Goal: Task Accomplishment & Management: Manage account settings

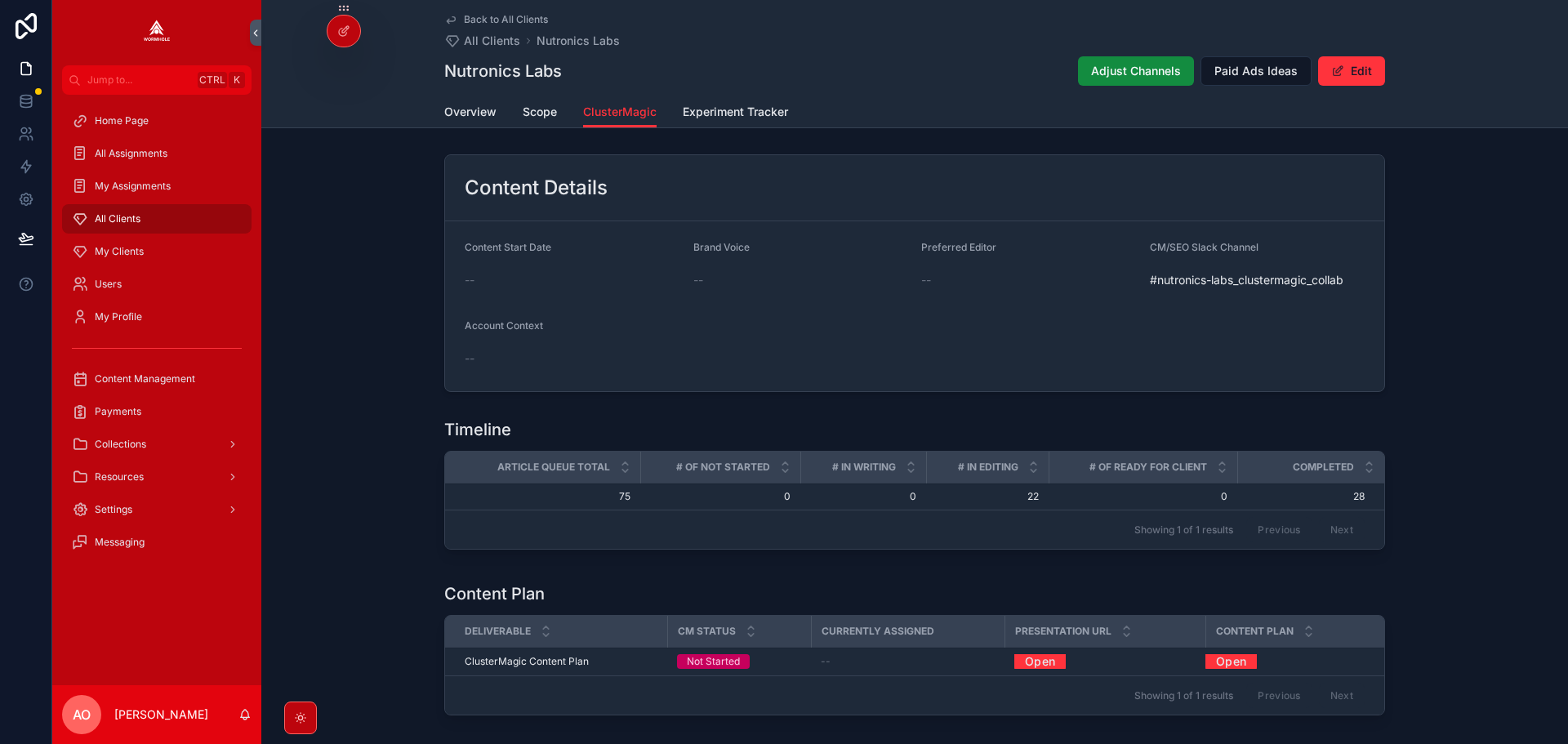
scroll to position [645, 0]
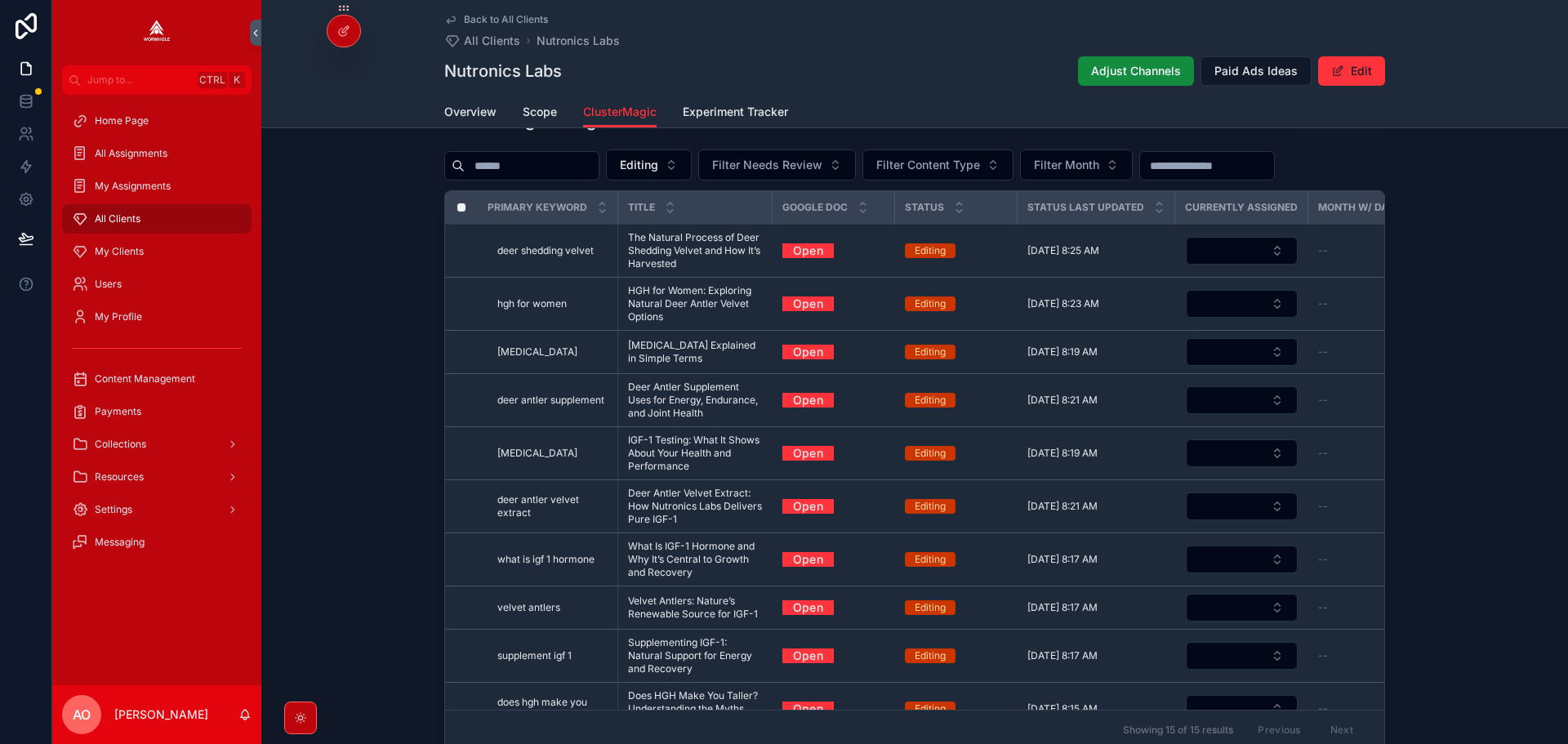
click at [1438, 230] on div "ClusterMagic Assignments Export Editing Filter Needs Review Filter Content Type…" at bounding box center [915, 429] width 1307 height 667
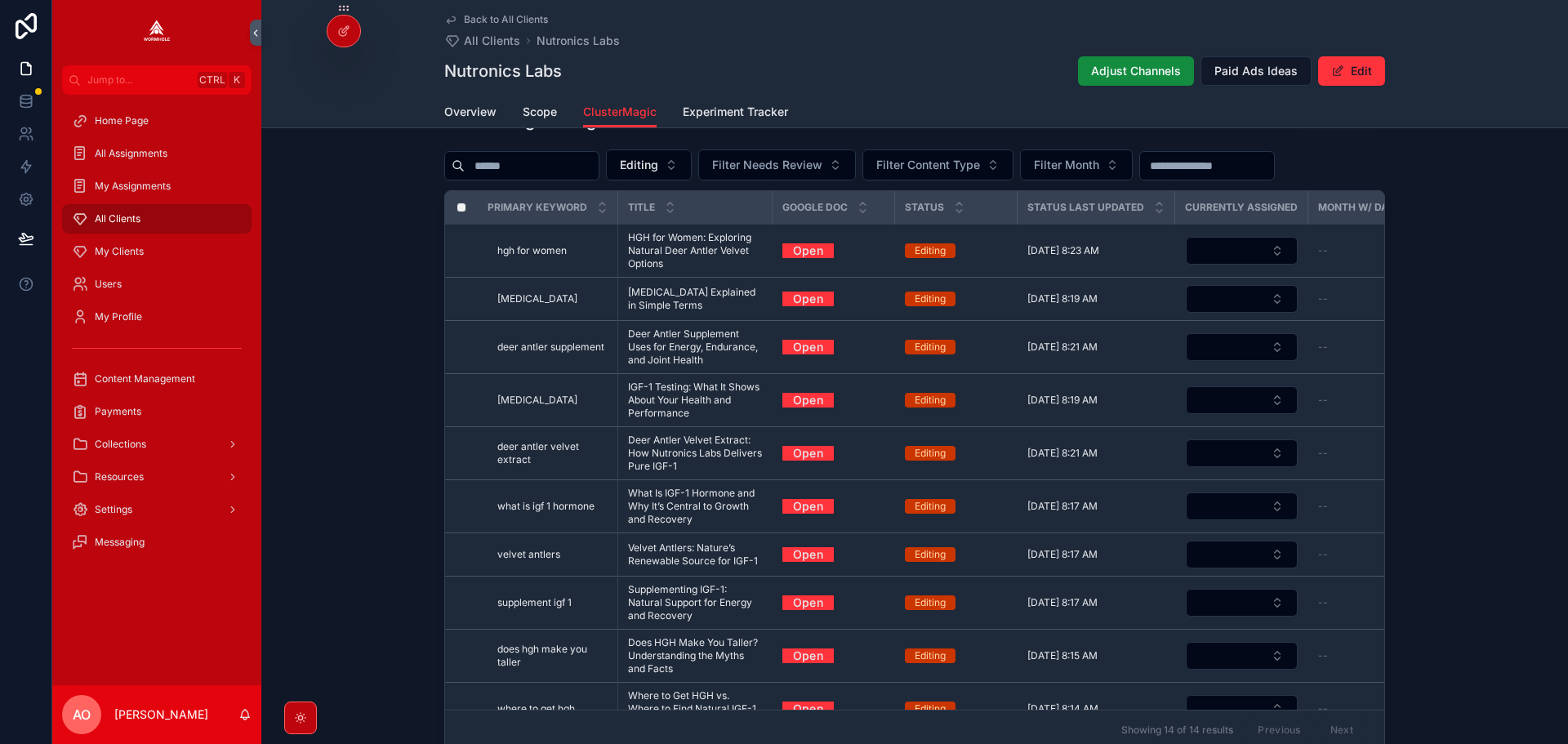
drag, startPoint x: 663, startPoint y: 233, endPoint x: 659, endPoint y: 243, distance: 10.8
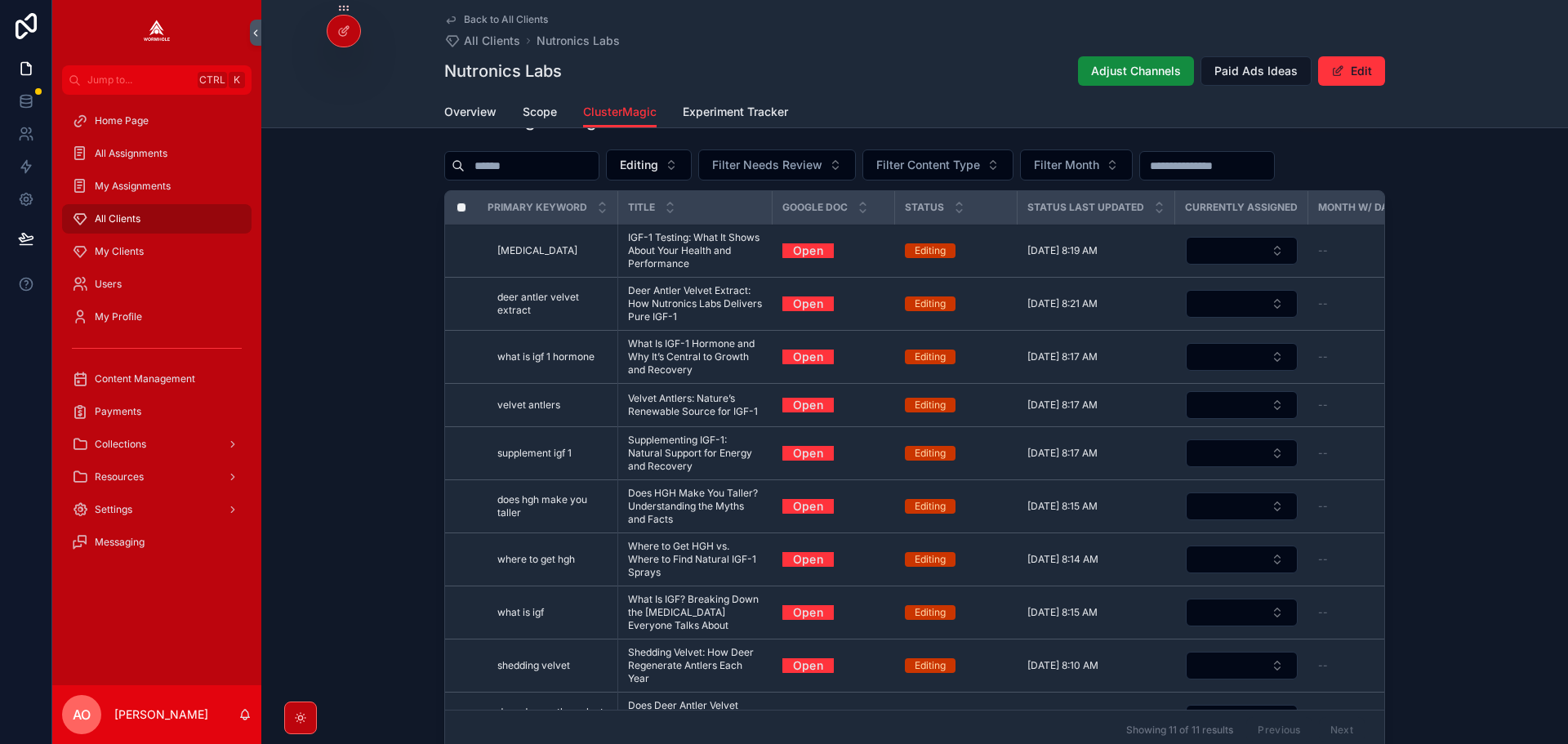
drag, startPoint x: 669, startPoint y: 289, endPoint x: 662, endPoint y: 237, distance: 52.5
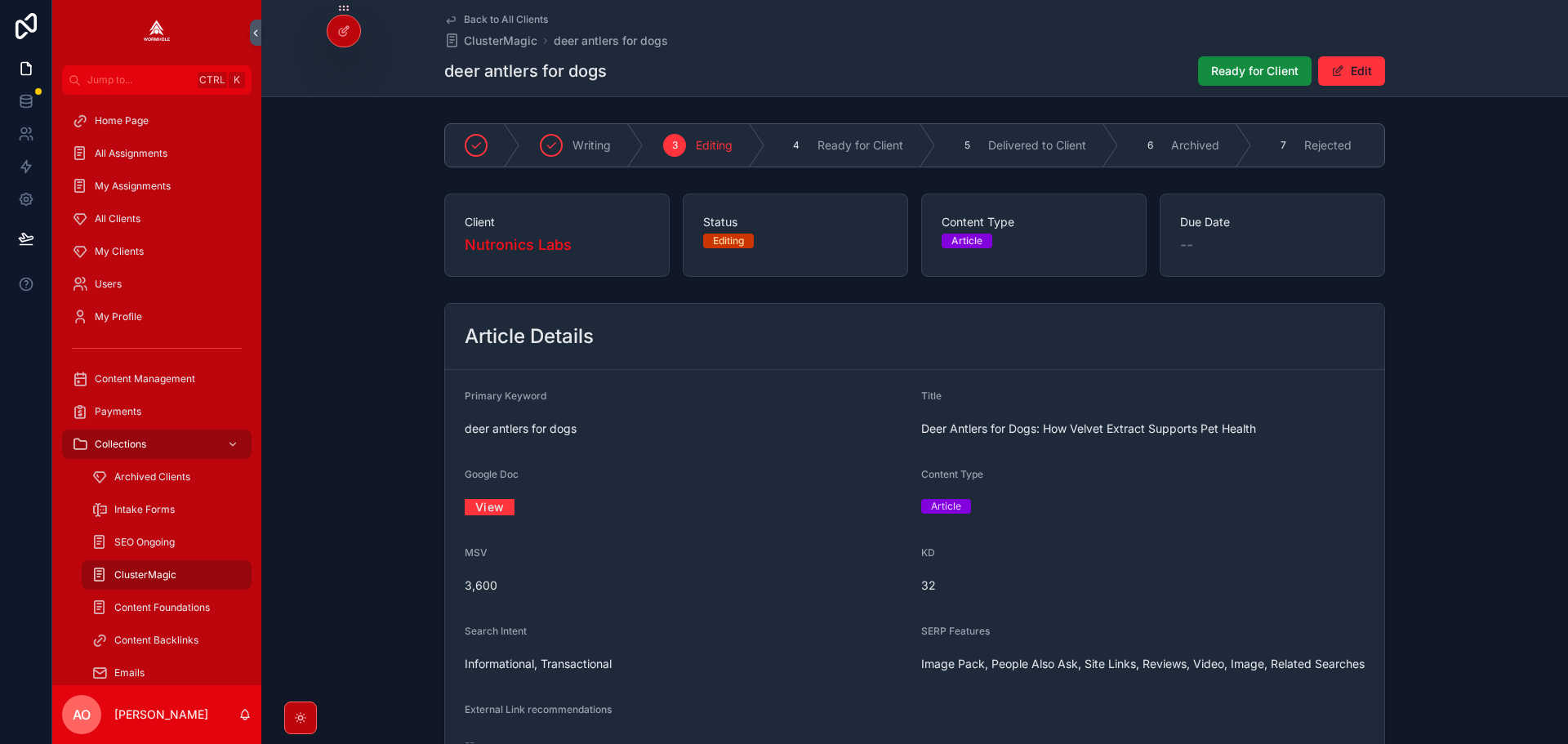
click at [487, 511] on link "View" at bounding box center [489, 506] width 50 height 25
click at [1220, 70] on span "Ready for Client" at bounding box center [1255, 71] width 88 height 16
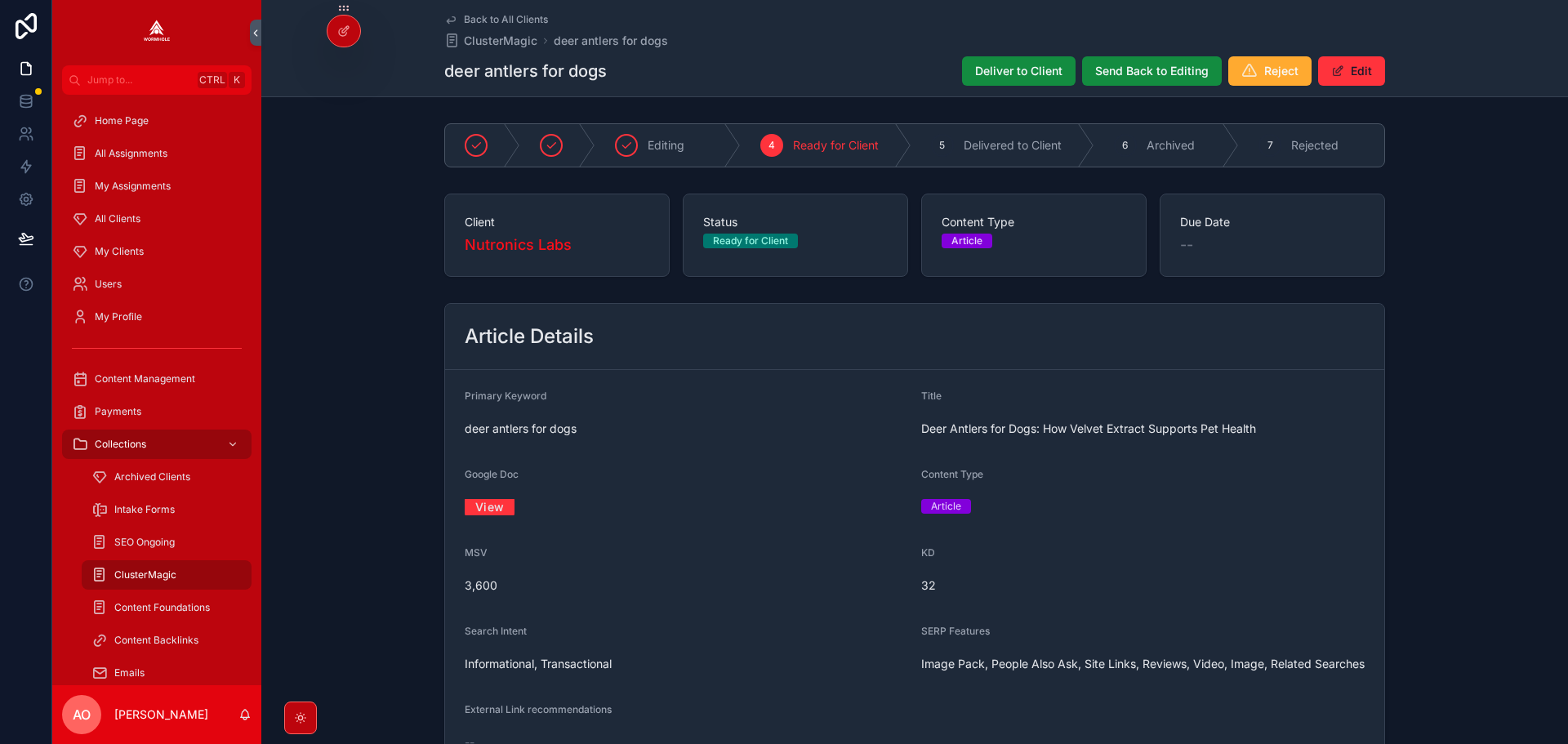
click at [1020, 65] on span "Deliver to Client" at bounding box center [1019, 71] width 88 height 16
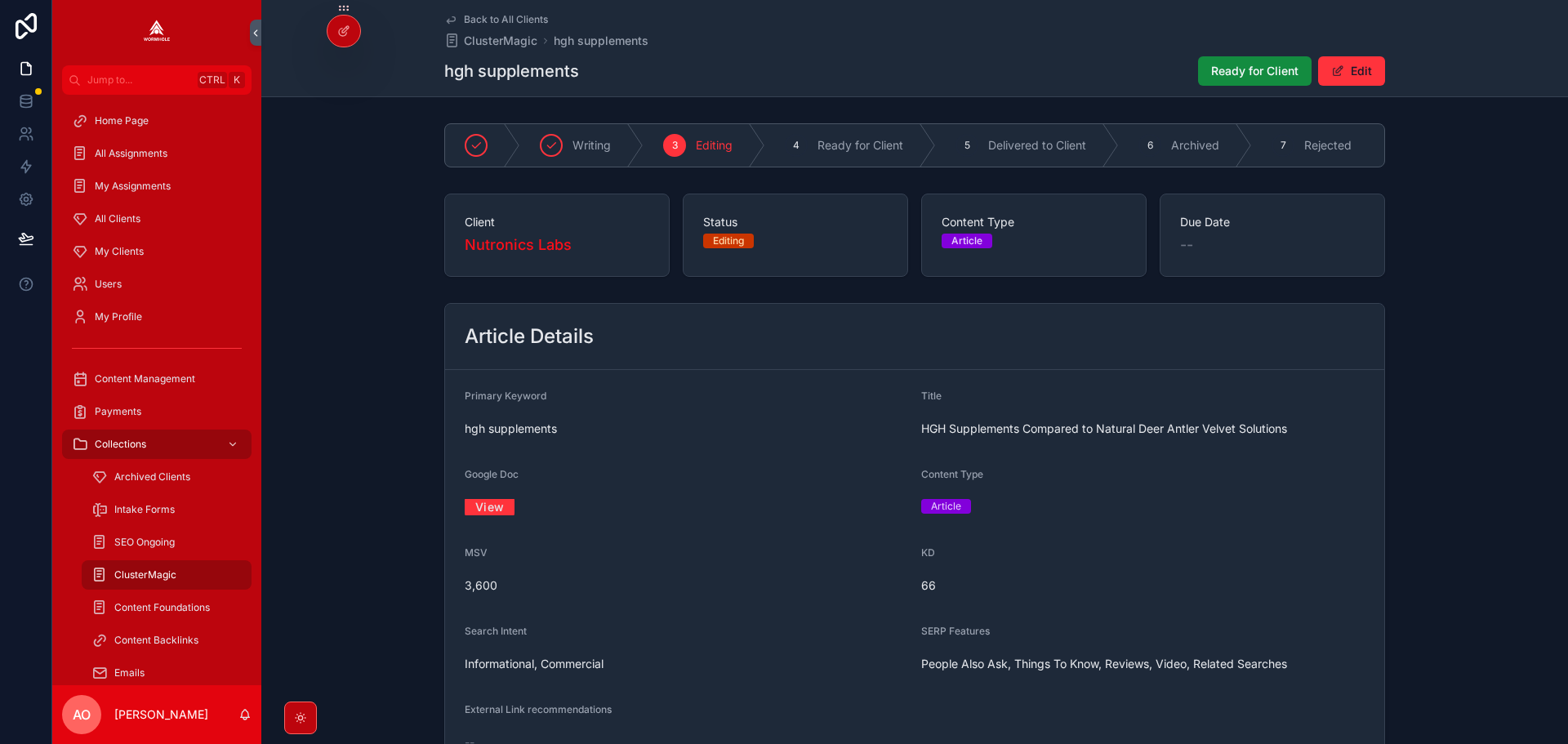
click at [473, 512] on link "View" at bounding box center [489, 506] width 50 height 25
click at [1262, 69] on span "Ready for Client" at bounding box center [1255, 71] width 88 height 16
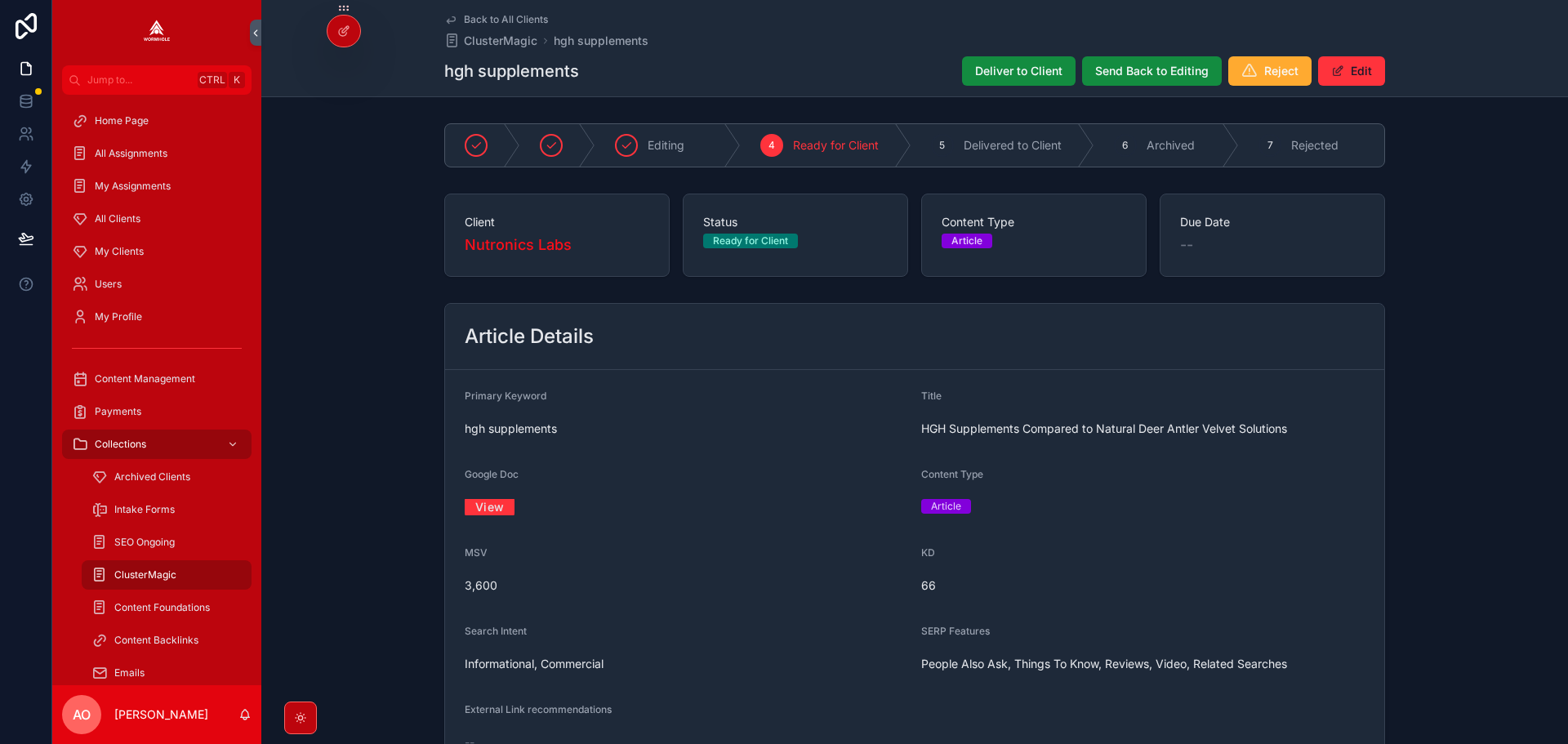
click at [1010, 73] on span "Deliver to Client" at bounding box center [1019, 71] width 88 height 16
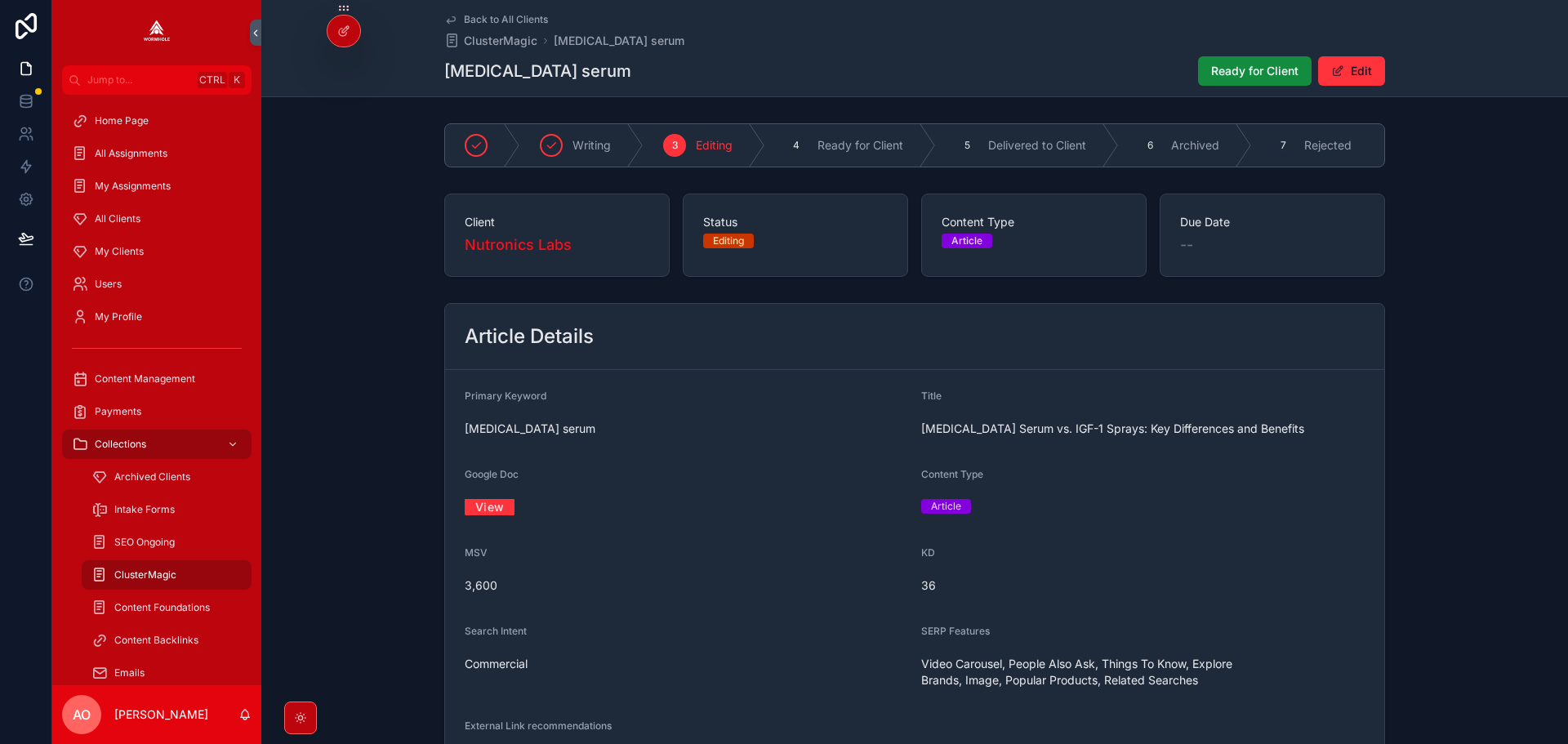
click at [490, 513] on link "View" at bounding box center [489, 506] width 50 height 25
click at [1226, 67] on span "Ready for Client" at bounding box center [1255, 71] width 88 height 16
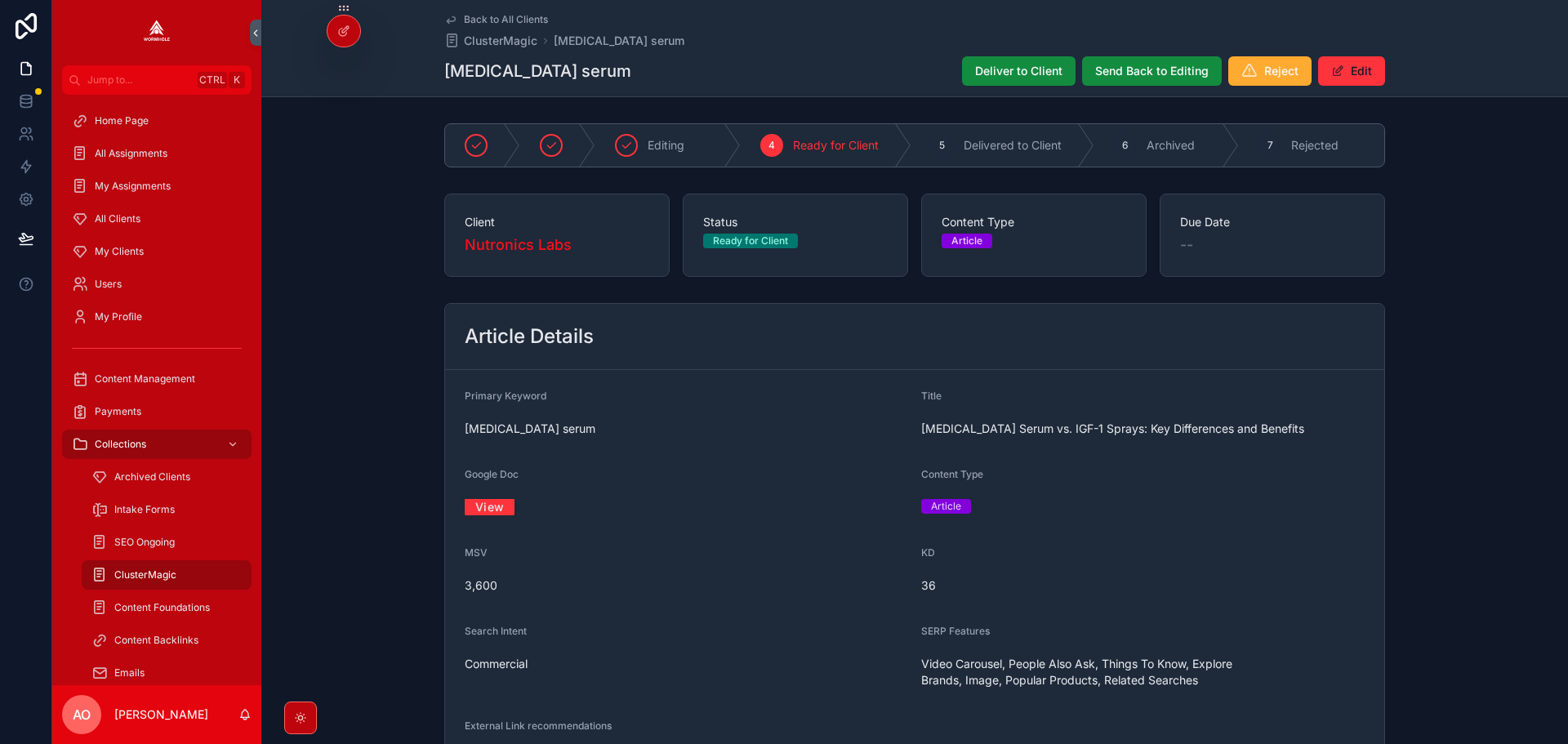
click at [999, 71] on span "Deliver to Client" at bounding box center [1019, 71] width 88 height 16
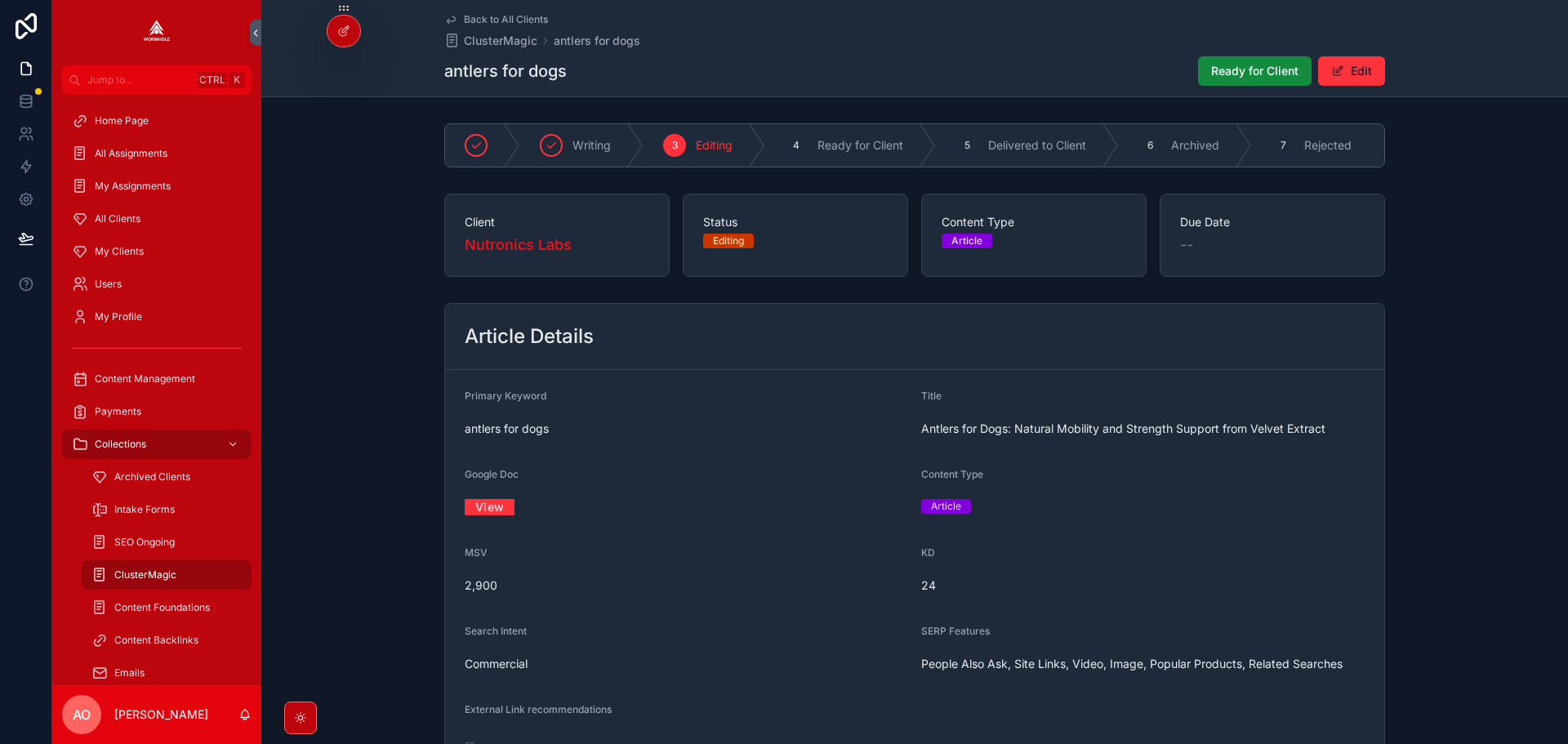
scroll to position [1023, 0]
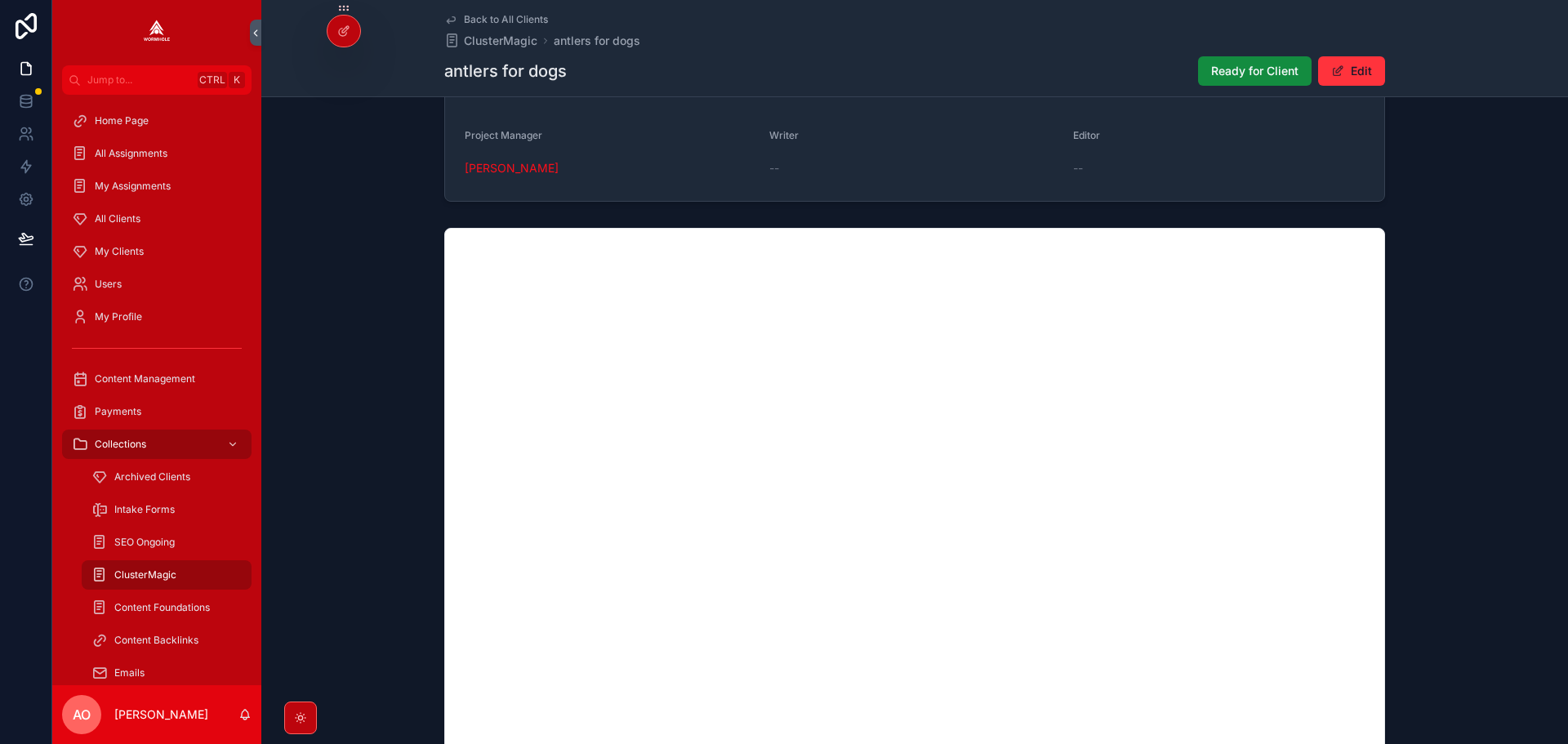
click at [1238, 75] on span "Ready for Client" at bounding box center [1255, 71] width 88 height 16
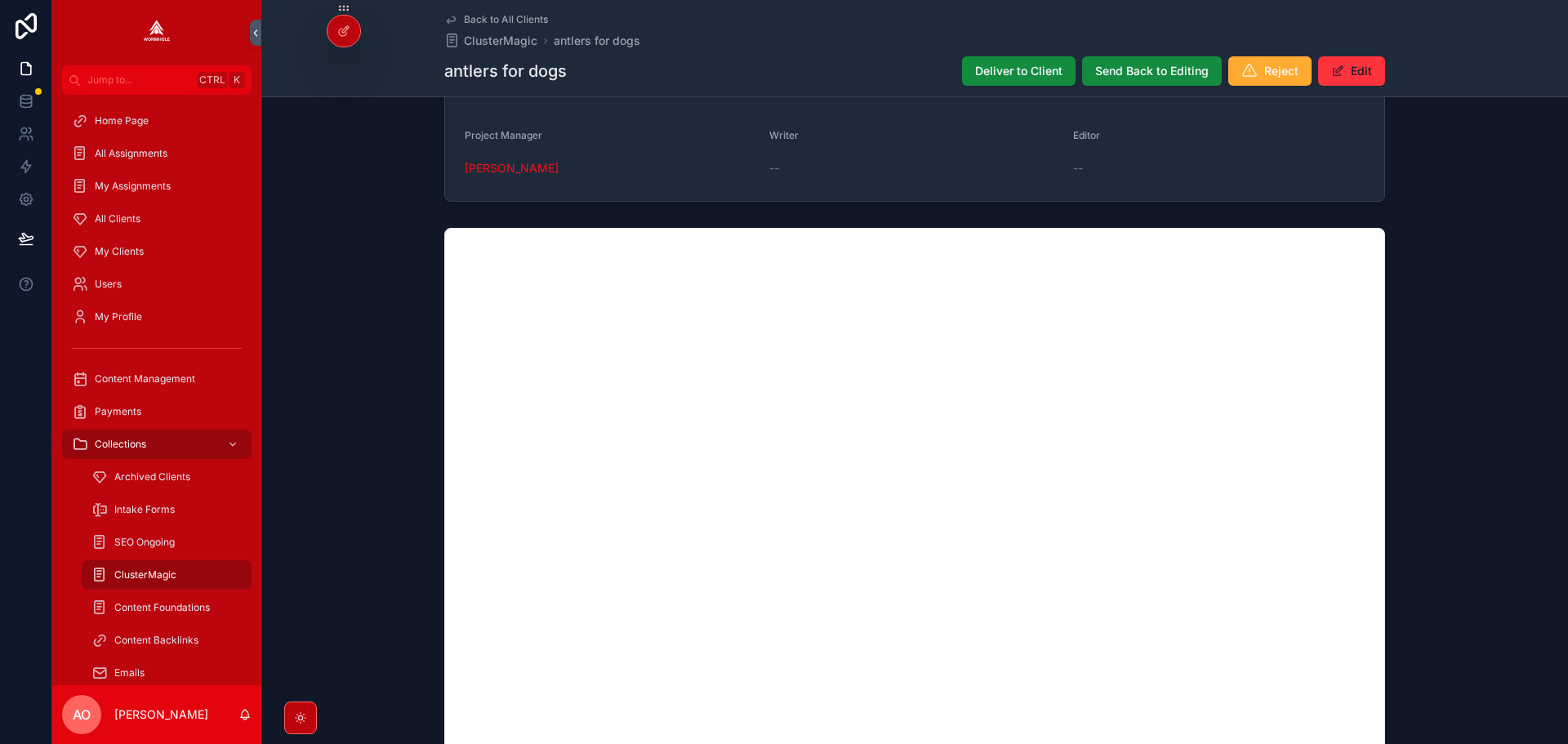
scroll to position [1015, 0]
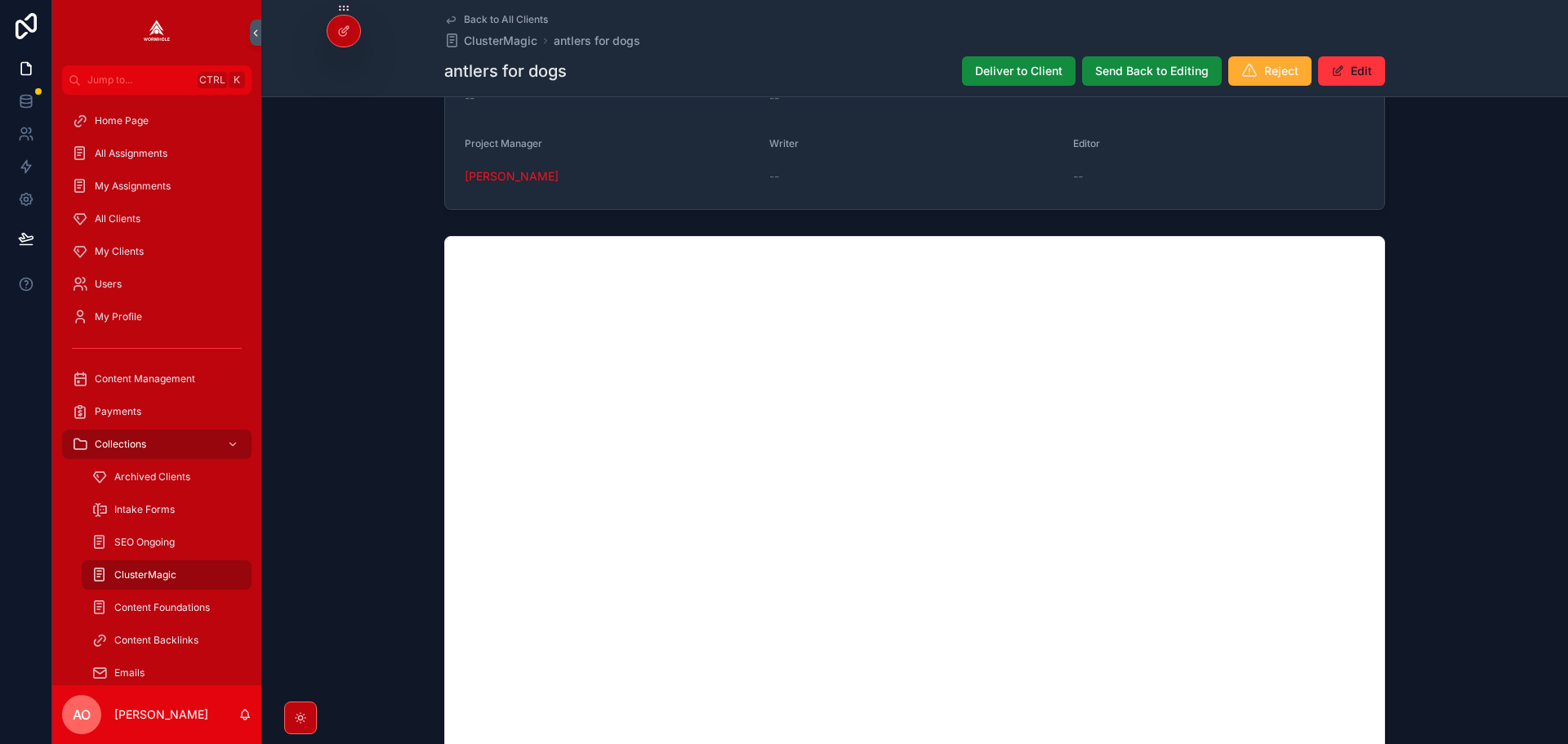
click at [993, 71] on span "Deliver to Client" at bounding box center [1019, 71] width 88 height 16
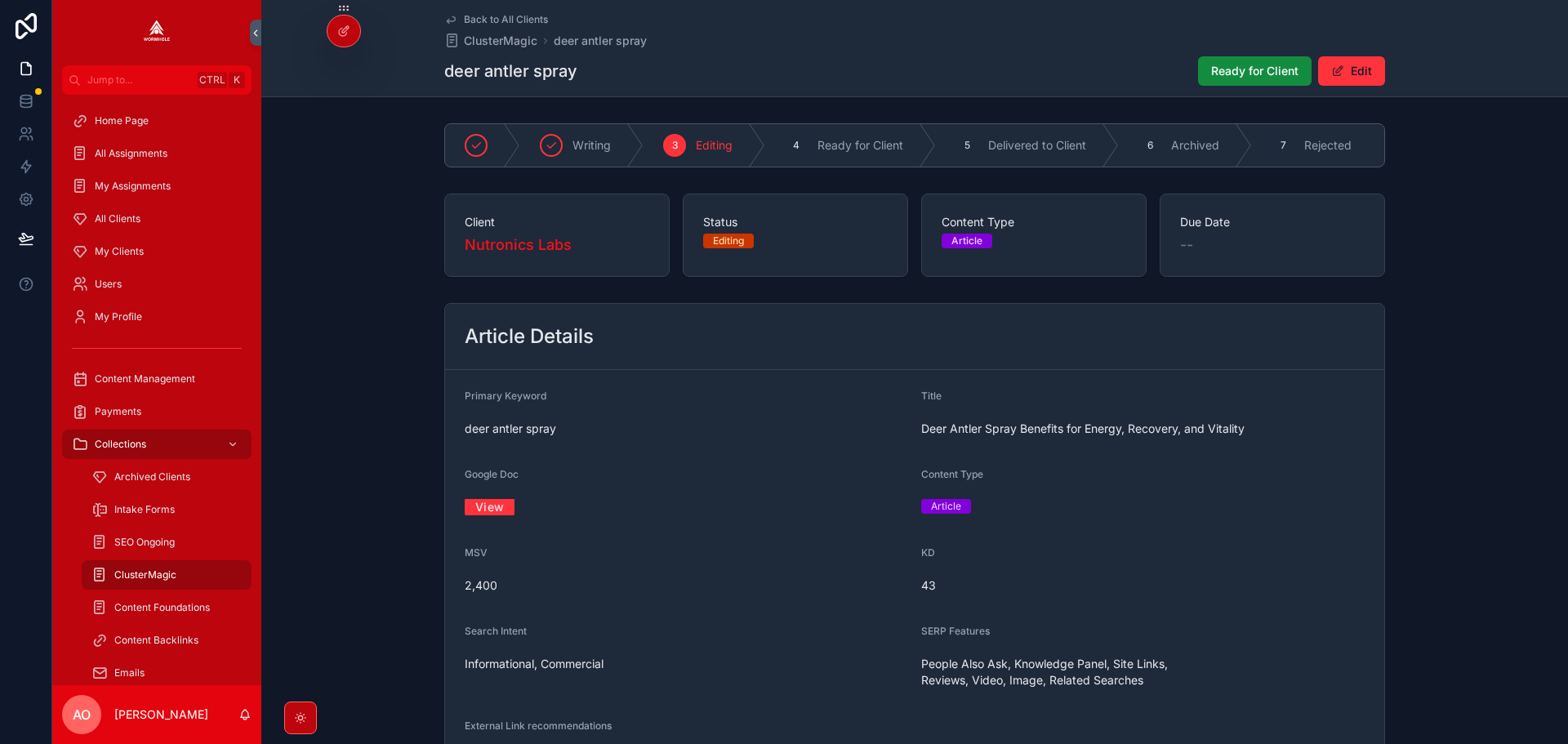
click at [496, 519] on link "View" at bounding box center [489, 506] width 50 height 25
click at [1243, 67] on span "Ready for Client" at bounding box center [1255, 71] width 88 height 16
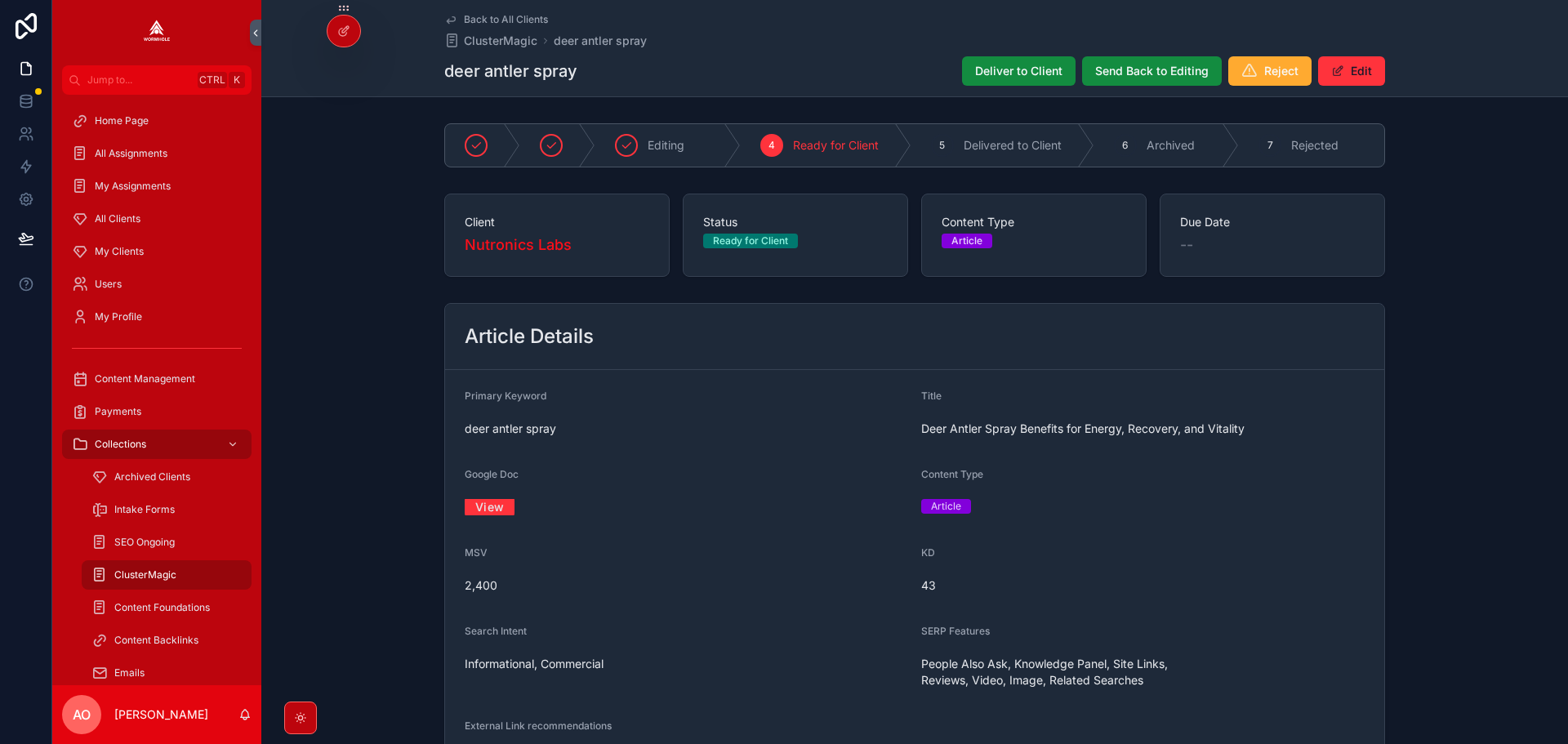
click at [979, 68] on span "Deliver to Client" at bounding box center [1019, 71] width 88 height 16
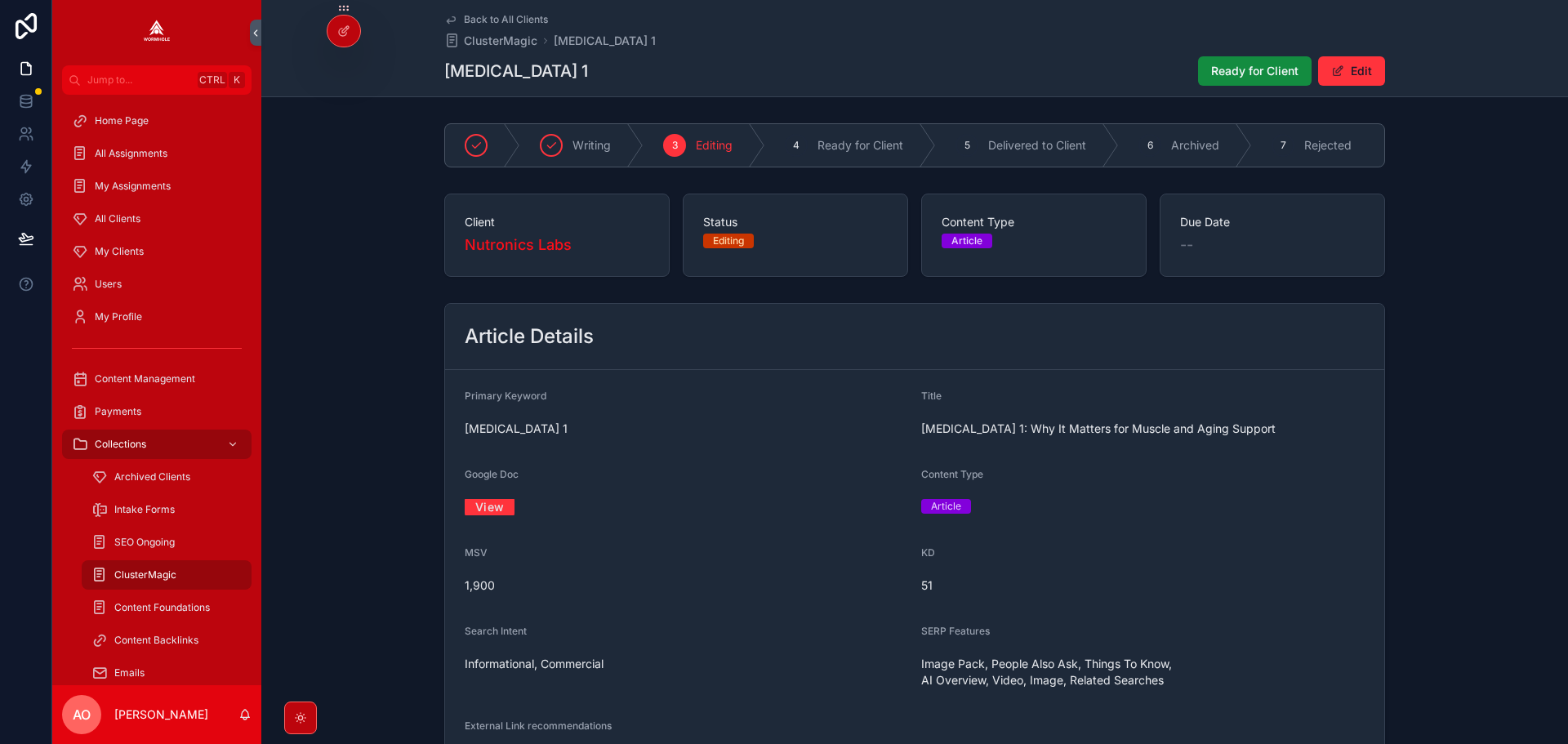
click at [494, 528] on form "Primary Keyword [MEDICAL_DATA] 1 Title [MEDICAL_DATA] 1: Why It Matters for Mus…" at bounding box center [915, 580] width 939 height 421
click at [494, 518] on link "View" at bounding box center [489, 506] width 50 height 25
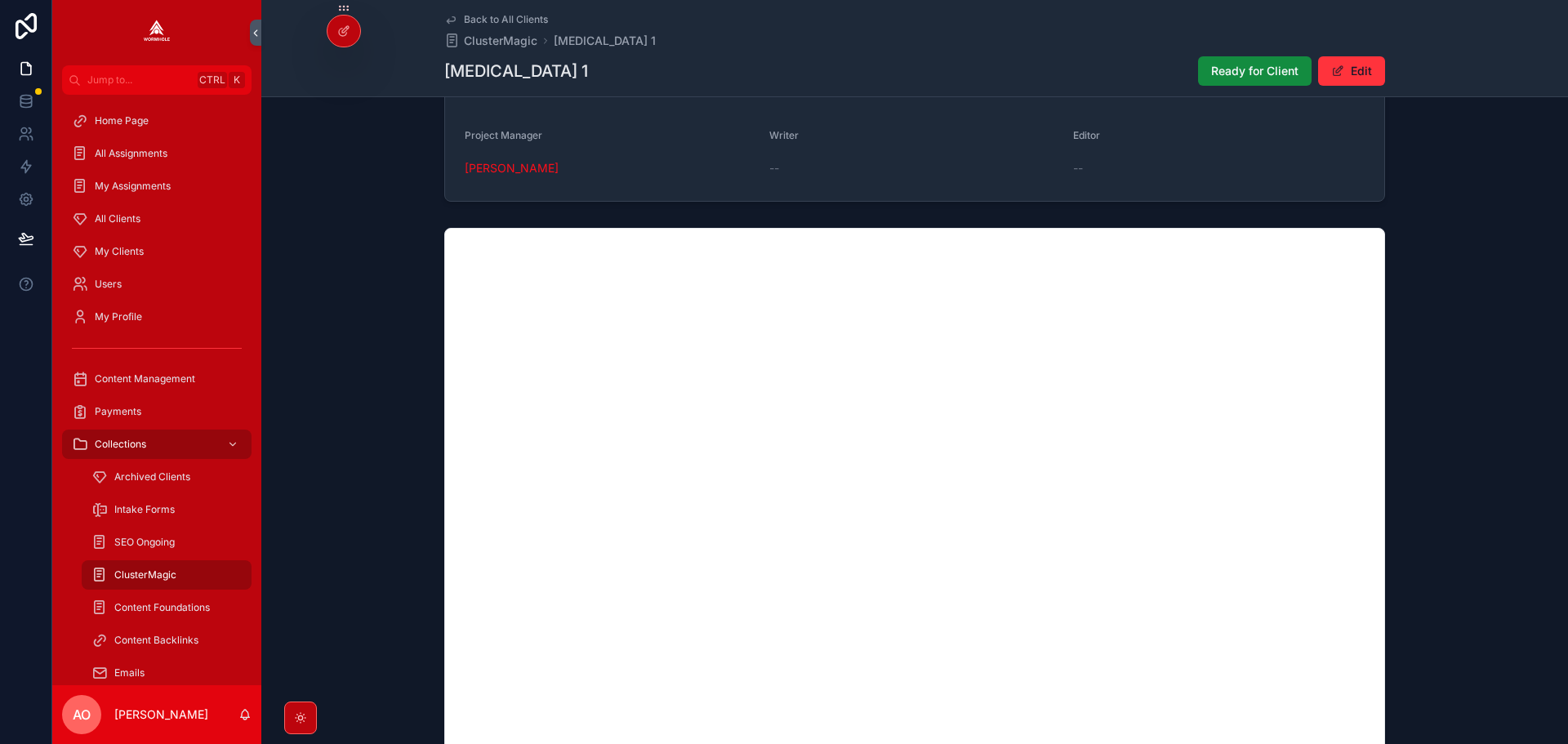
click at [1250, 69] on span "Ready for Client" at bounding box center [1255, 71] width 88 height 16
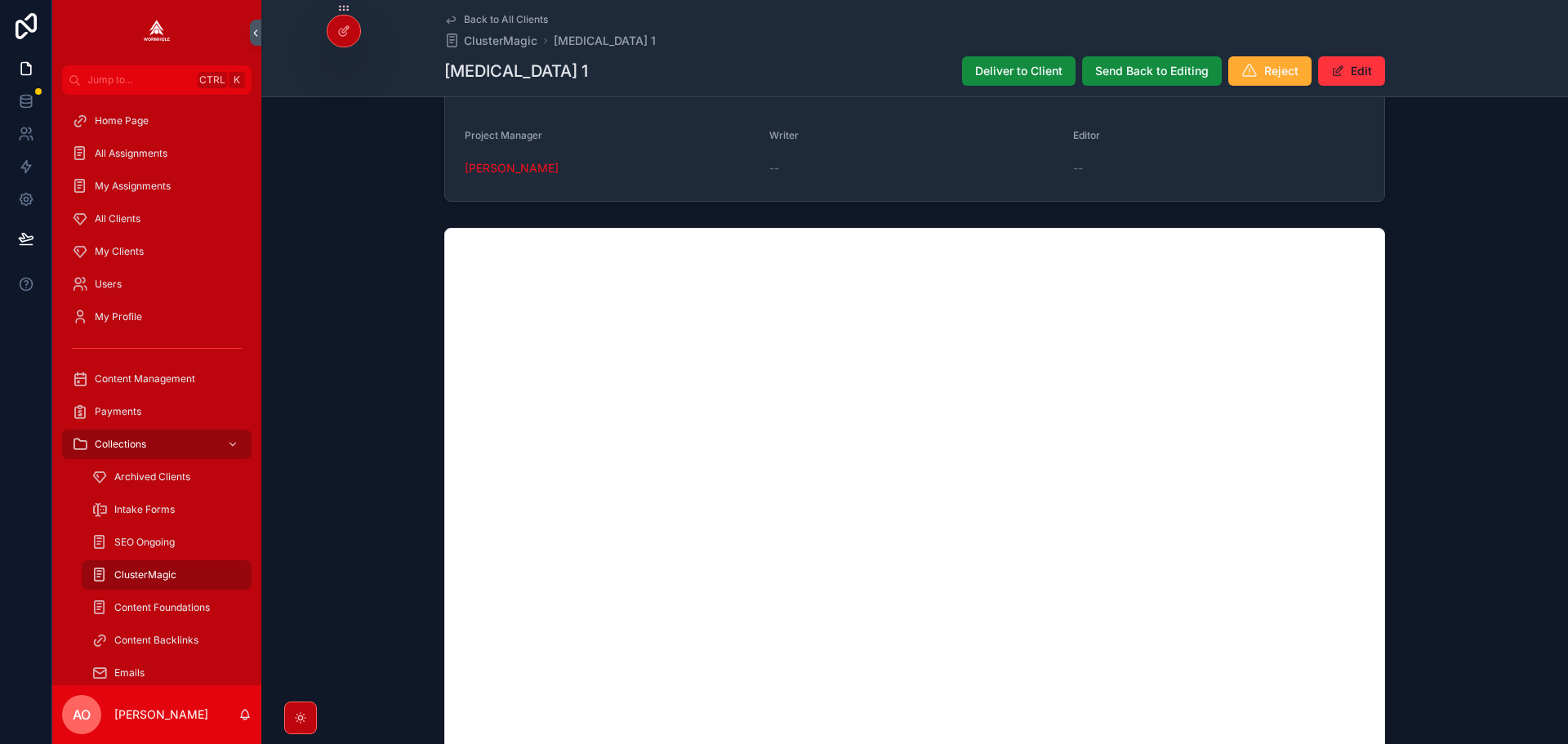
scroll to position [1031, 0]
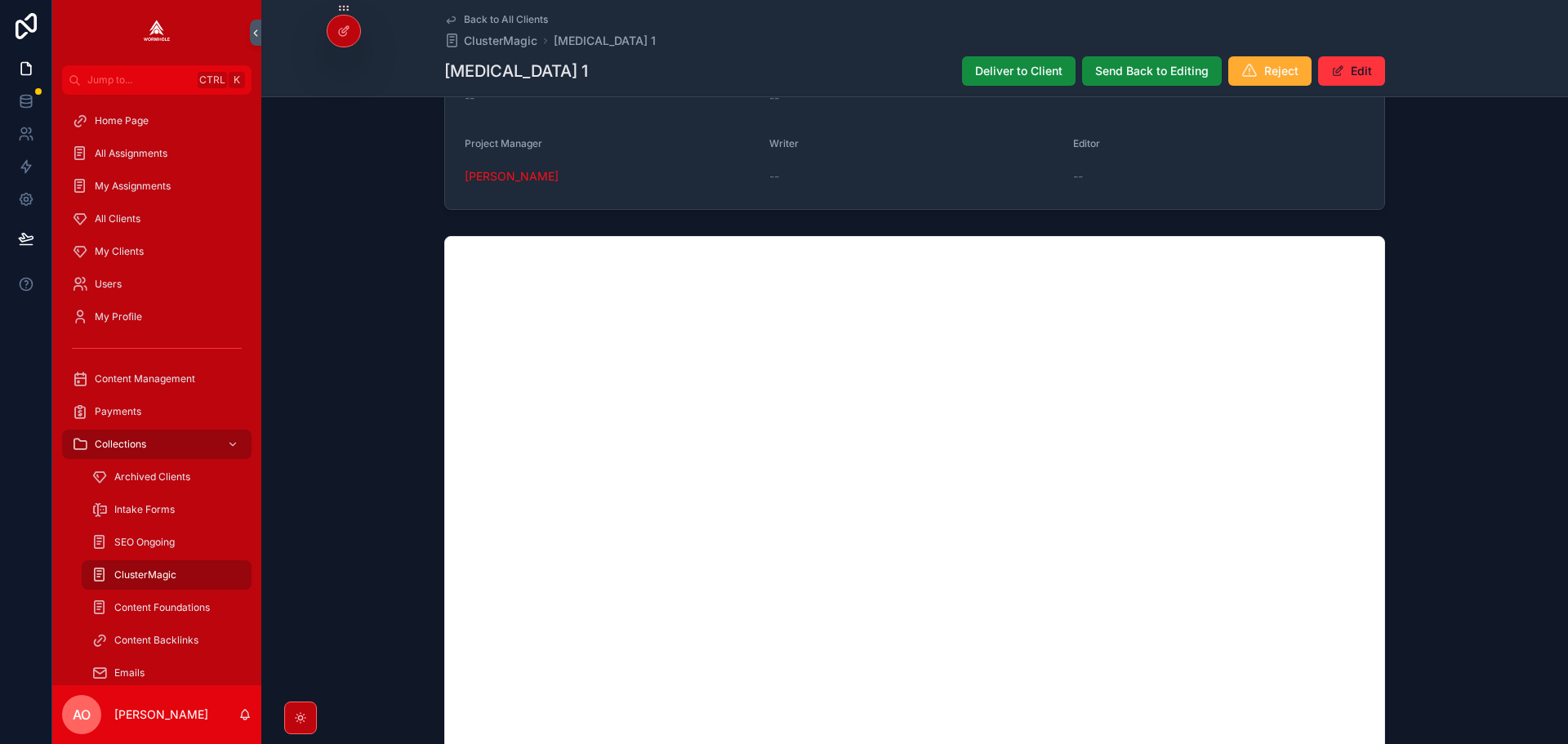
click at [986, 62] on button "Deliver to Client" at bounding box center [1019, 72] width 114 height 30
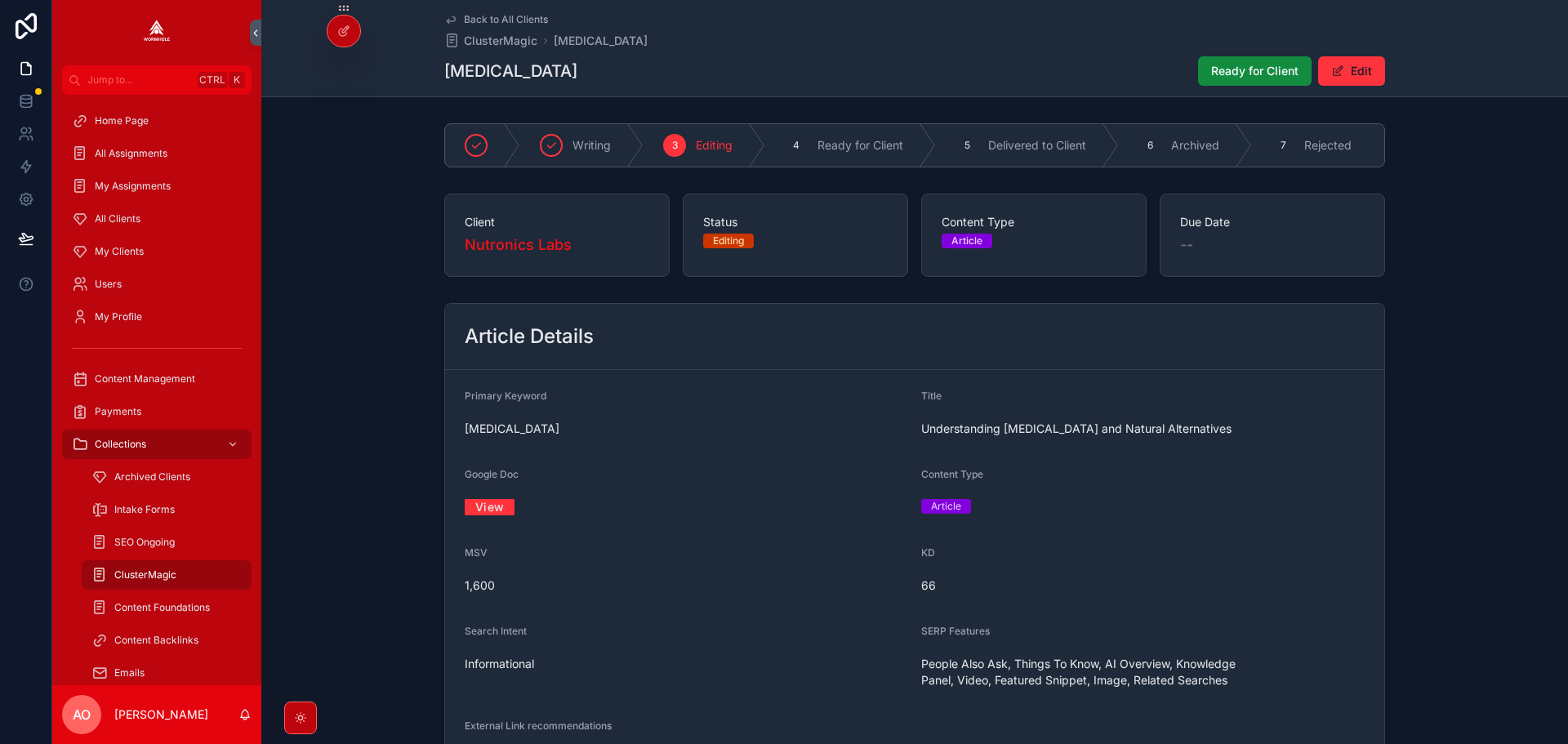
click at [469, 506] on div "View" at bounding box center [685, 507] width 443 height 26
click at [496, 512] on link "View" at bounding box center [489, 506] width 50 height 25
click at [1240, 64] on span "Ready for Client" at bounding box center [1255, 71] width 88 height 16
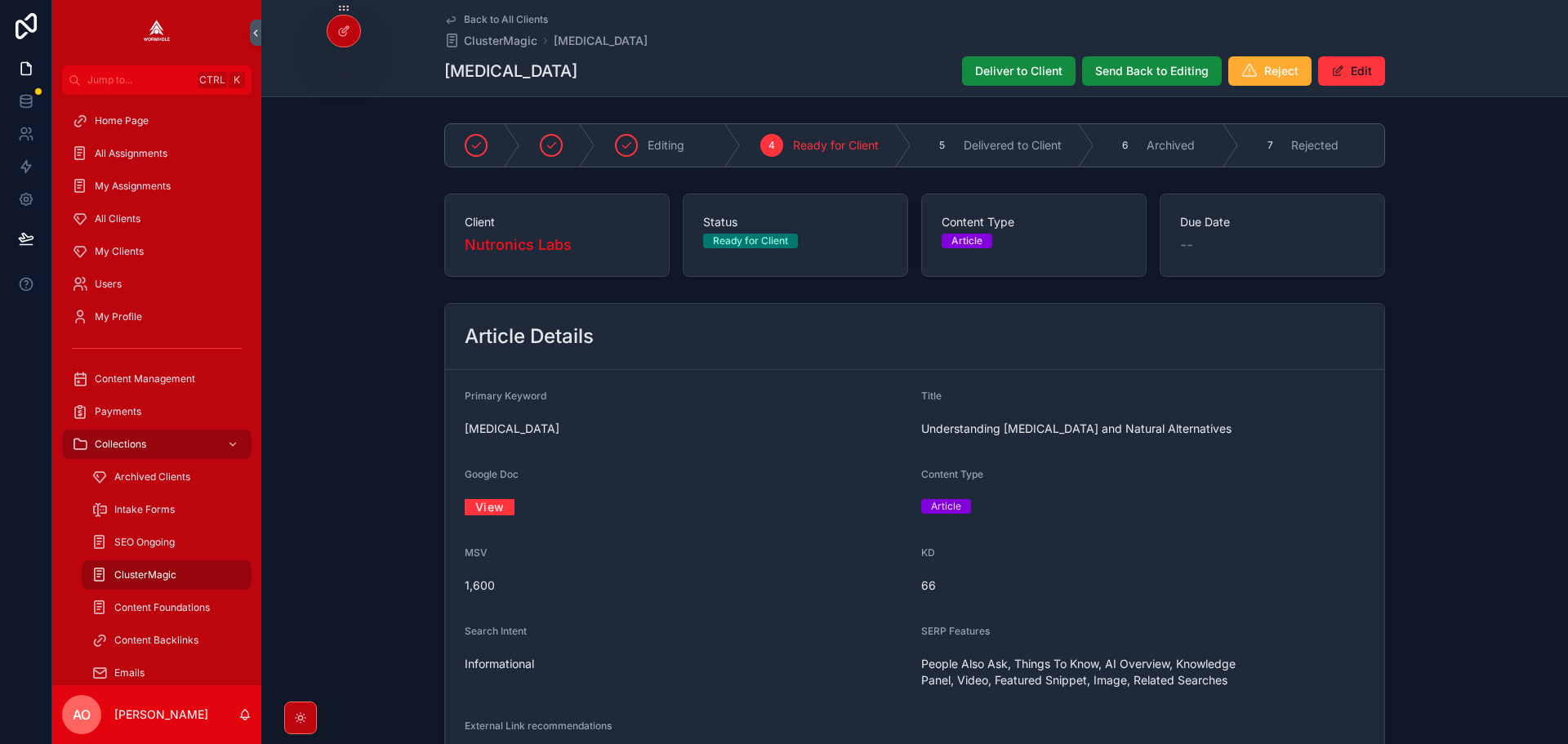
click at [1033, 69] on span "Deliver to Client" at bounding box center [1019, 71] width 88 height 16
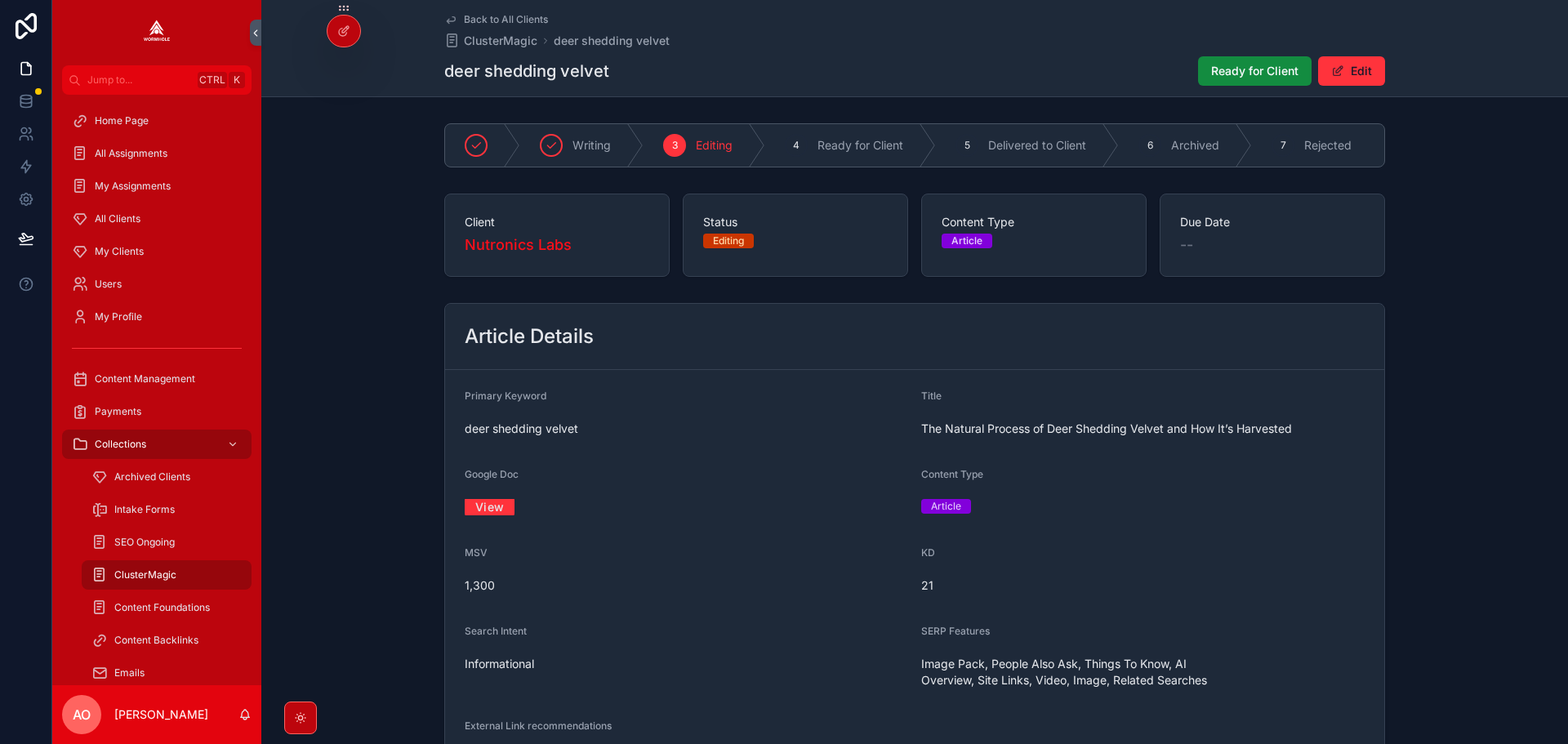
click at [497, 520] on div "View" at bounding box center [685, 507] width 443 height 26
click at [497, 519] on link "View" at bounding box center [489, 506] width 50 height 25
click at [1221, 68] on span "Ready for Client" at bounding box center [1255, 71] width 88 height 16
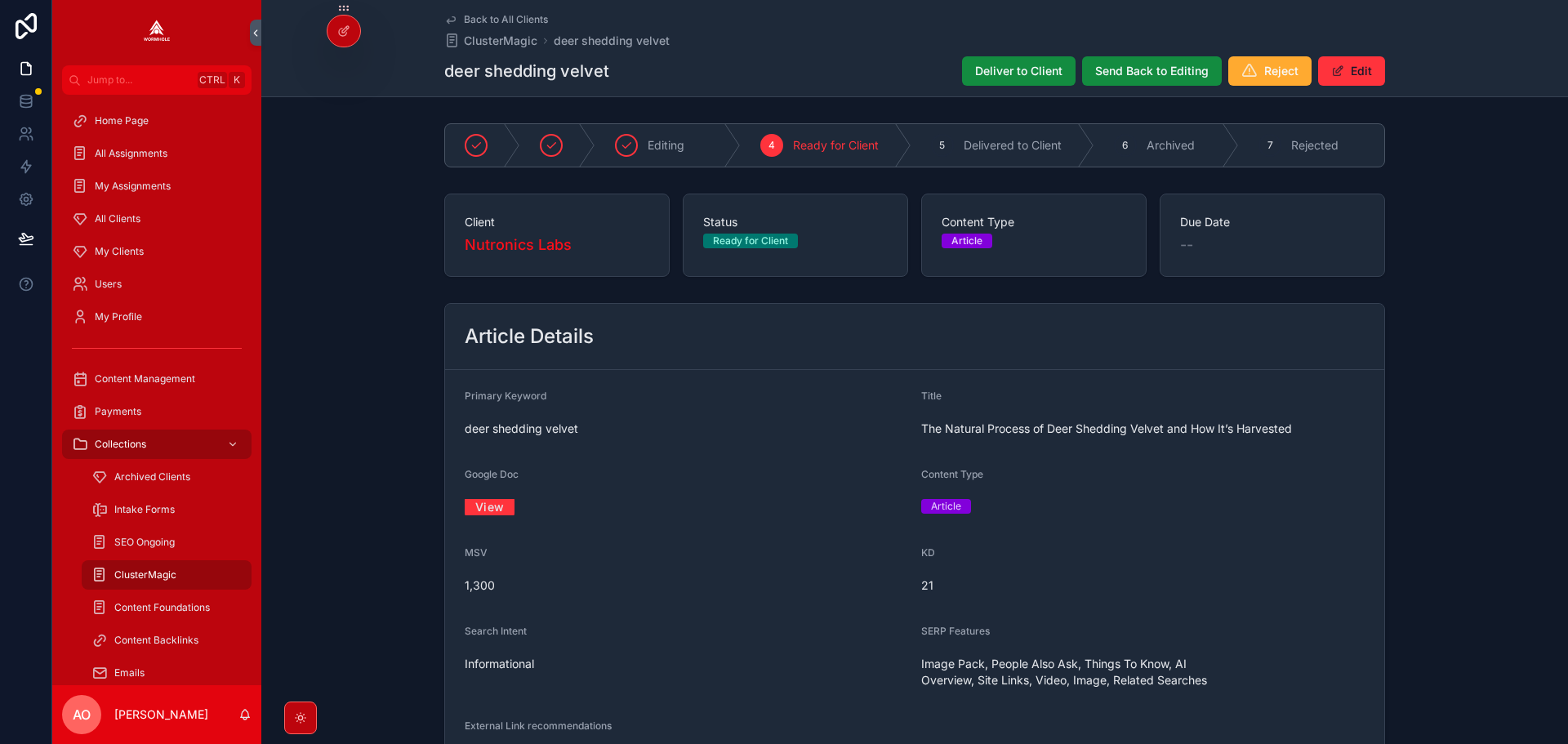
click at [975, 78] on span "Deliver to Client" at bounding box center [1019, 71] width 88 height 16
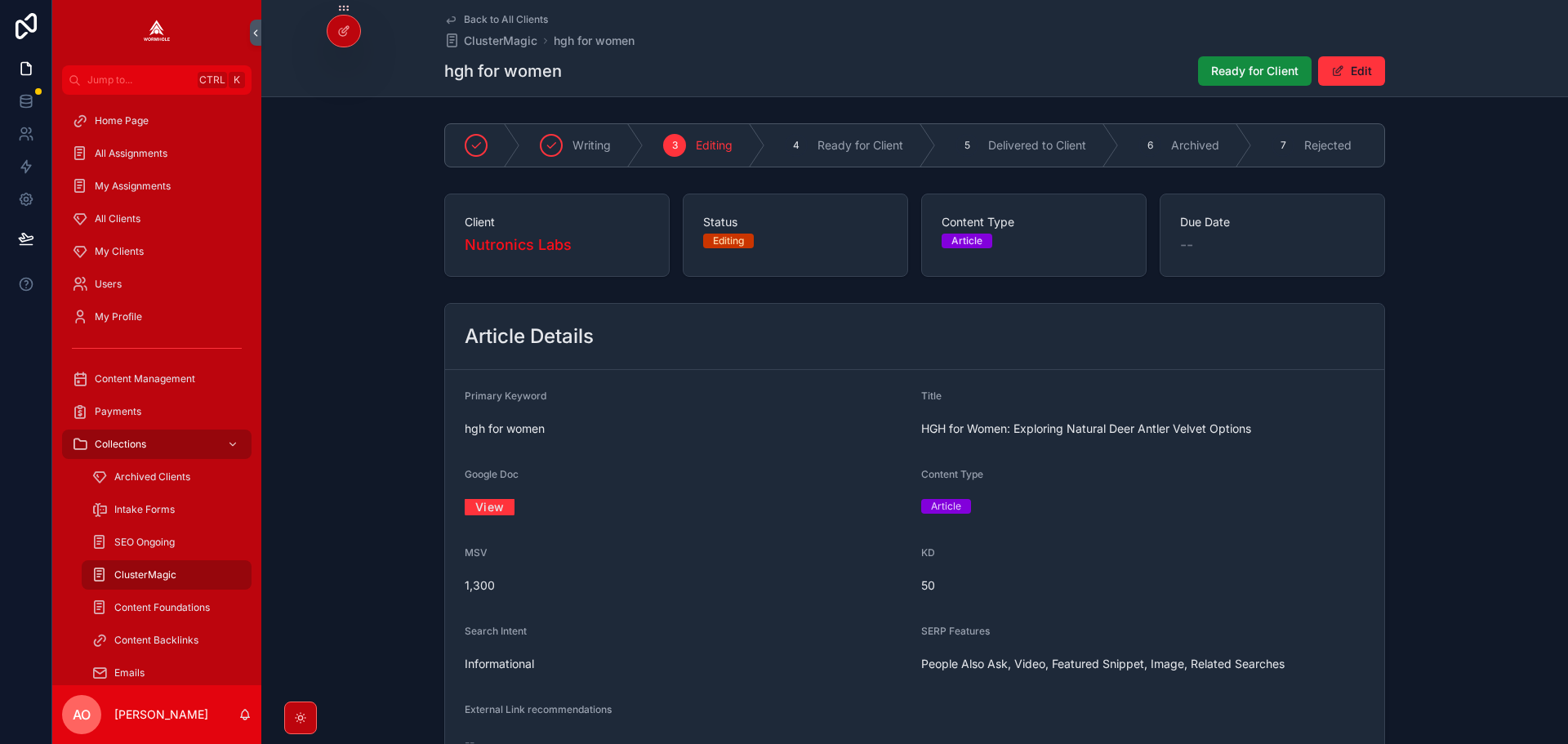
click at [510, 514] on span "View" at bounding box center [685, 507] width 443 height 16
click at [489, 519] on link "View" at bounding box center [489, 506] width 50 height 25
click at [1250, 70] on span "Ready for Client" at bounding box center [1255, 71] width 88 height 16
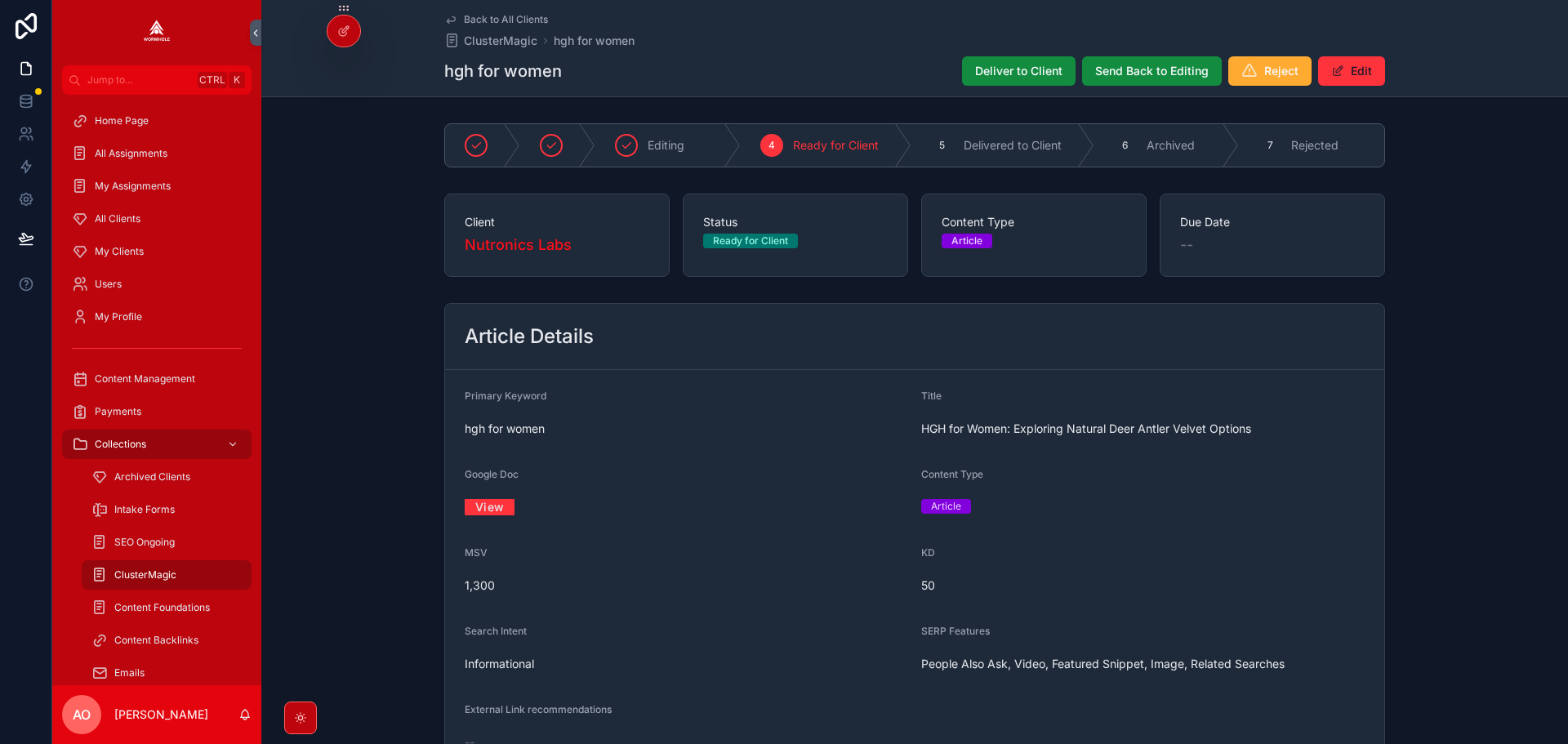
click at [1051, 77] on span "Deliver to Client" at bounding box center [1019, 71] width 88 height 16
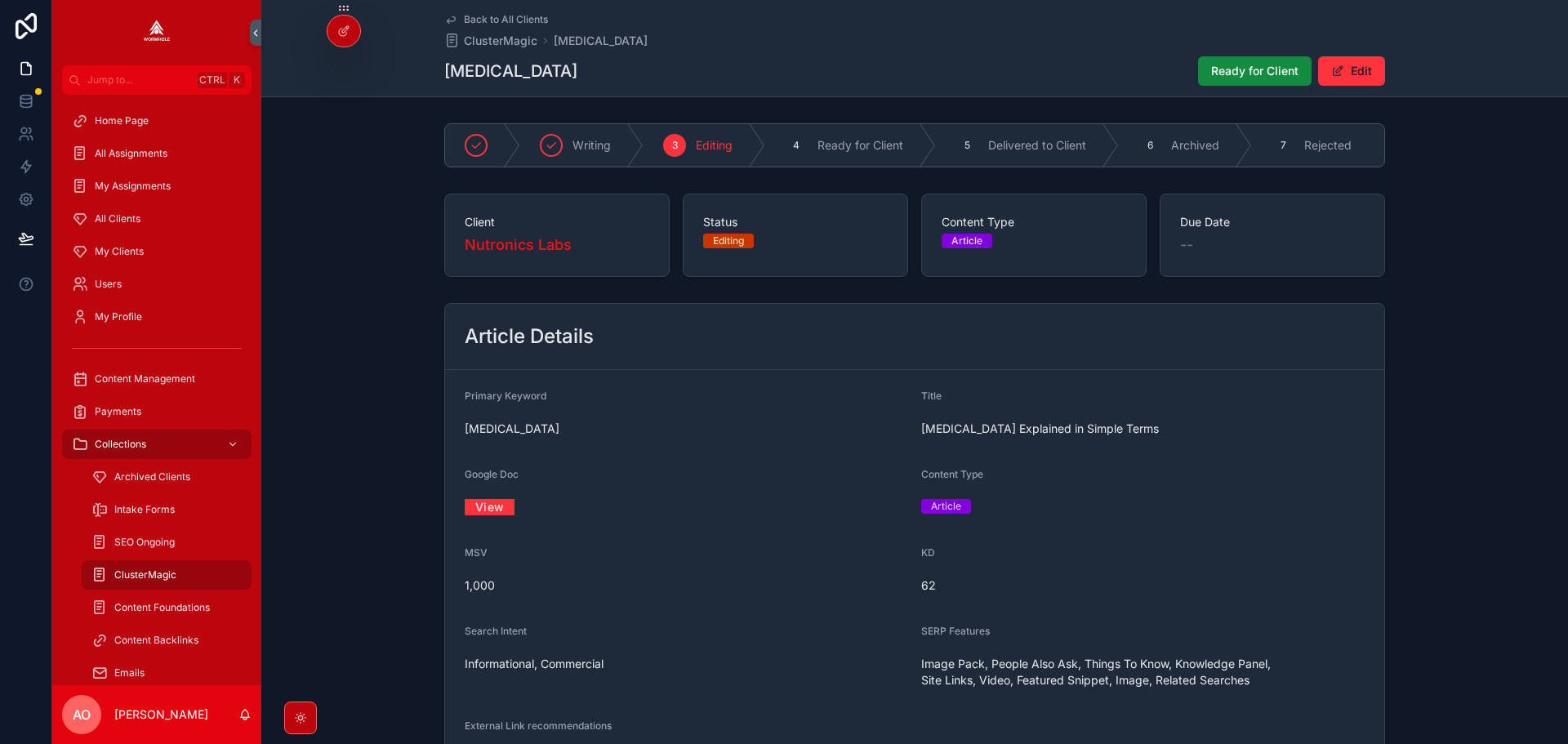
click at [497, 509] on link "View" at bounding box center [489, 506] width 50 height 25
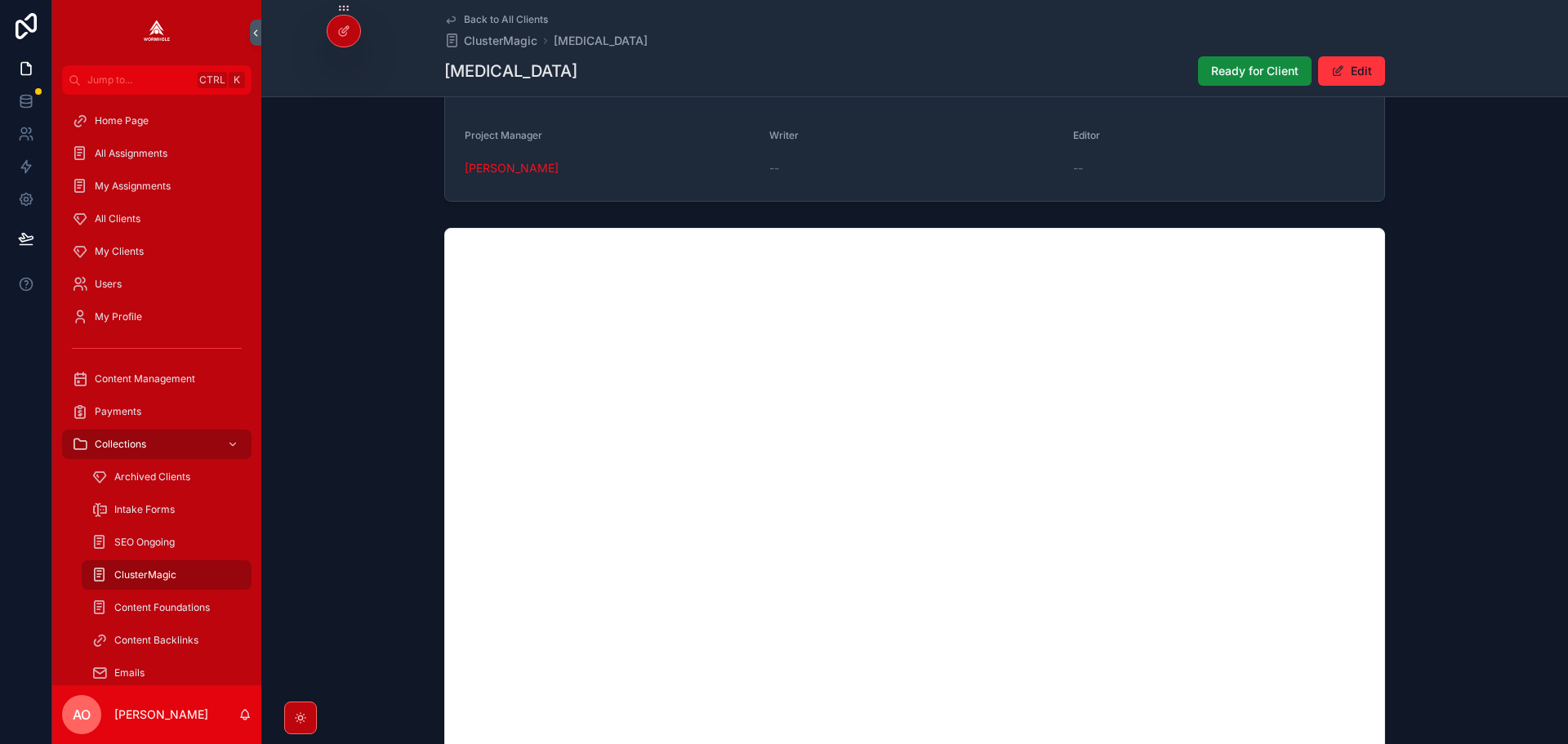
click at [1220, 64] on span "Ready for Client" at bounding box center [1255, 71] width 88 height 16
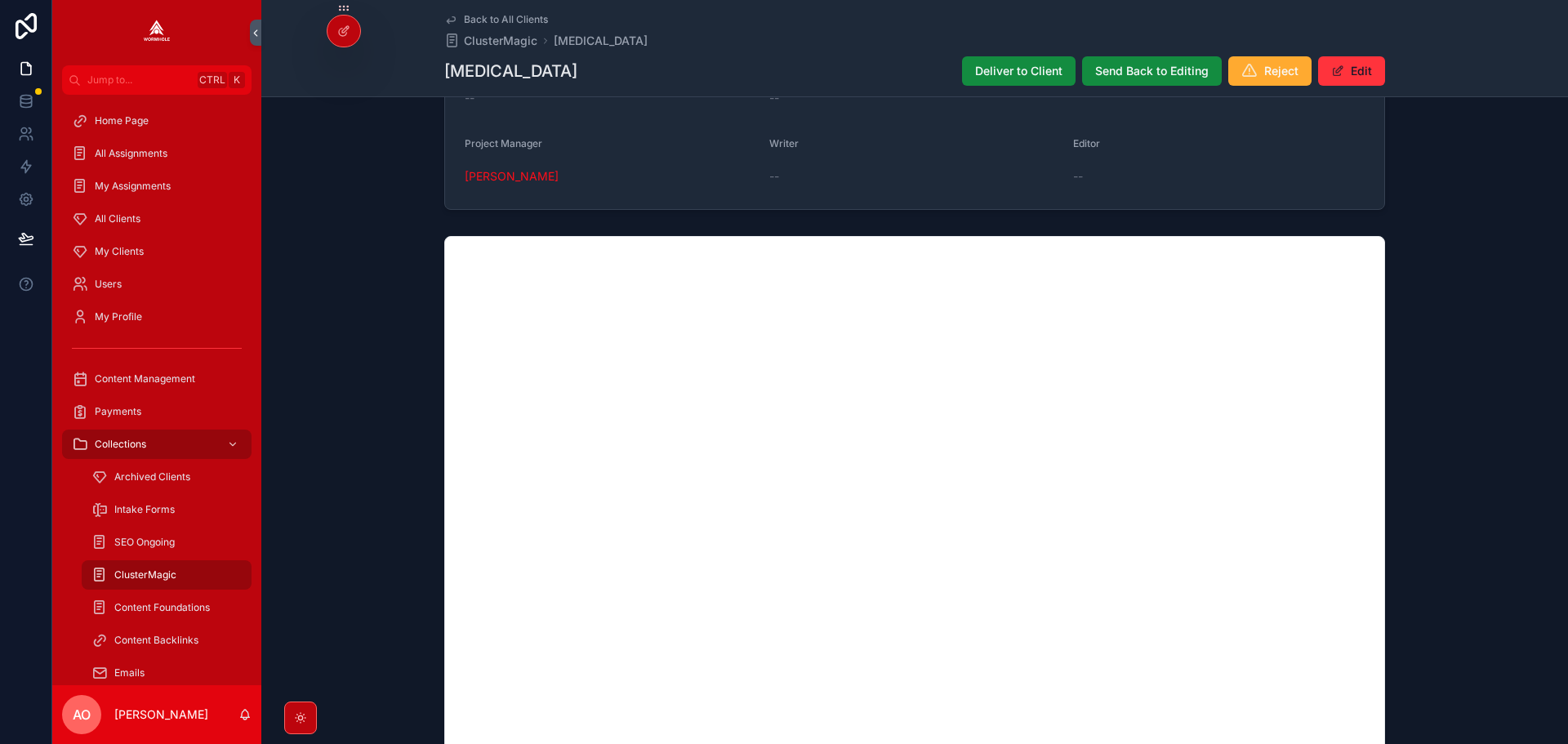
click at [1003, 48] on div "Back to All Clients ClusterMagic growth hormone releasing hormone" at bounding box center [915, 31] width 940 height 36
click at [1005, 61] on button "Deliver to Client" at bounding box center [1019, 72] width 114 height 30
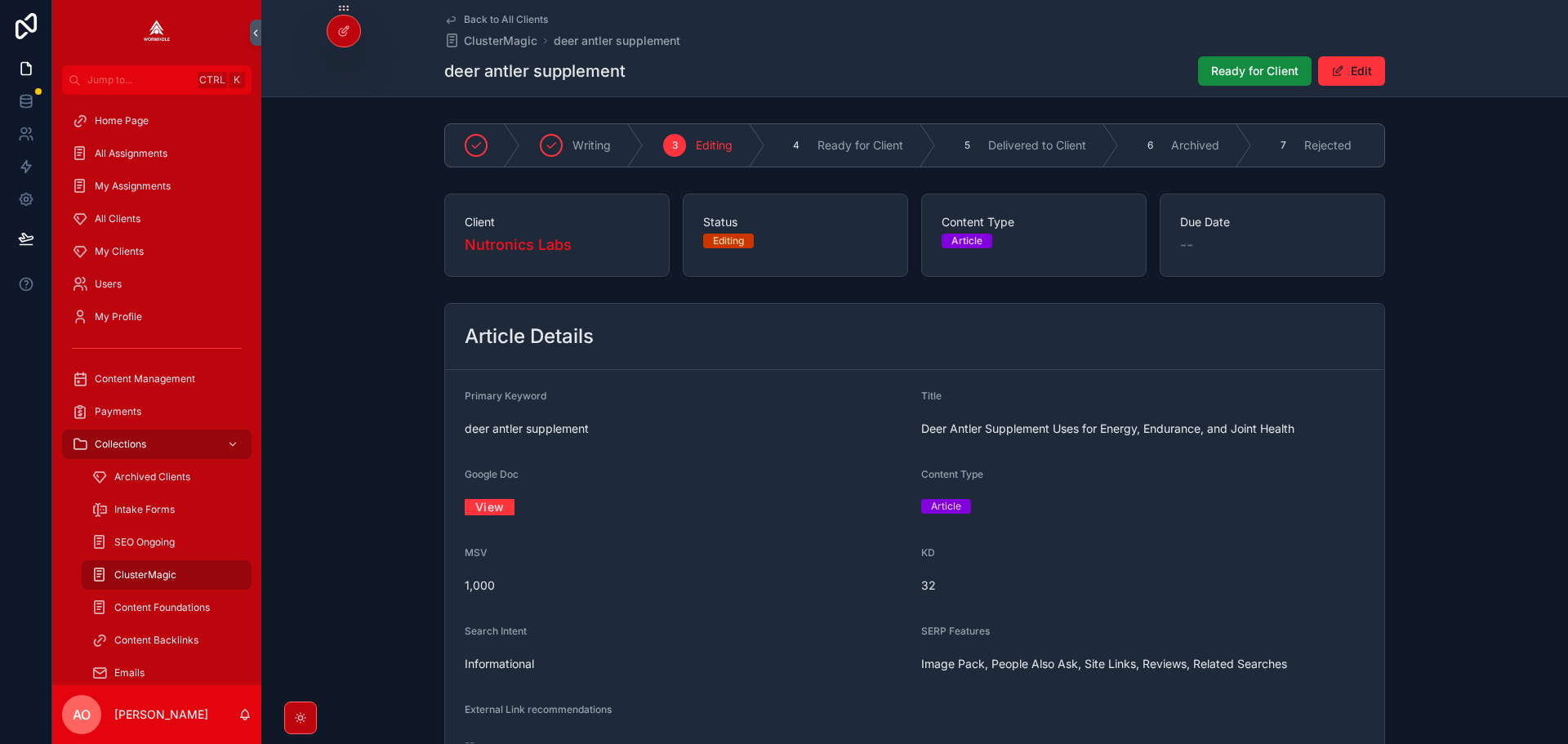
click at [482, 515] on link "View" at bounding box center [489, 506] width 50 height 25
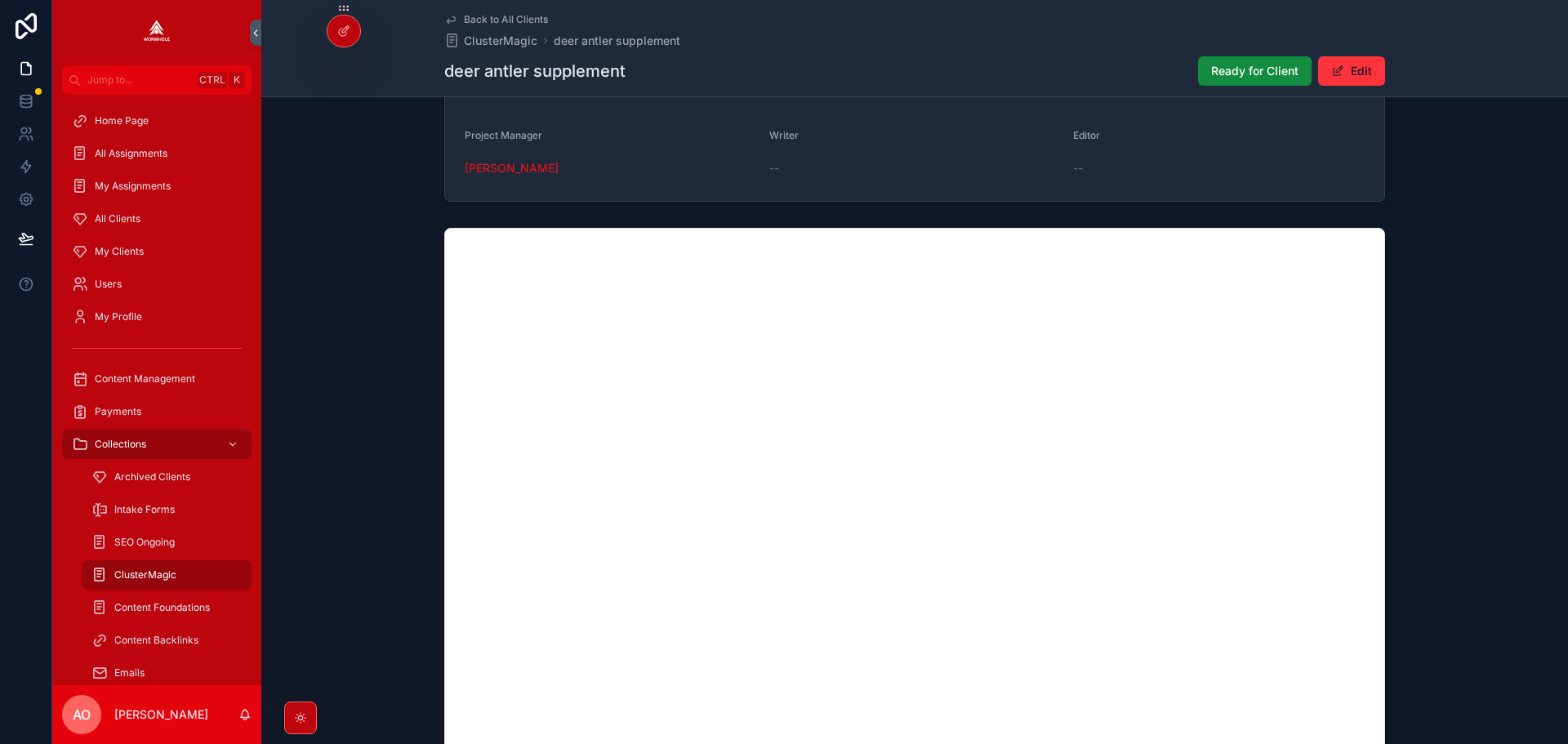
click at [1243, 70] on span "Ready for Client" at bounding box center [1255, 71] width 88 height 16
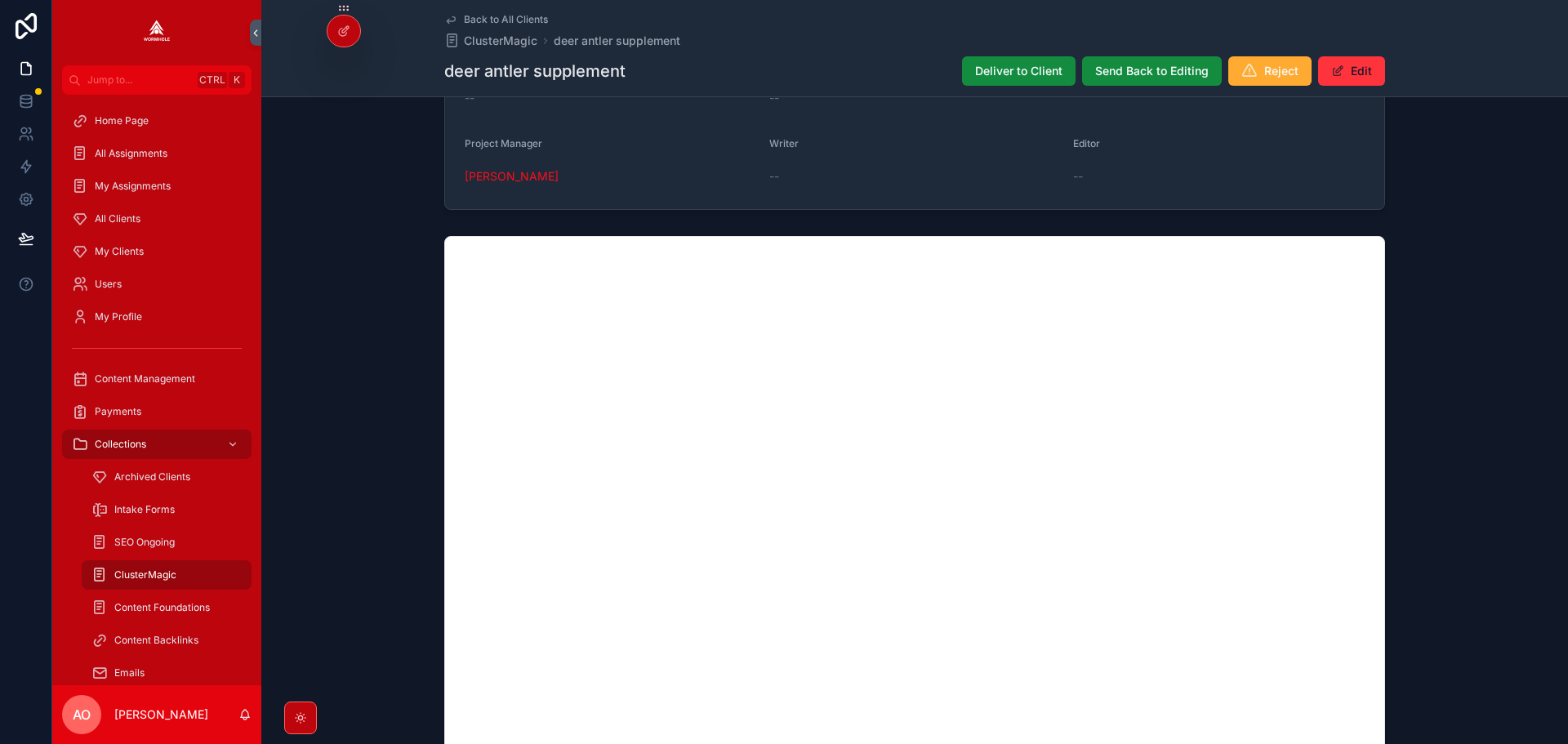
click at [999, 73] on span "Deliver to Client" at bounding box center [1019, 71] width 88 height 16
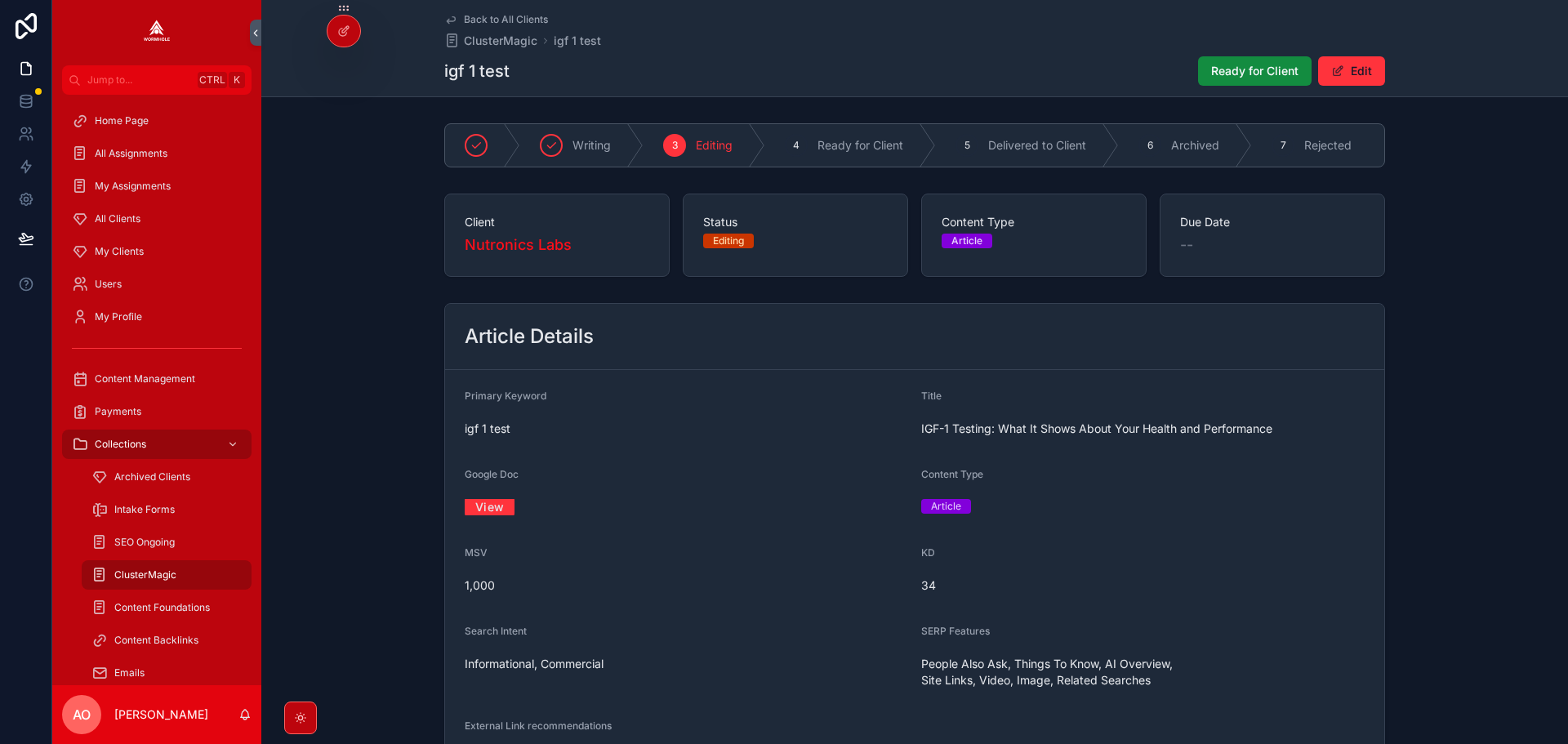
click at [496, 510] on link "View" at bounding box center [489, 506] width 50 height 25
click at [1258, 73] on span "Ready for Client" at bounding box center [1255, 71] width 88 height 16
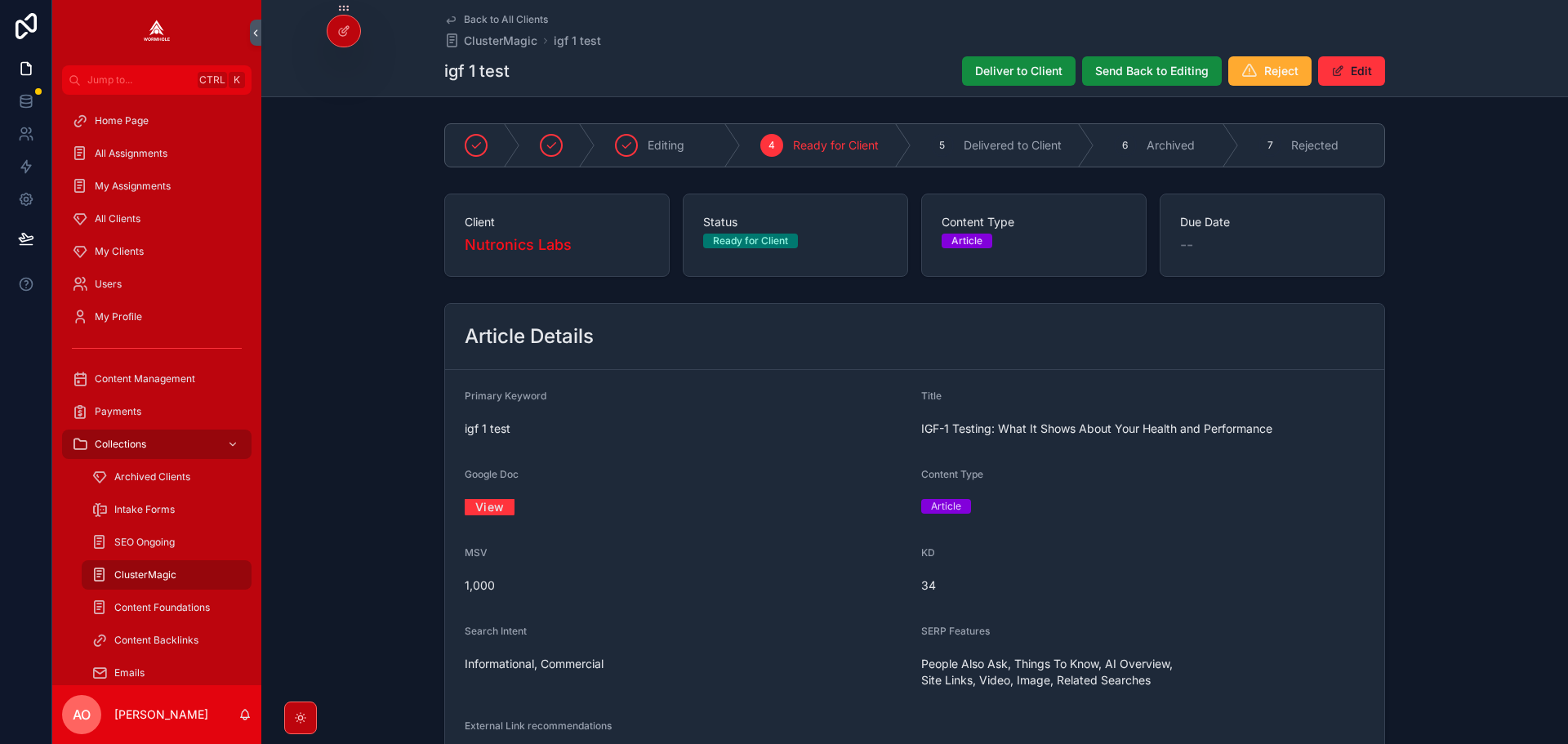
click at [1005, 75] on span "Deliver to Client" at bounding box center [1019, 71] width 88 height 16
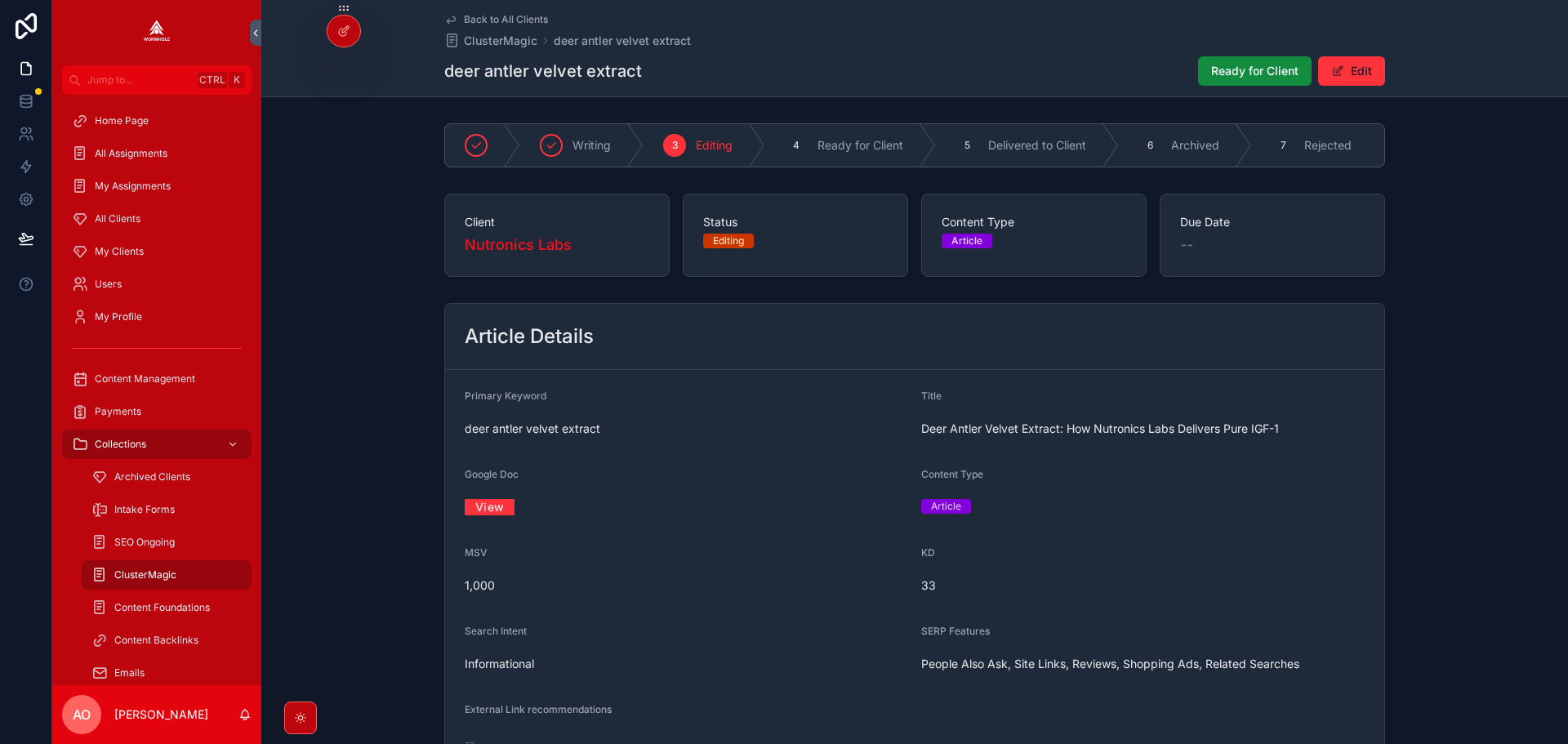
click at [495, 505] on div "View" at bounding box center [685, 507] width 443 height 26
click at [489, 519] on link "View" at bounding box center [489, 506] width 50 height 25
click at [1211, 72] on span "Ready for Client" at bounding box center [1255, 71] width 88 height 16
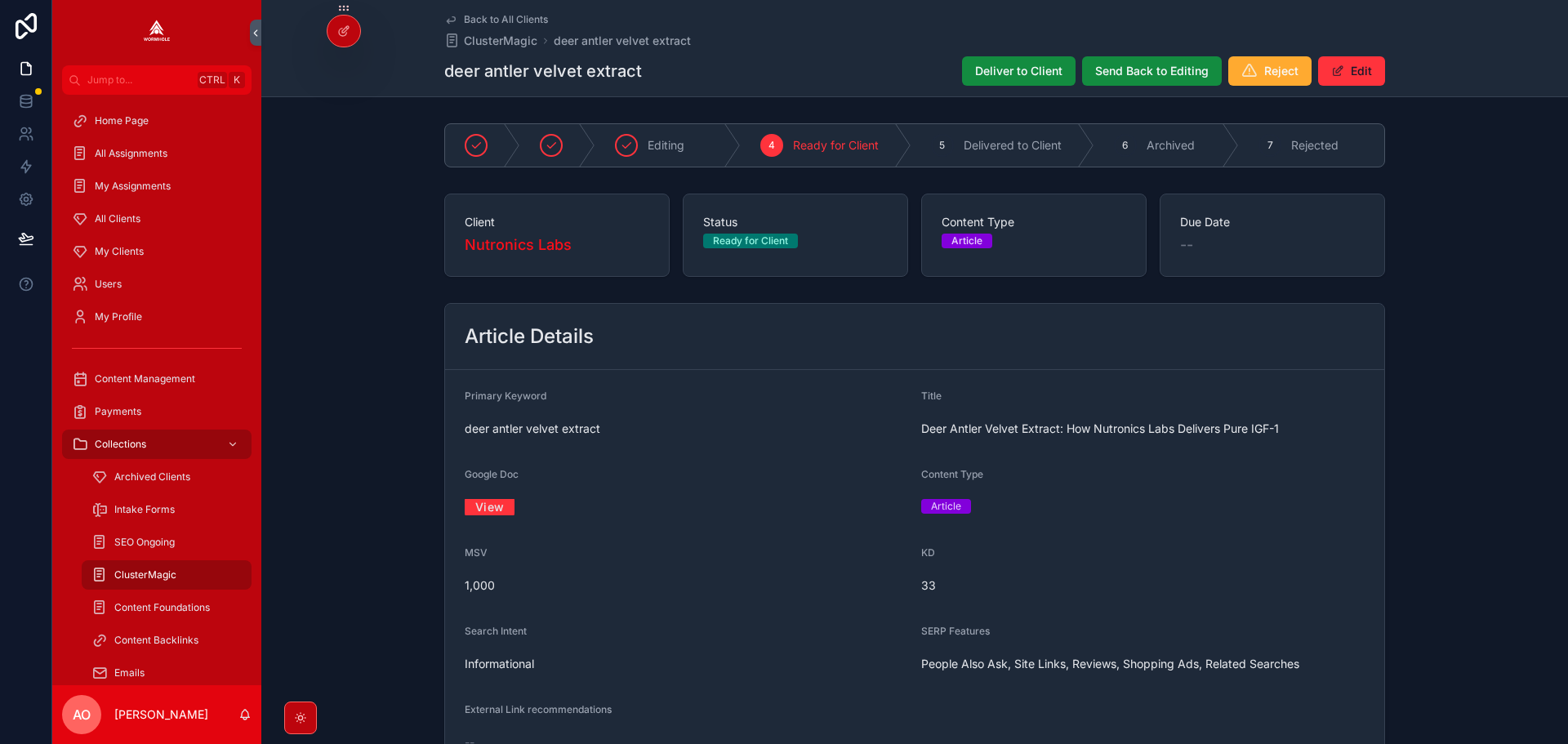
click at [983, 61] on button "Deliver to Client" at bounding box center [1019, 72] width 114 height 30
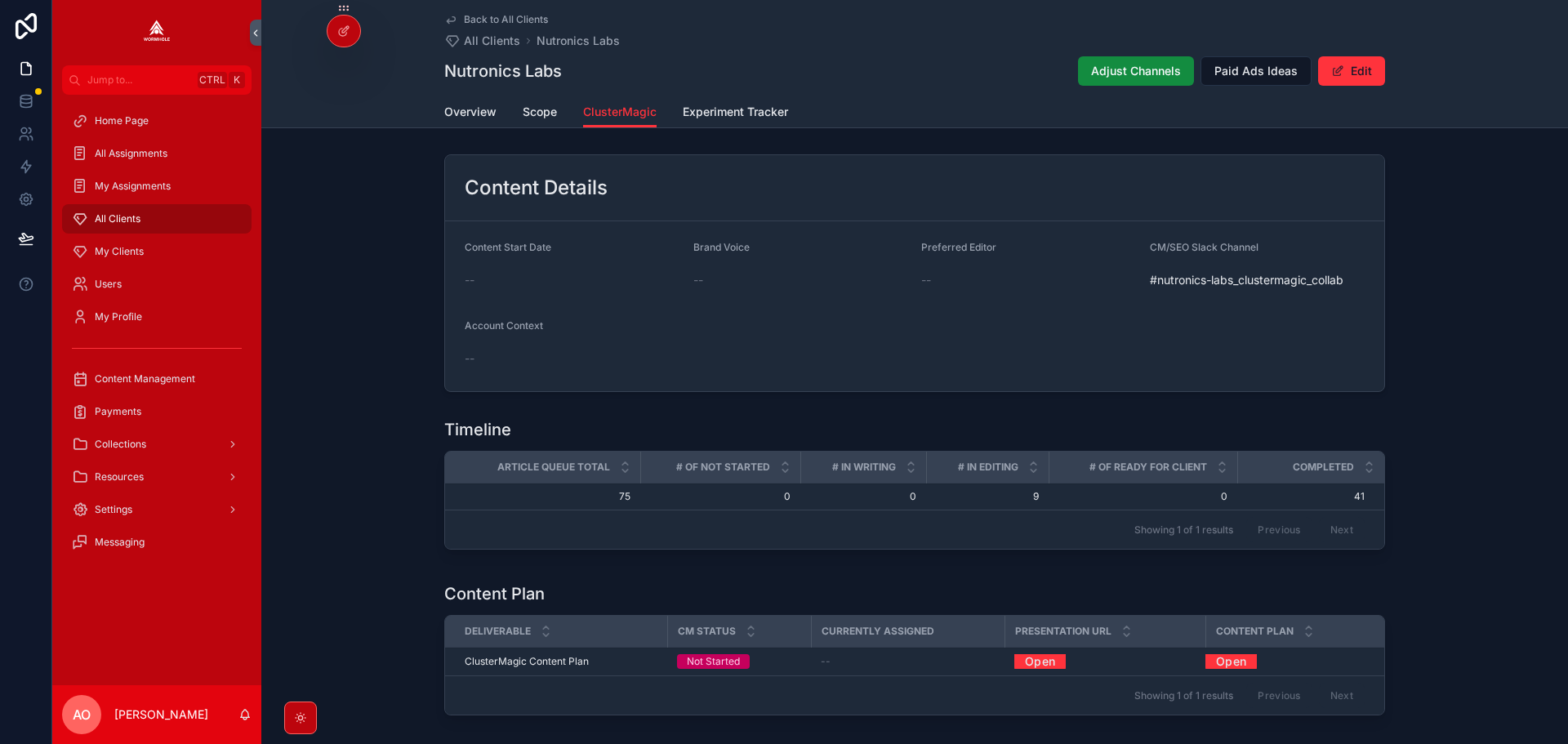
scroll to position [645, 0]
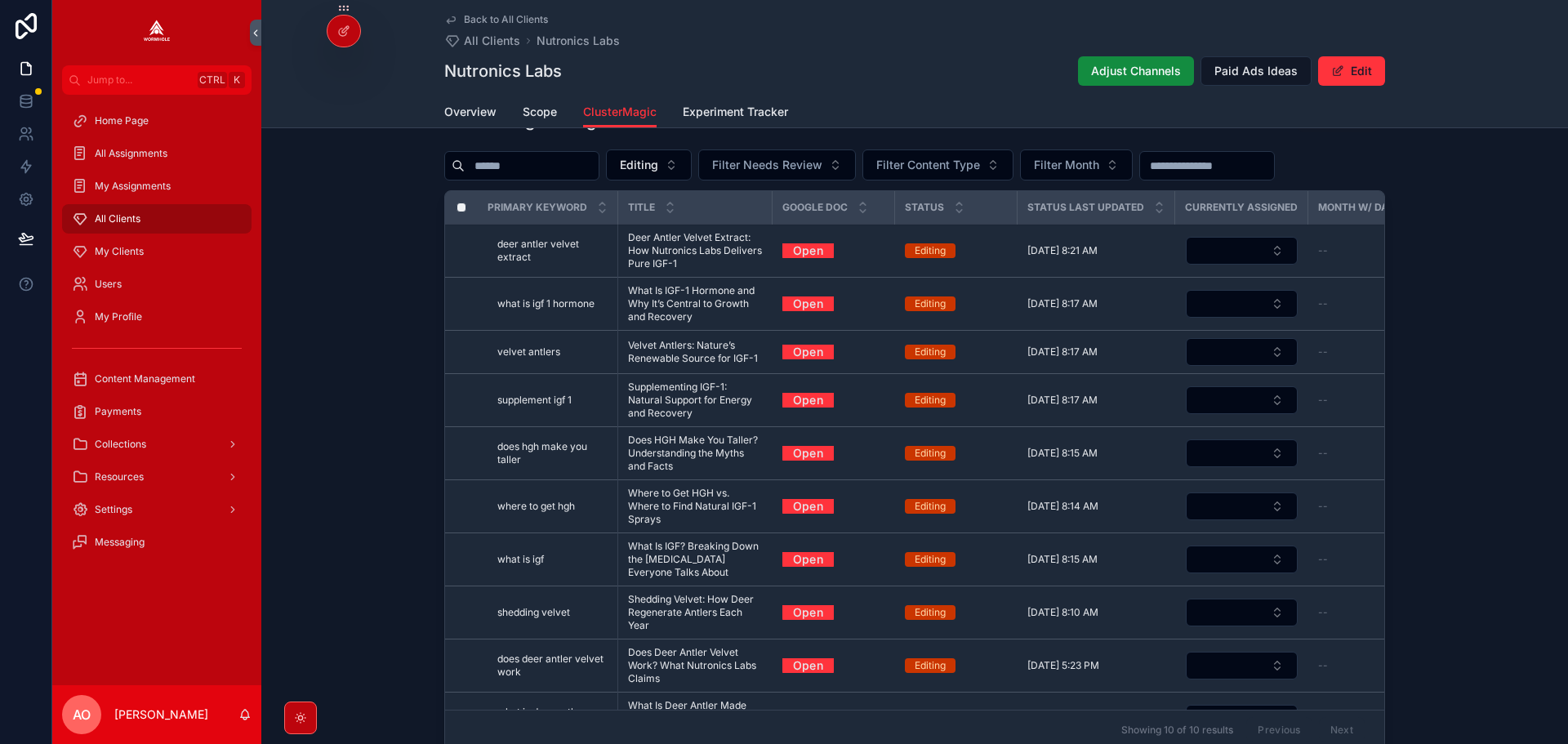
drag, startPoint x: 667, startPoint y: 243, endPoint x: 686, endPoint y: 252, distance: 21.0
click at [686, 252] on span "Deer Antler Velvet Extract: How Nutronics Labs Delivers Pure IGF-1" at bounding box center [694, 250] width 134 height 39
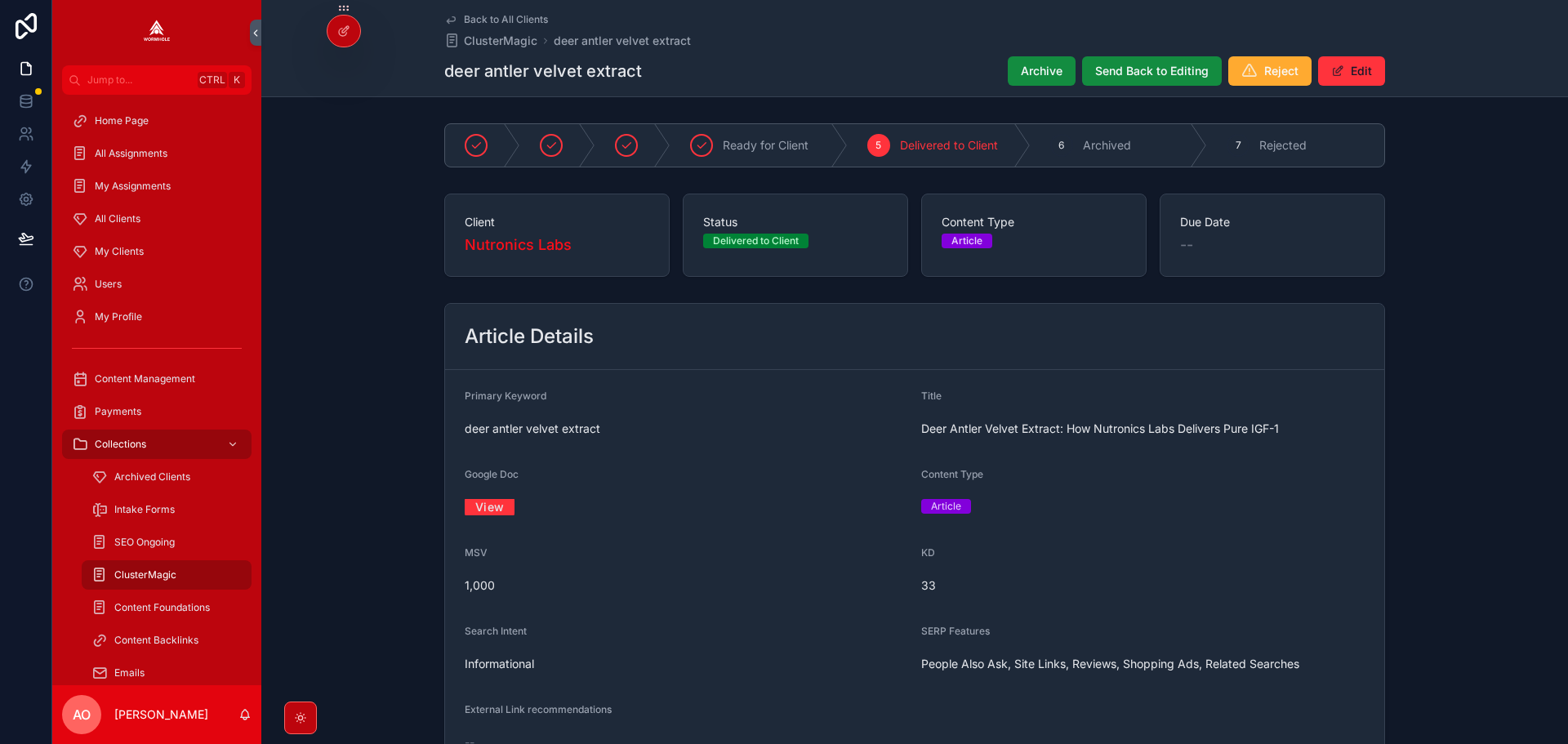
click at [620, 43] on span "deer antler velvet extract" at bounding box center [623, 41] width 137 height 16
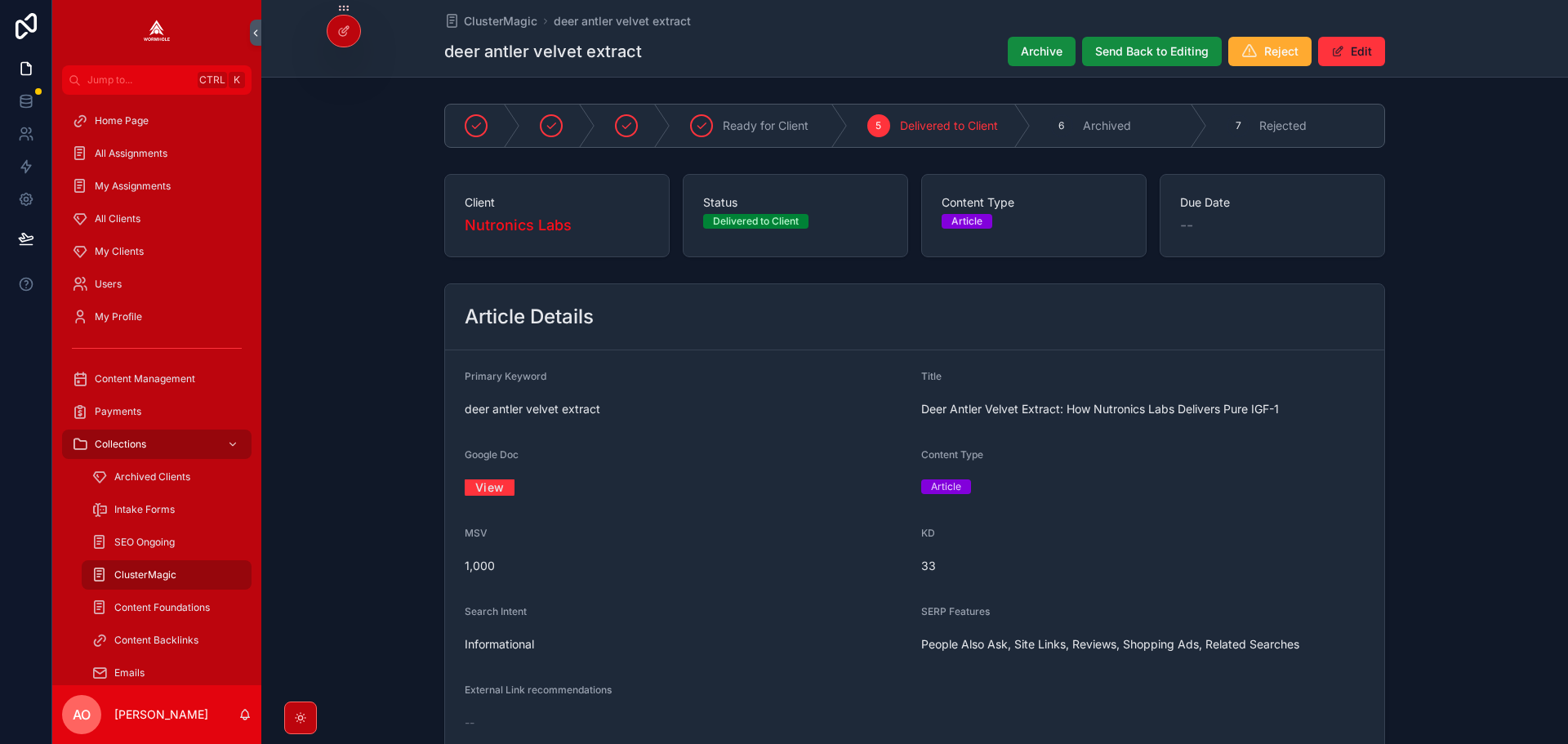
click at [122, 245] on span "My Clients" at bounding box center [119, 251] width 49 height 13
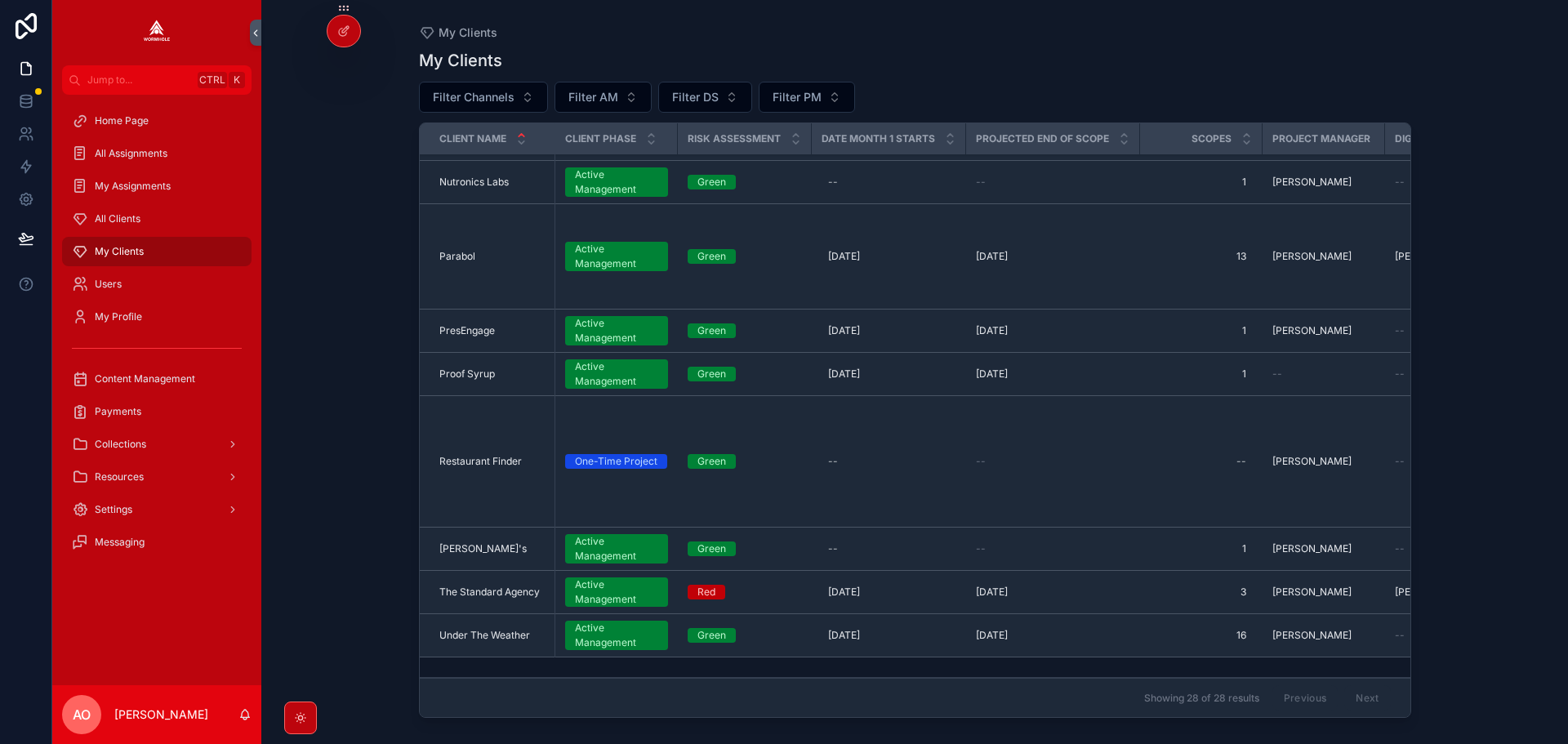
scroll to position [990, 0]
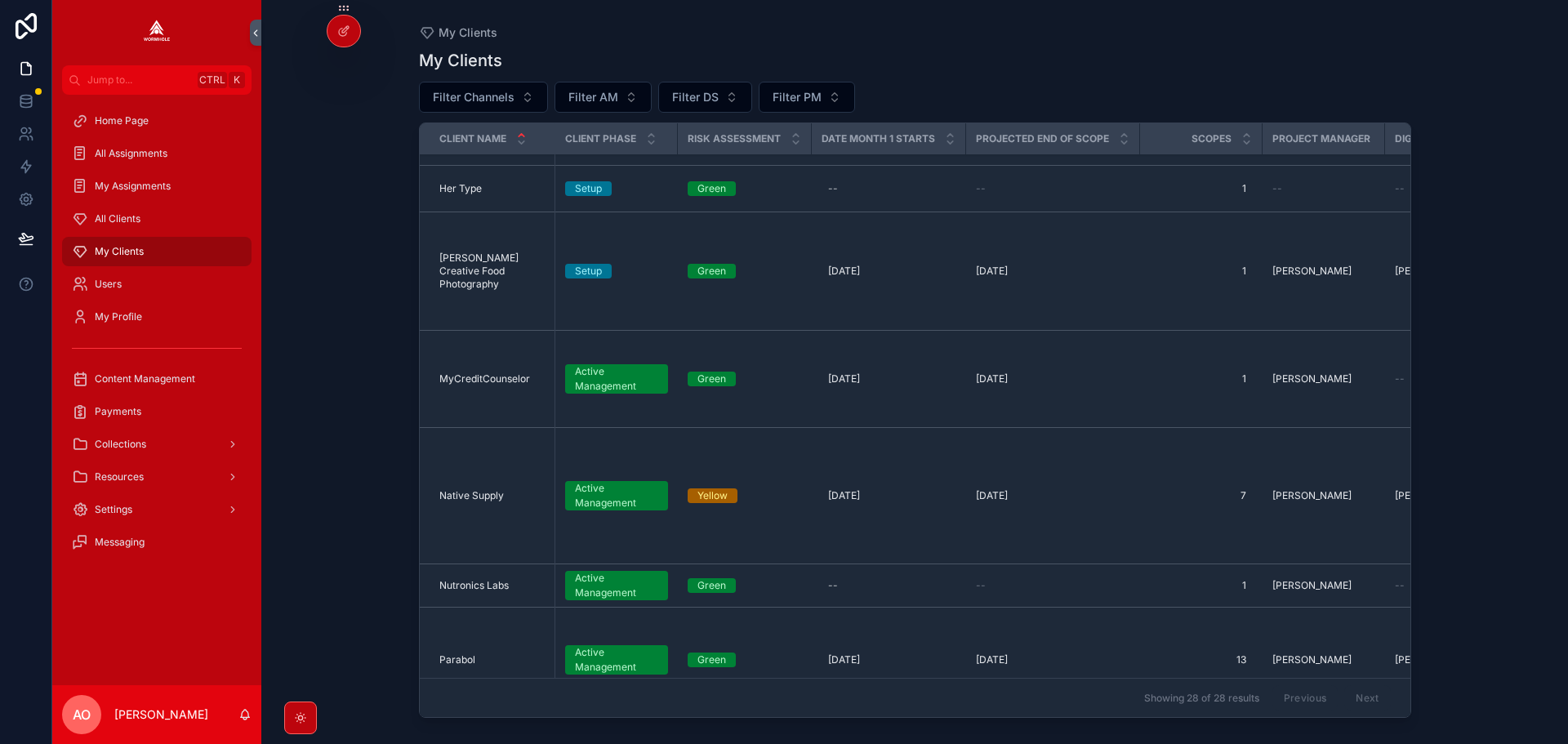
click at [473, 579] on span "Nutronics Labs" at bounding box center [474, 585] width 70 height 13
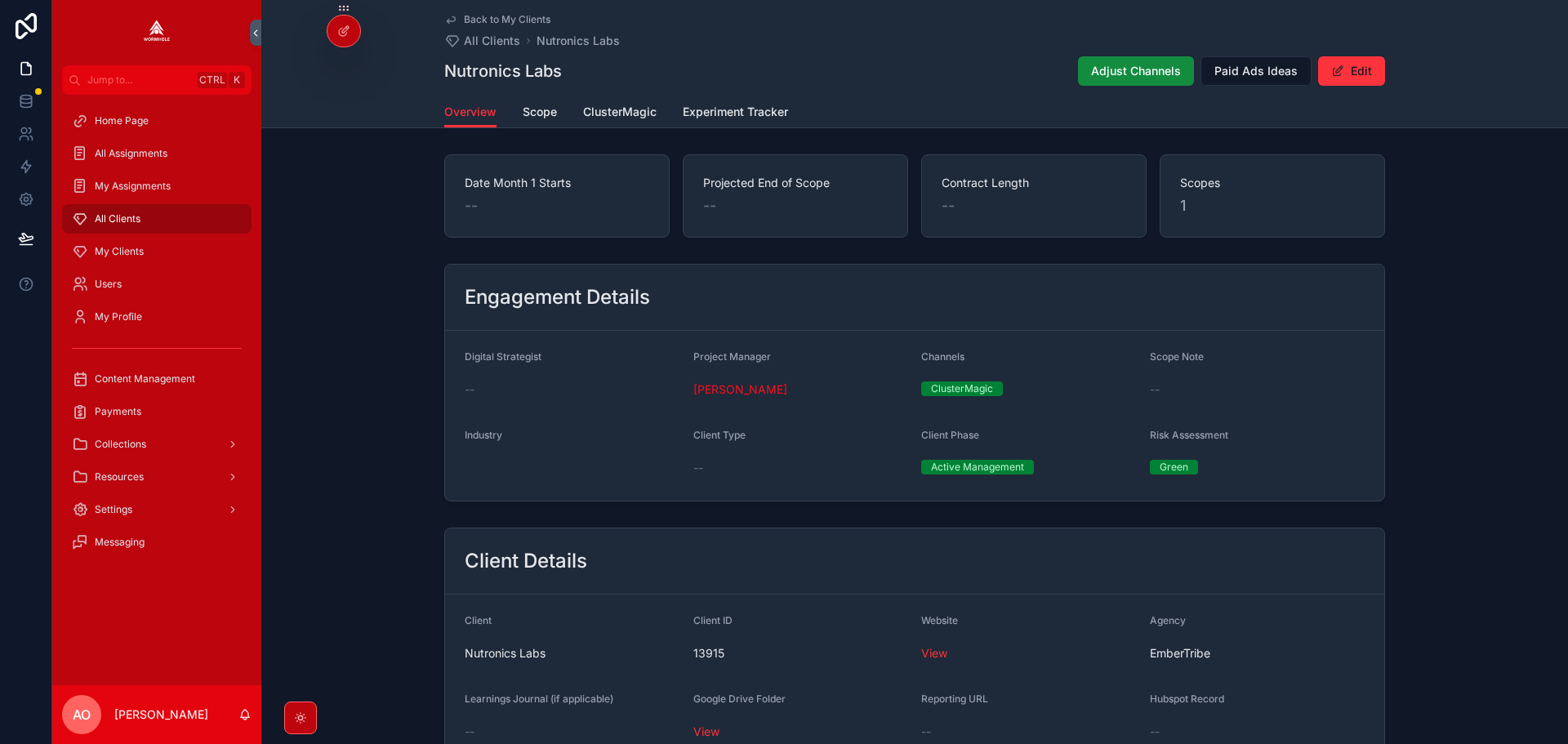
click at [597, 108] on span "ClusterMagic" at bounding box center [620, 112] width 74 height 16
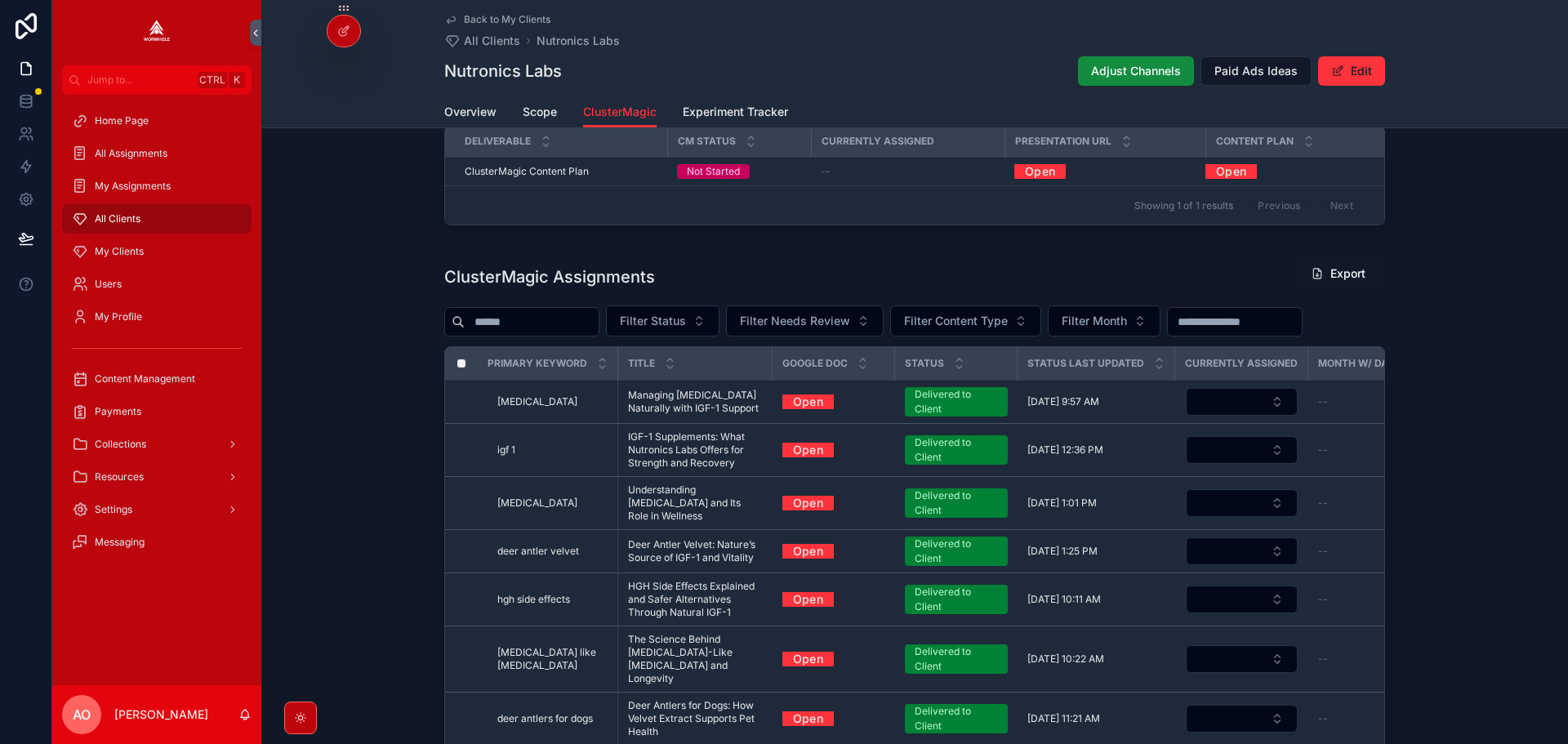
scroll to position [490, 0]
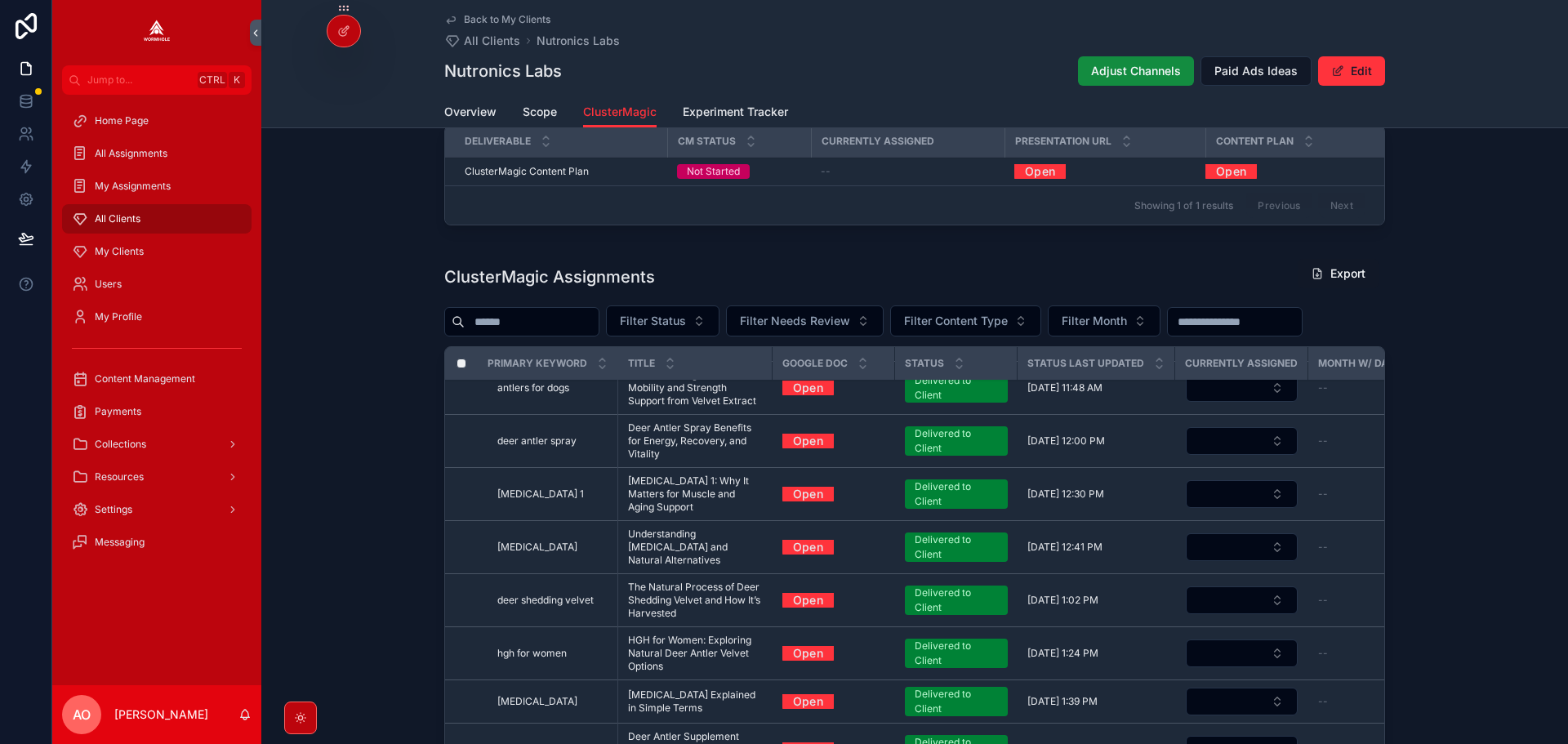
click at [686, 314] on span "Filter Status" at bounding box center [653, 321] width 66 height 16
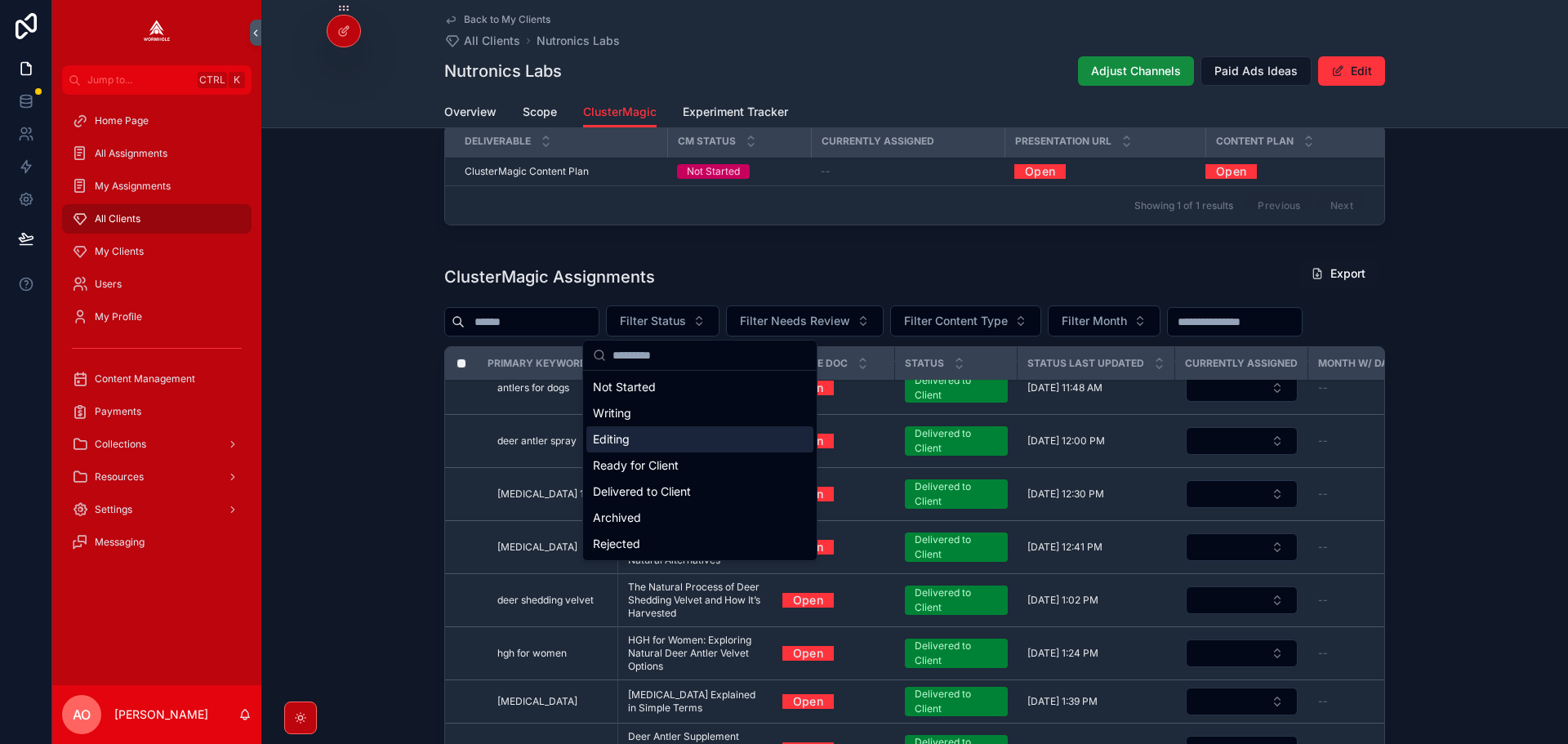
click at [655, 442] on div "Editing" at bounding box center [700, 439] width 227 height 26
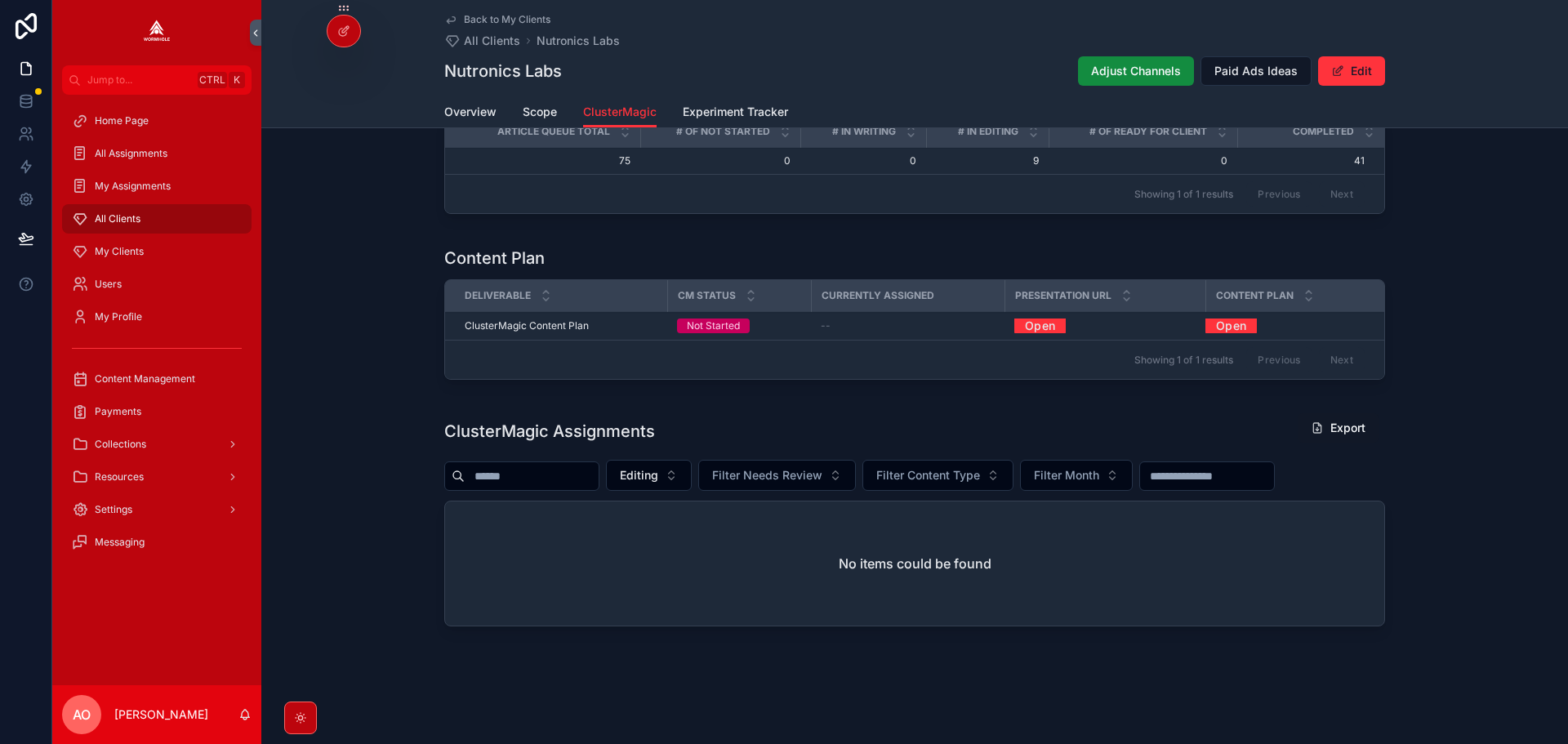
scroll to position [336, 0]
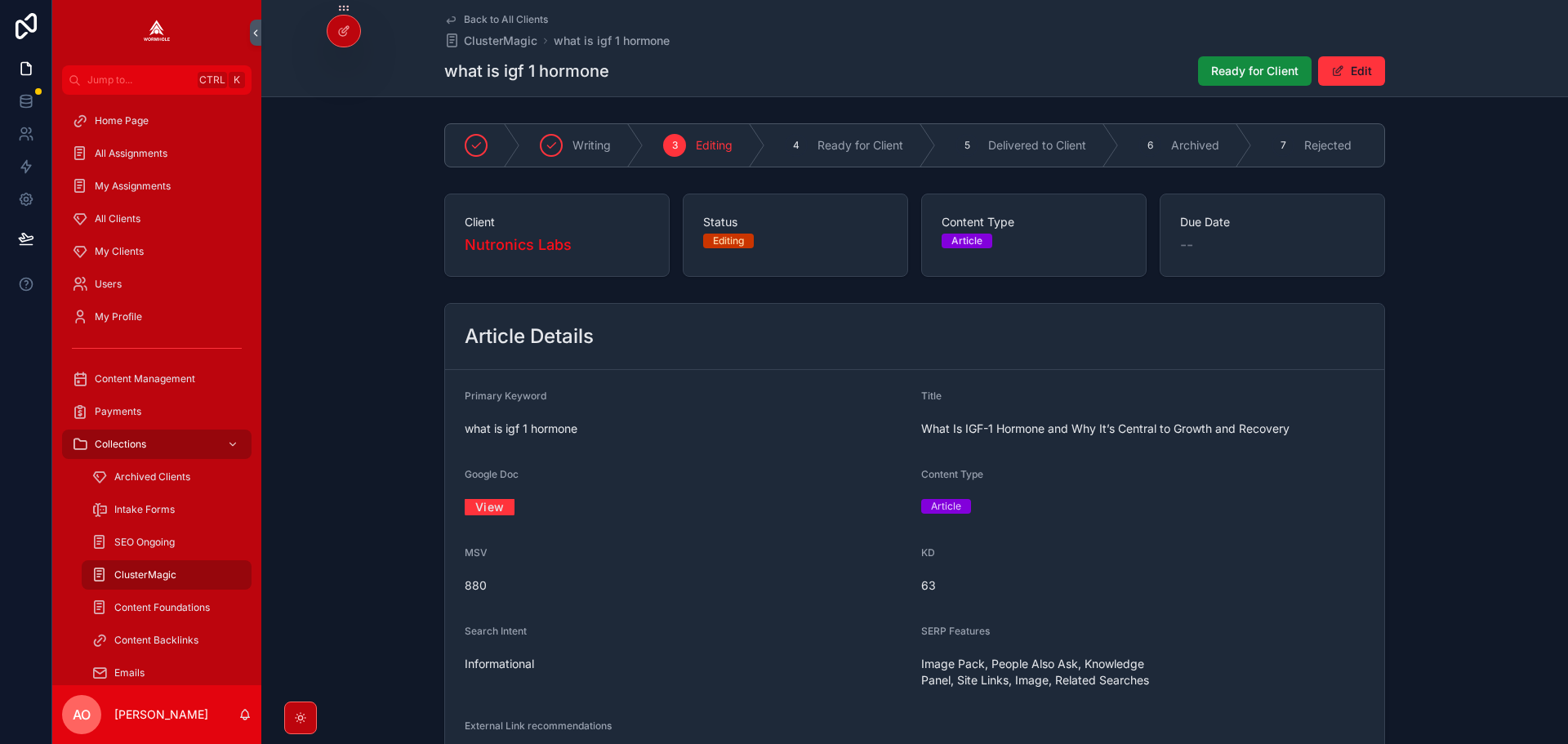
click at [504, 508] on link "View" at bounding box center [489, 506] width 50 height 25
click at [1258, 85] on button "Ready for Client" at bounding box center [1255, 72] width 114 height 30
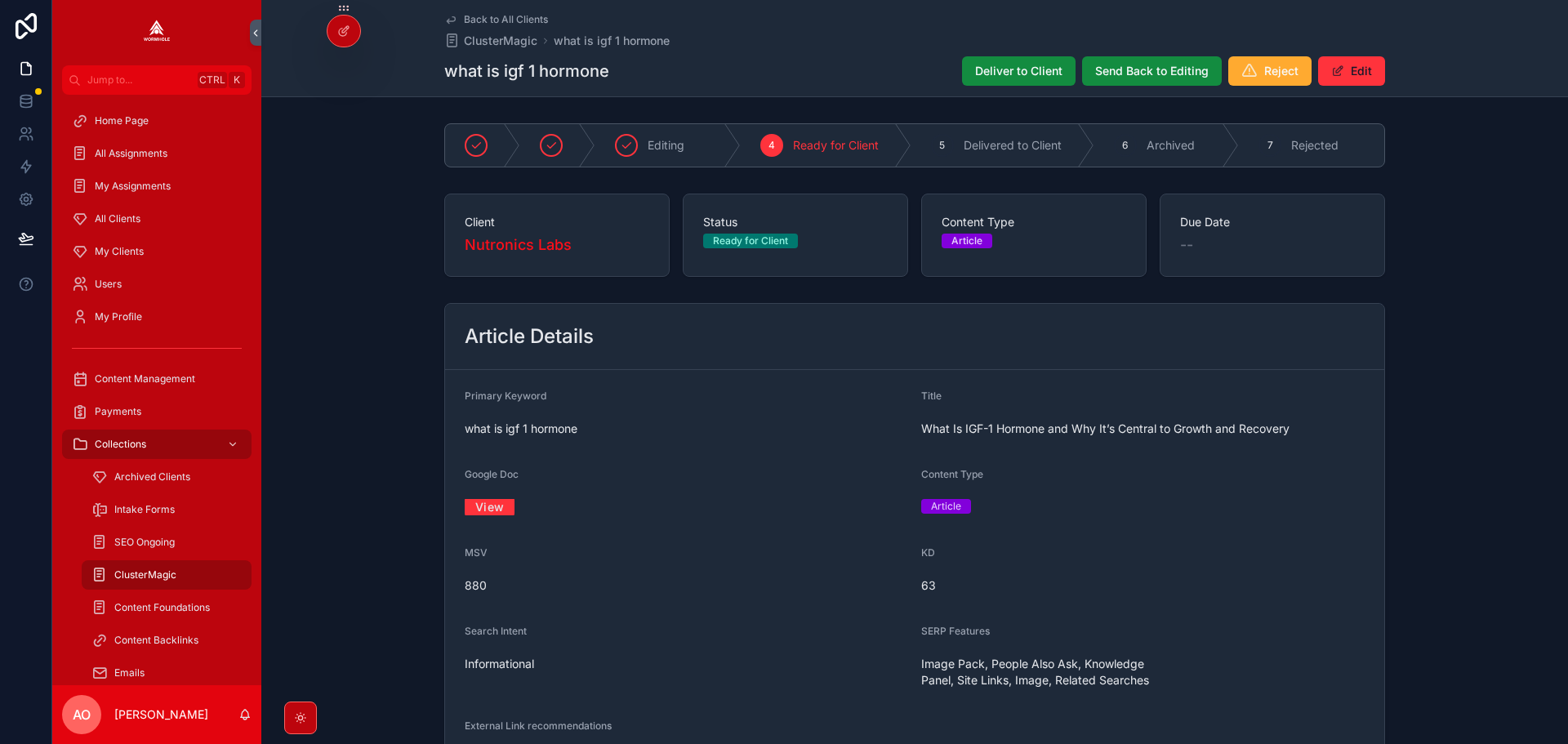
click at [1003, 77] on span "Deliver to Client" at bounding box center [1019, 71] width 88 height 16
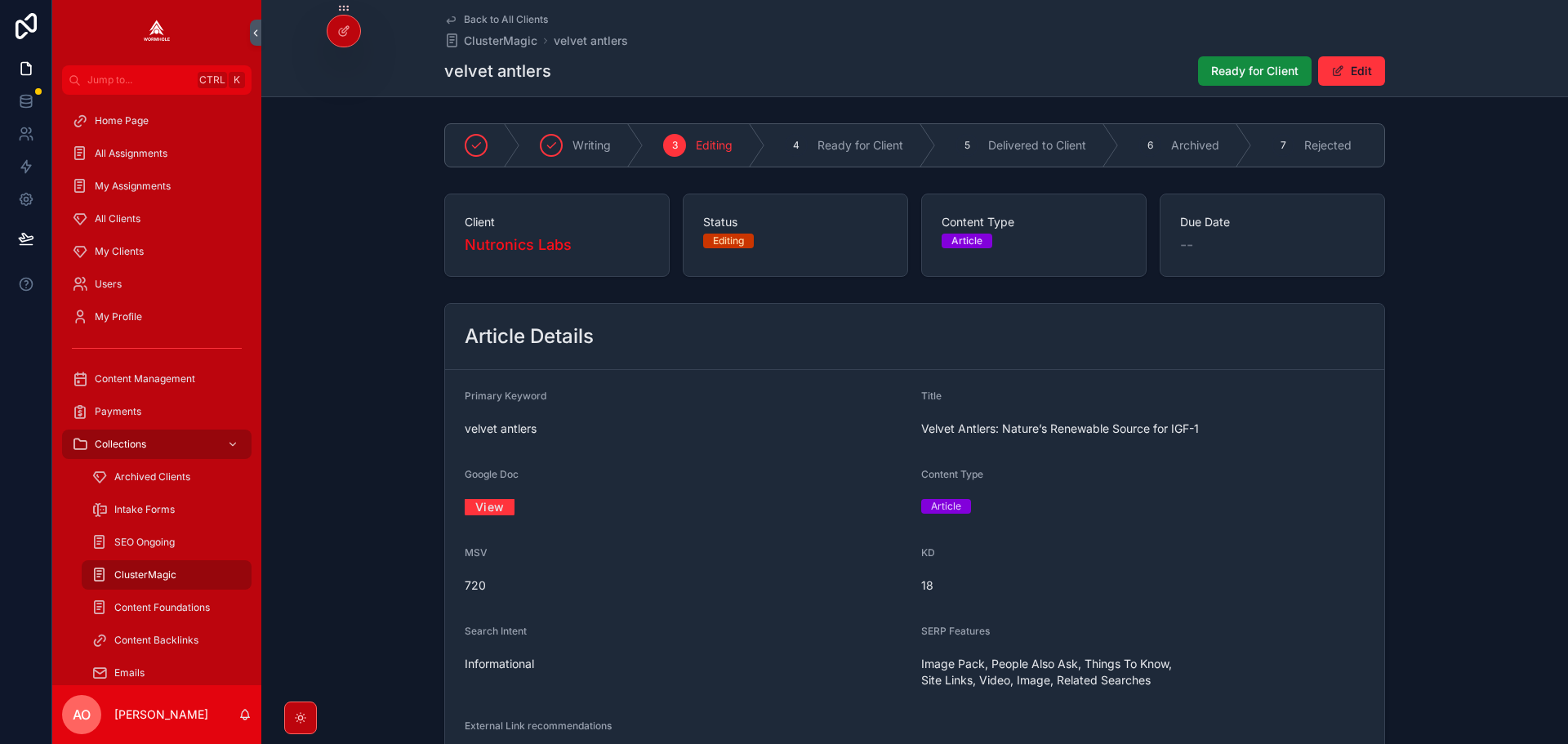
click at [495, 519] on link "View" at bounding box center [489, 506] width 50 height 25
click at [1234, 67] on span "Ready for Client" at bounding box center [1255, 71] width 88 height 16
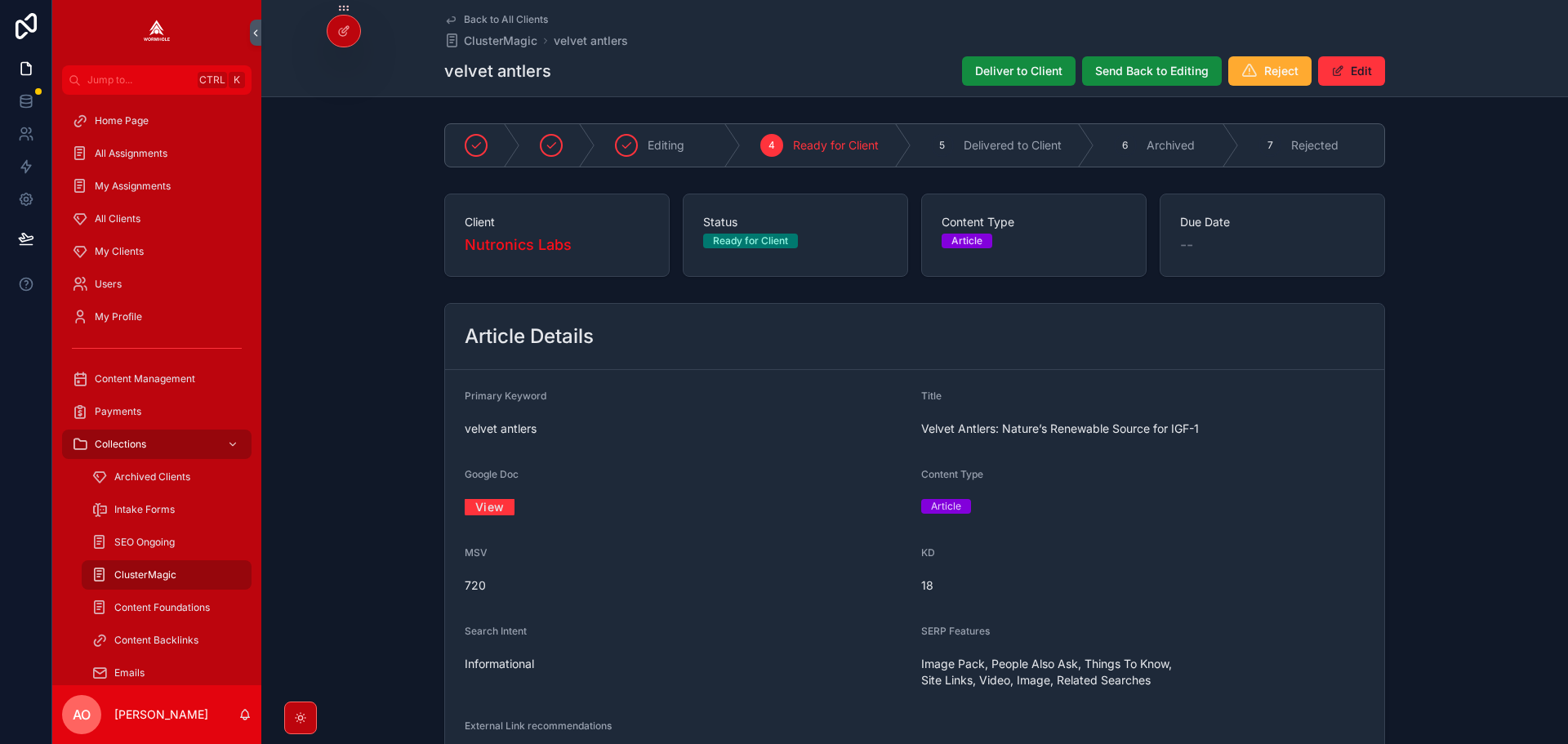
click at [986, 79] on span "Deliver to Client" at bounding box center [1019, 71] width 88 height 16
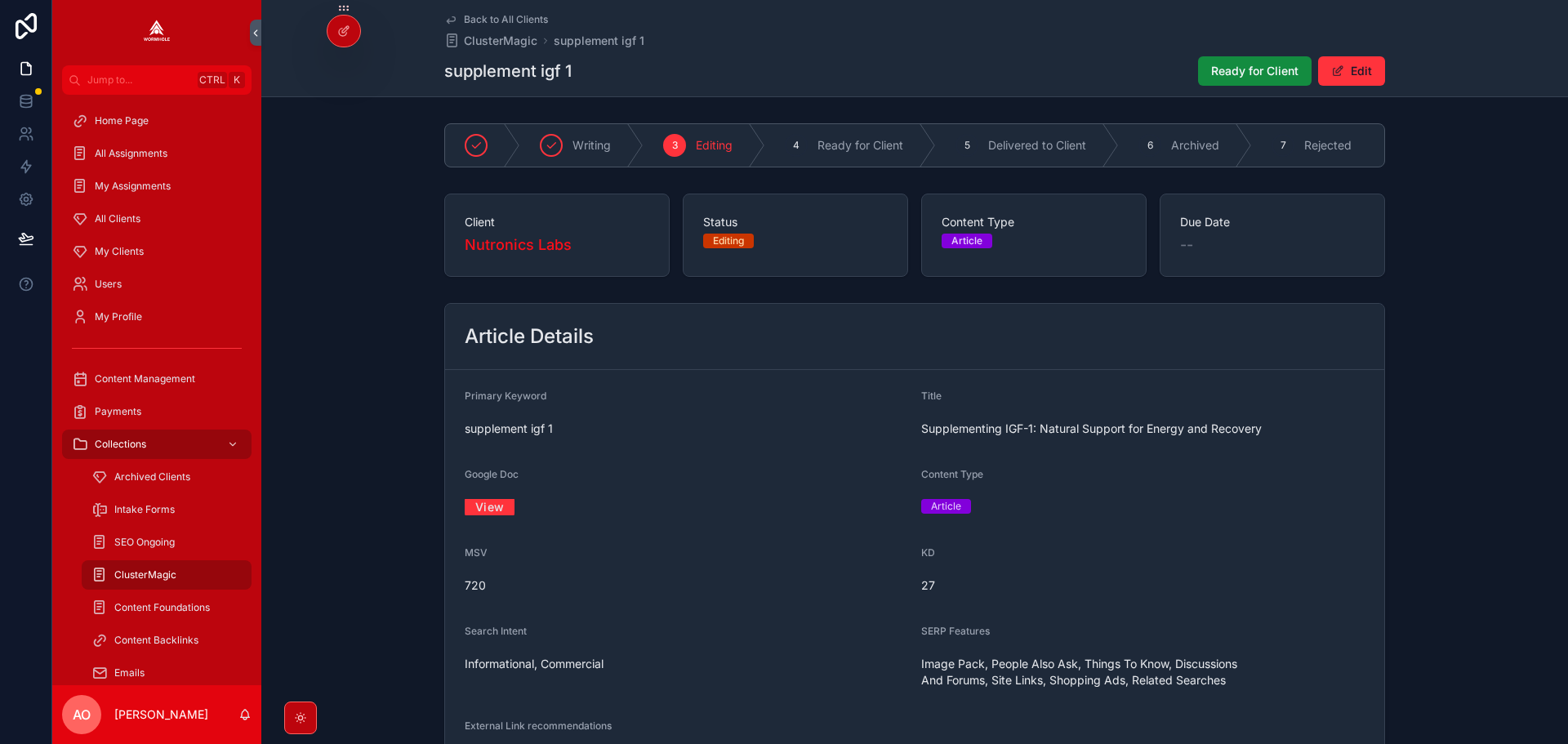
click at [487, 519] on link "View" at bounding box center [489, 506] width 50 height 25
click at [1269, 79] on span "Ready for Client" at bounding box center [1255, 71] width 88 height 16
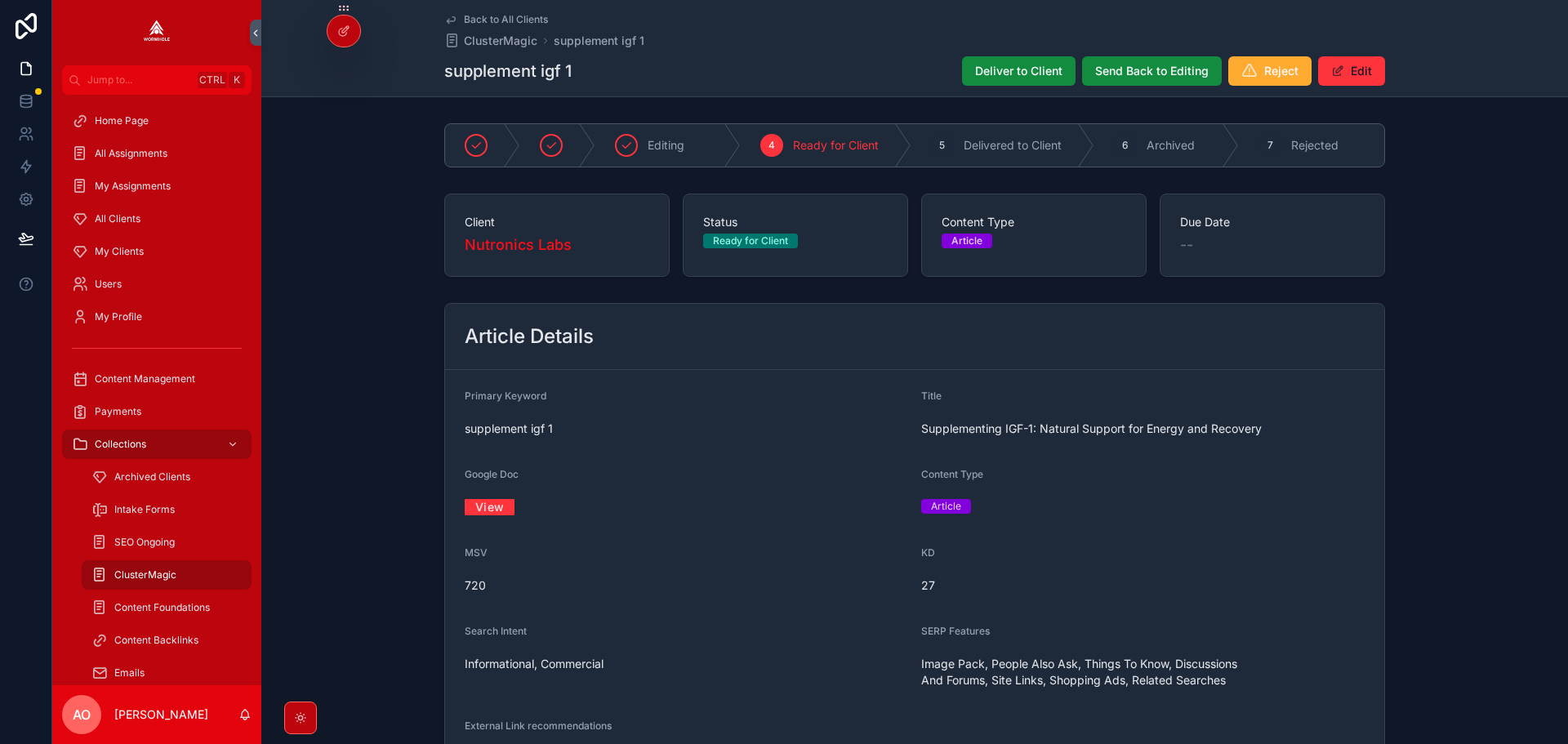
click at [1003, 74] on span "Deliver to Client" at bounding box center [1019, 71] width 88 height 16
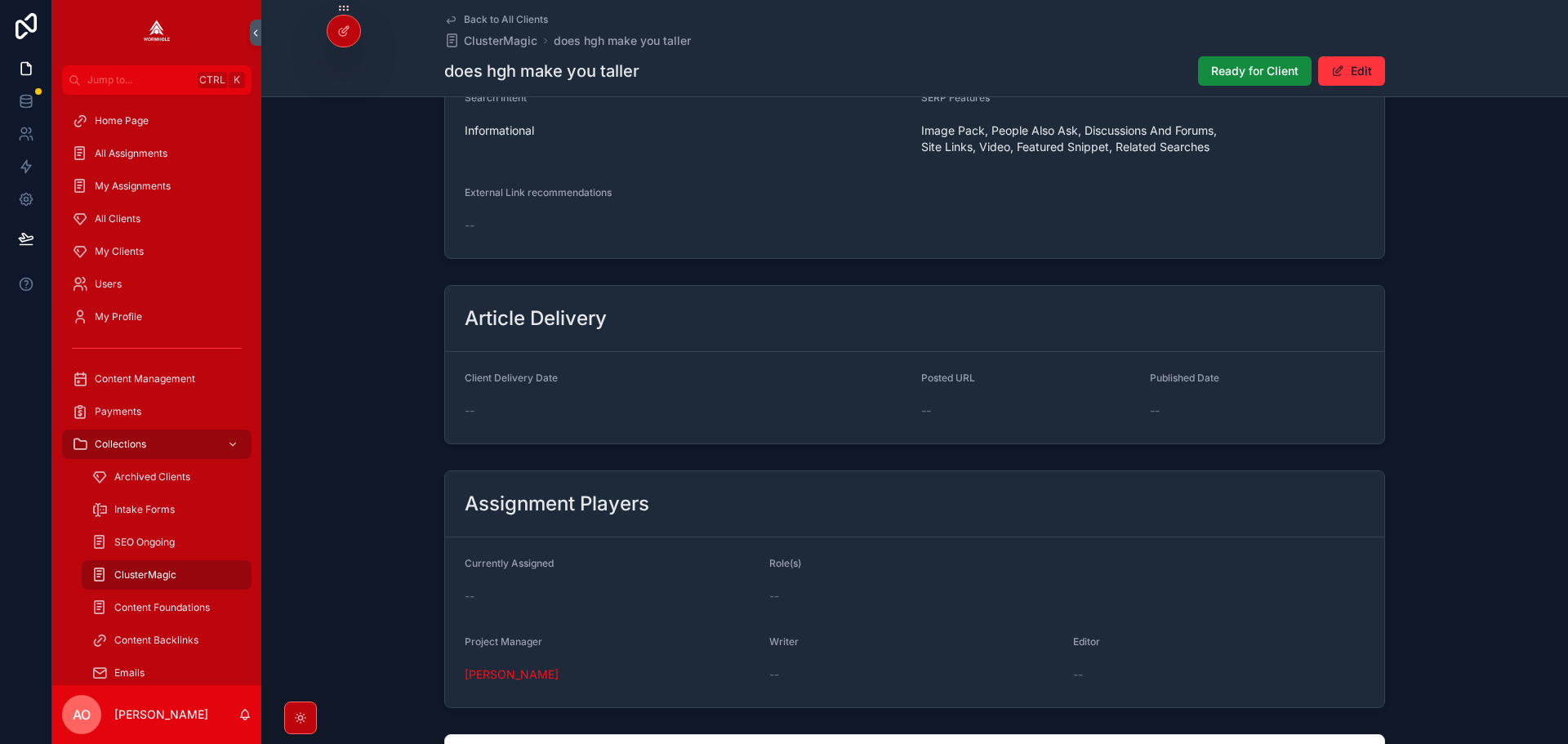
scroll to position [305, 0]
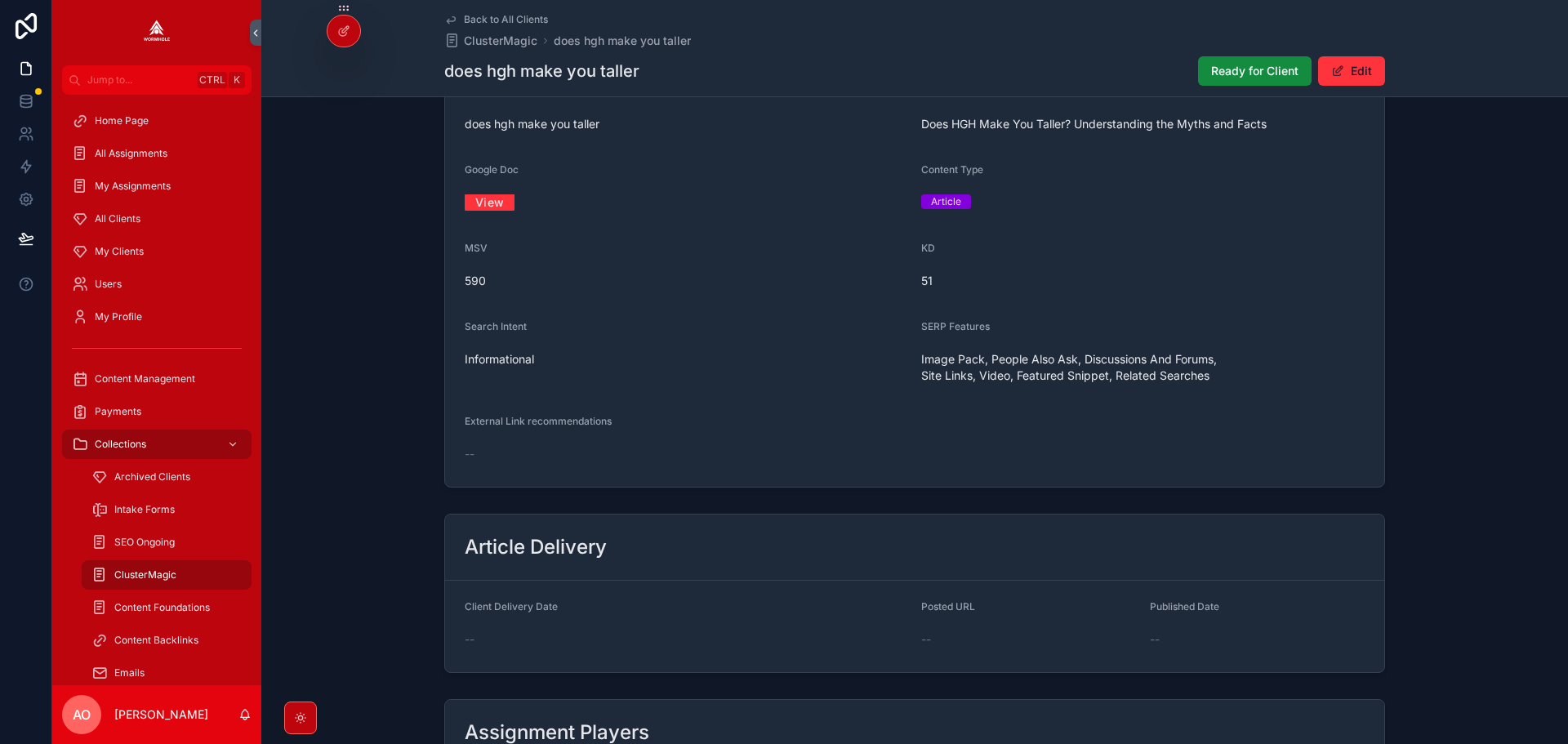
click at [496, 202] on link "View" at bounding box center [489, 201] width 50 height 25
click at [1245, 71] on span "Ready for Client" at bounding box center [1255, 71] width 88 height 16
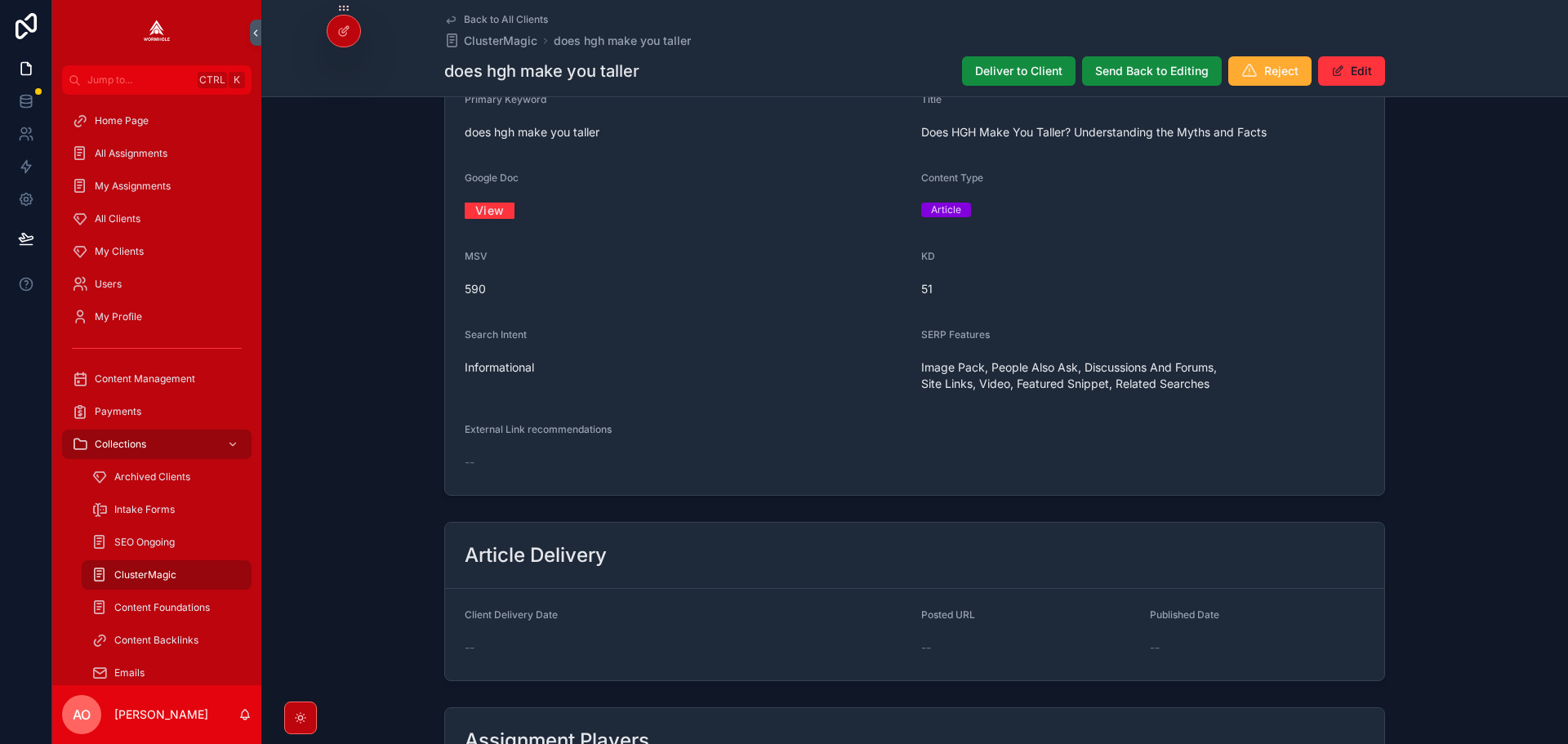
click at [1048, 72] on span "Deliver to Client" at bounding box center [1019, 71] width 88 height 16
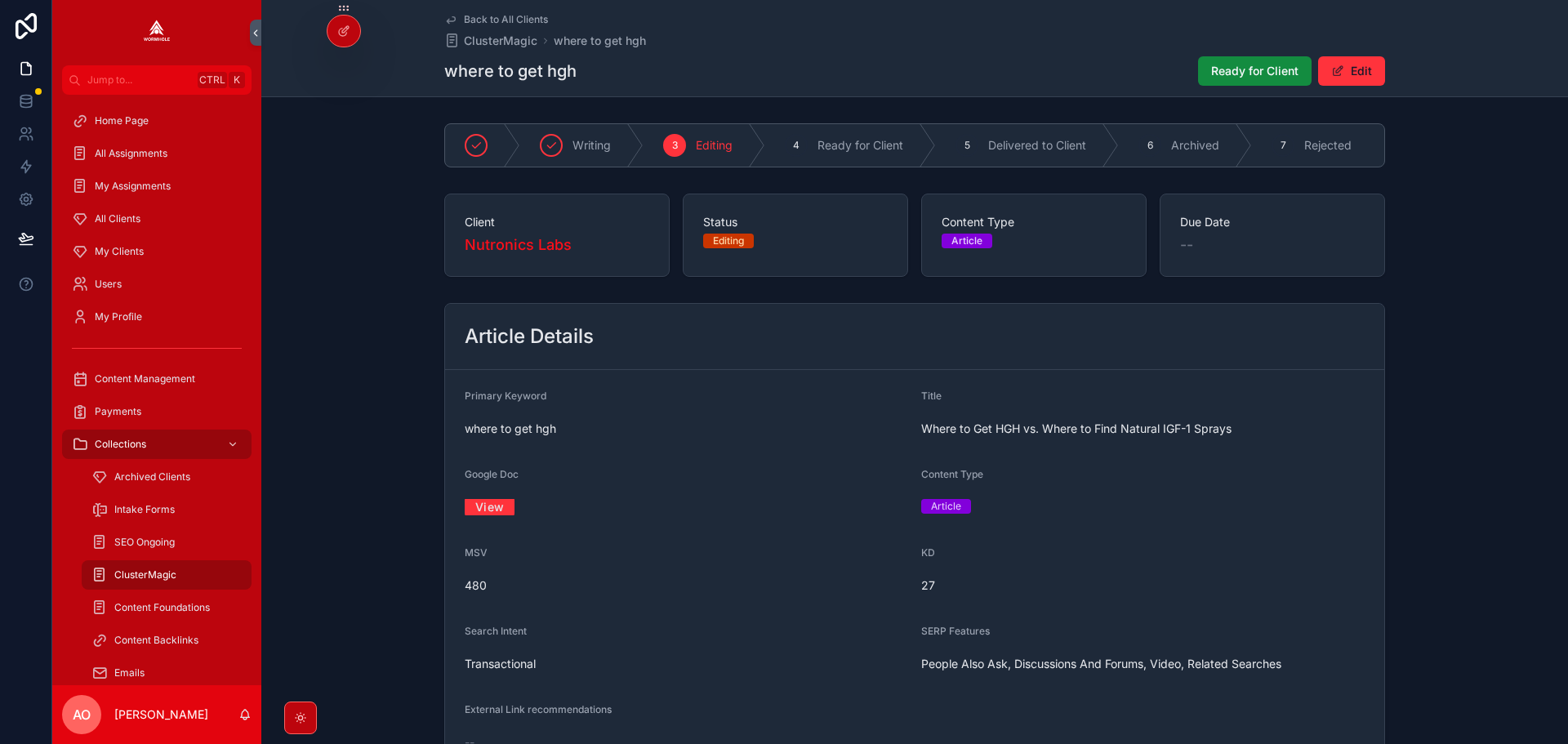
click at [492, 511] on link "View" at bounding box center [489, 506] width 50 height 25
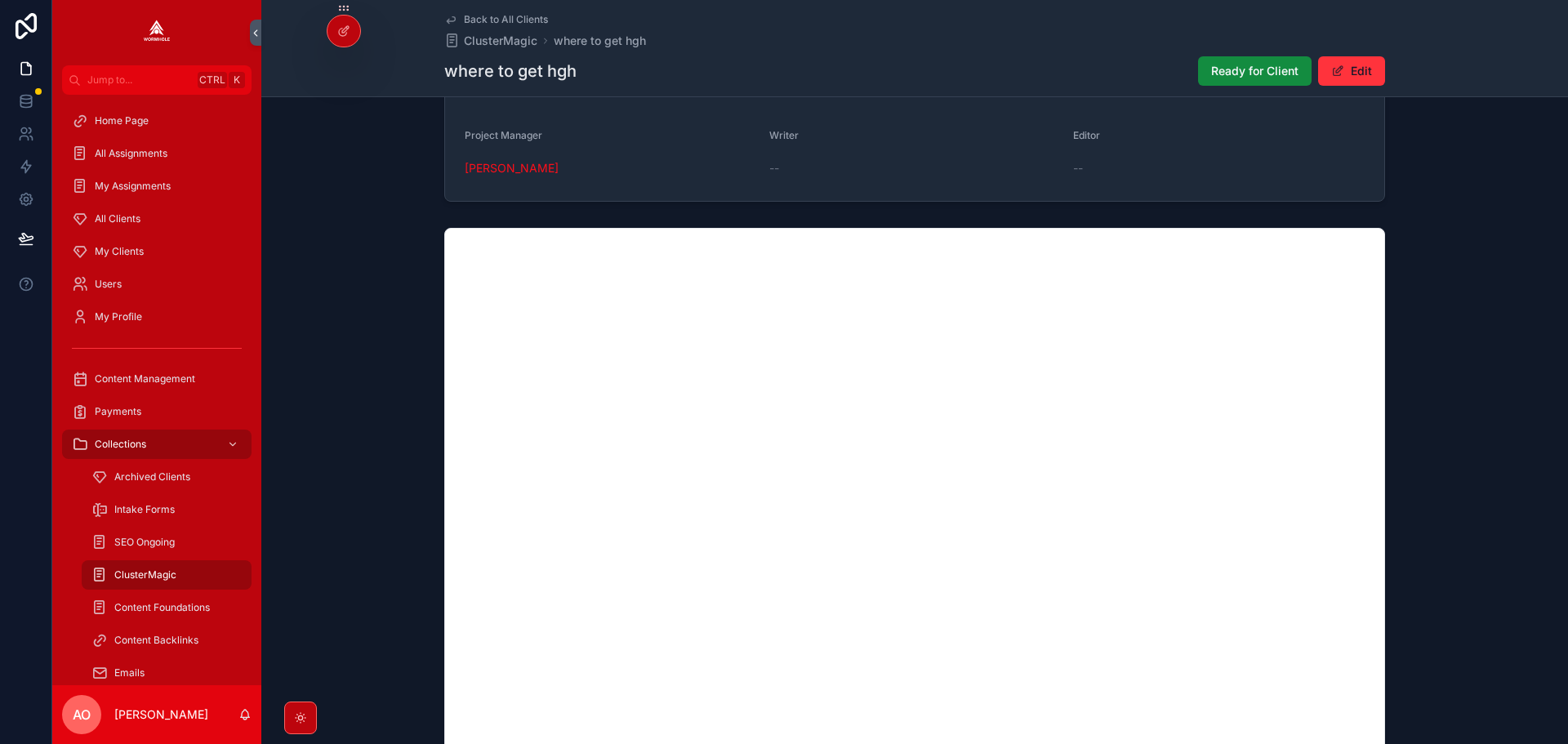
click at [1270, 75] on span "Ready for Client" at bounding box center [1255, 71] width 88 height 16
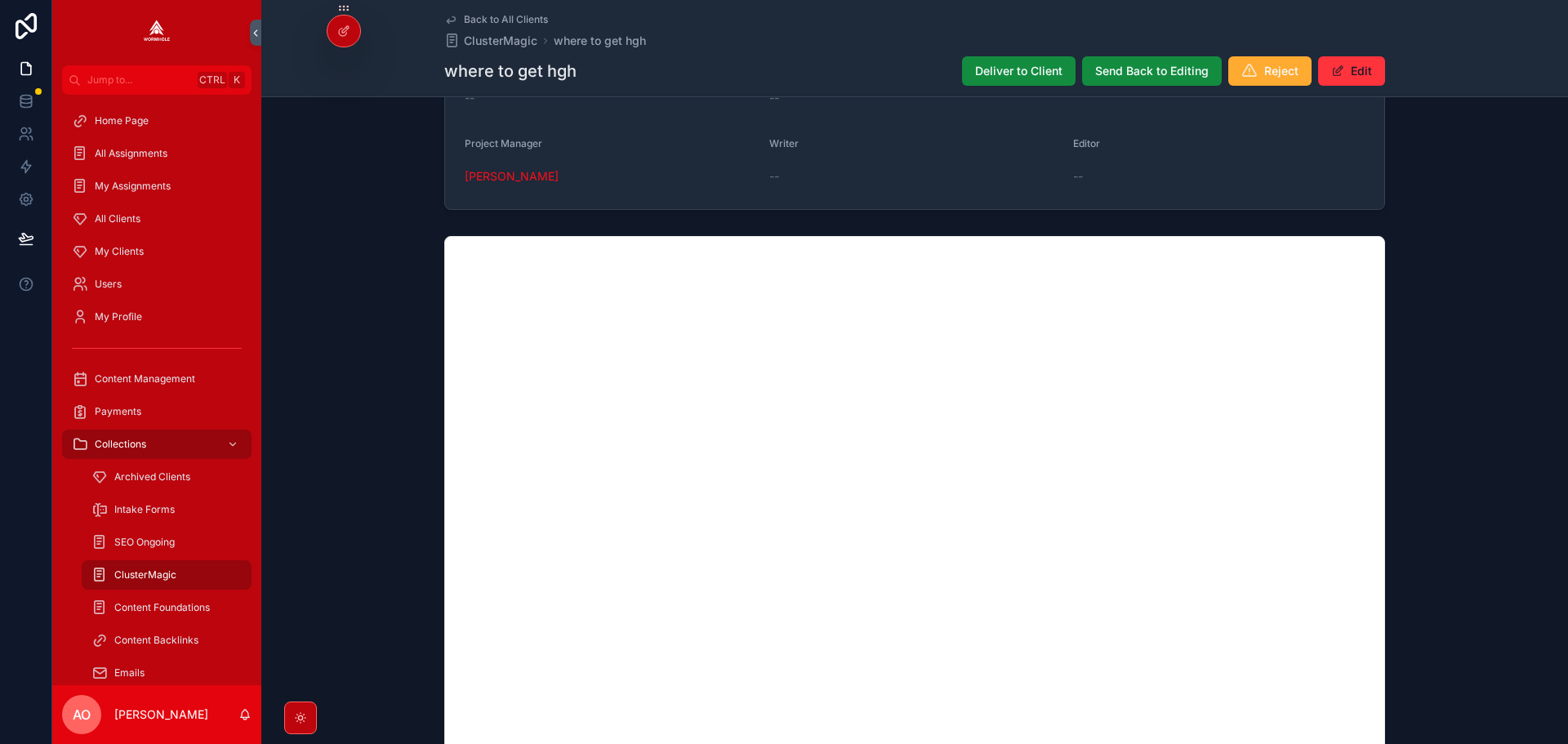
click at [1040, 68] on span "Deliver to Client" at bounding box center [1019, 71] width 88 height 16
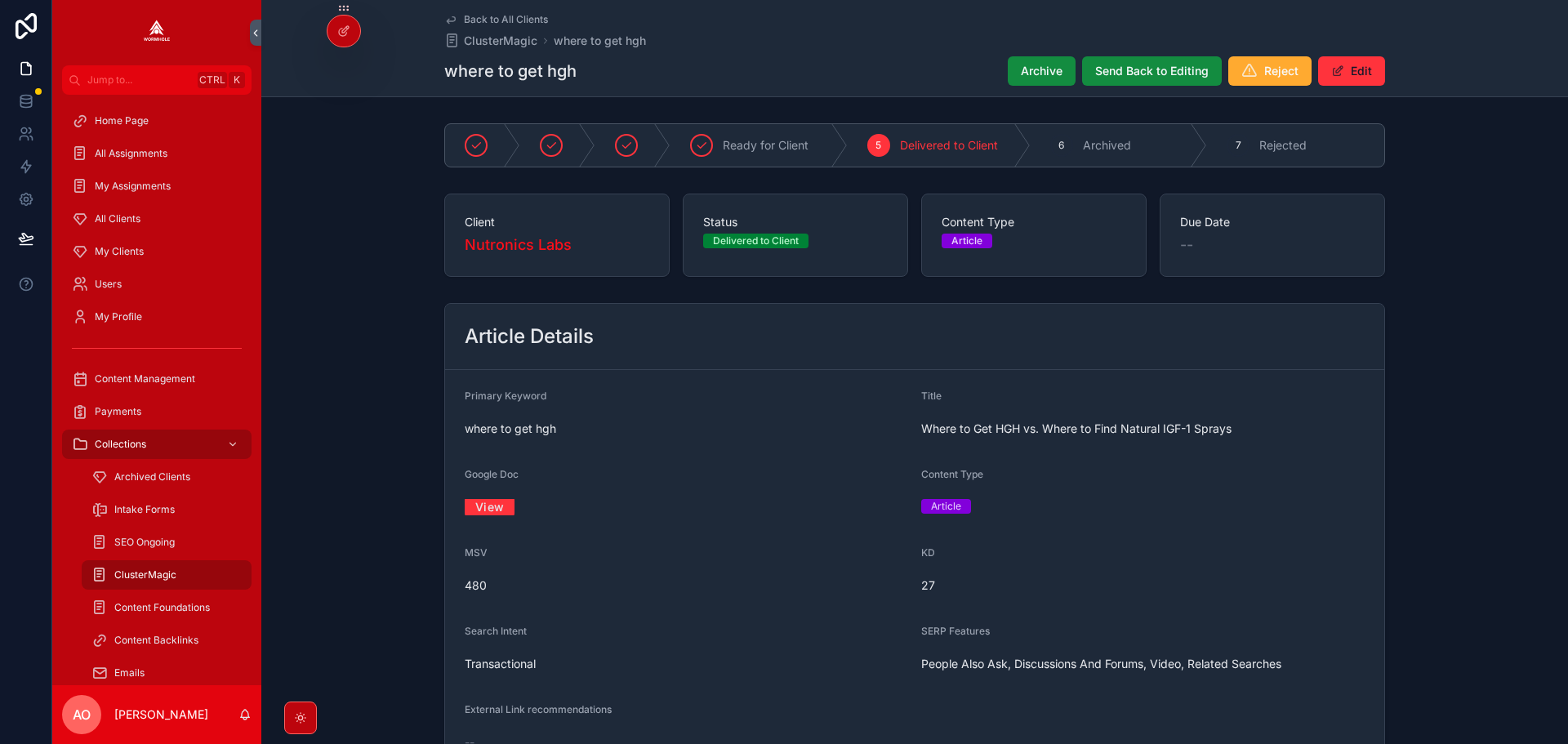
click at [482, 505] on link "View" at bounding box center [489, 506] width 50 height 25
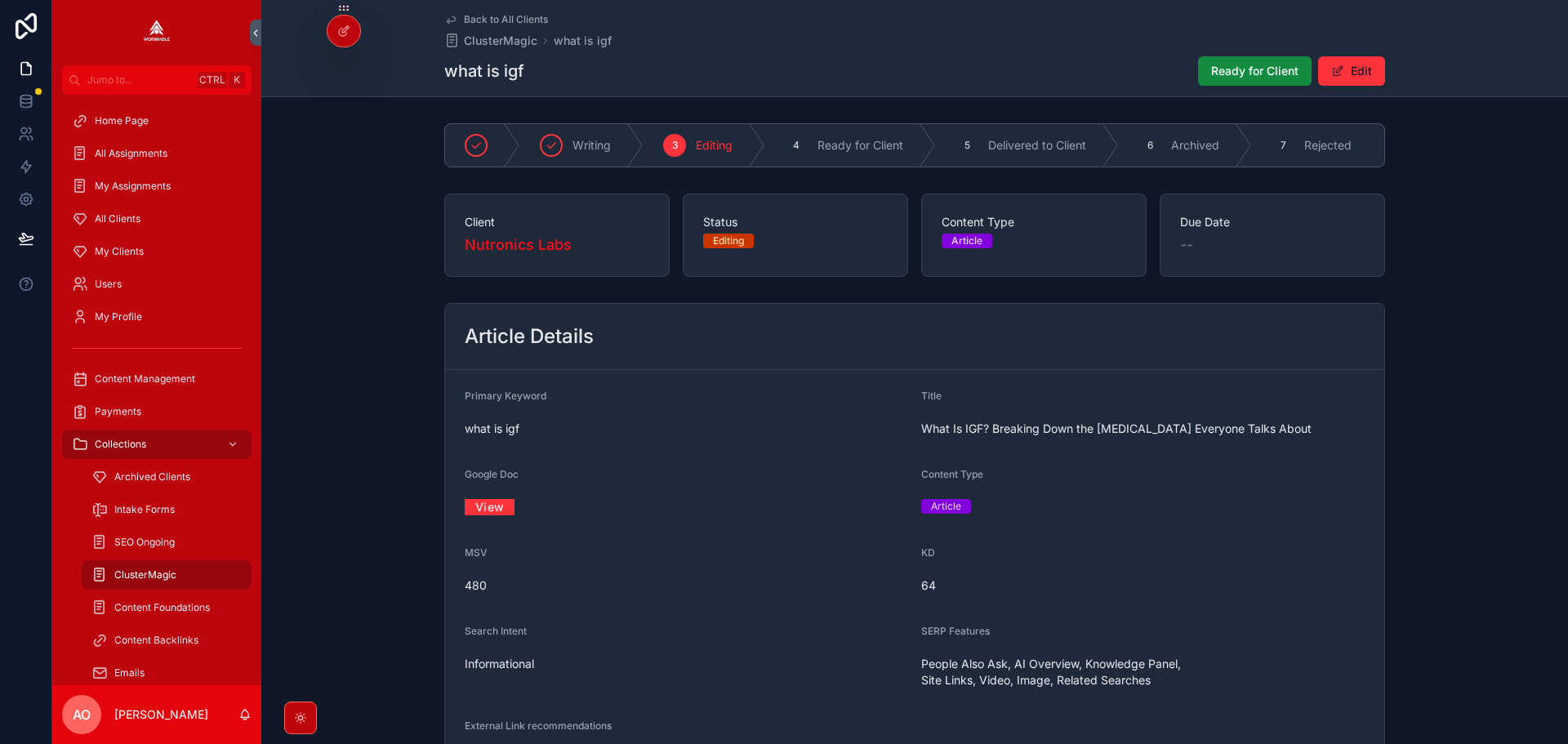
click at [478, 510] on link "View" at bounding box center [489, 506] width 50 height 25
click at [1211, 63] on span "Ready for Client" at bounding box center [1255, 71] width 88 height 16
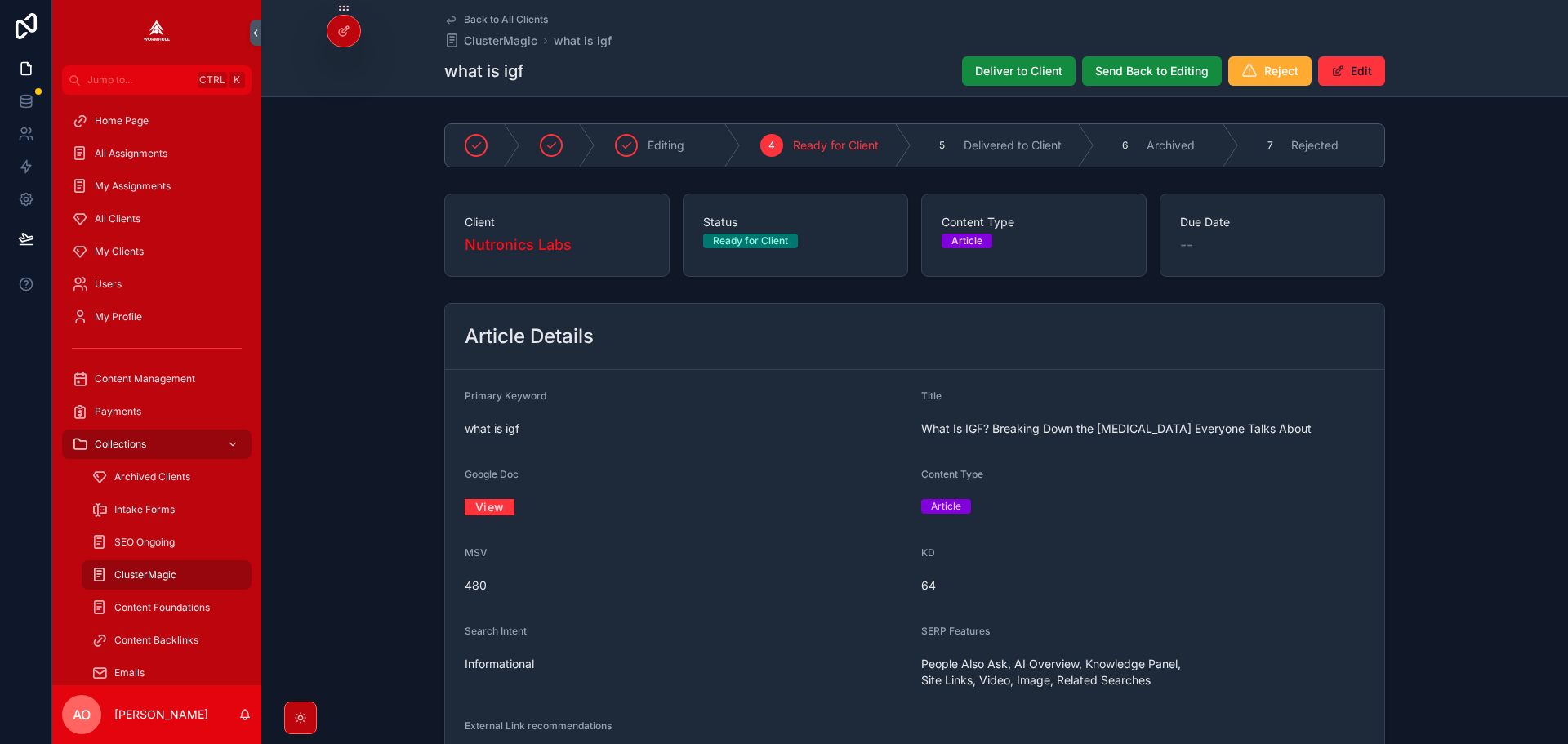
click at [1012, 70] on span "Deliver to Client" at bounding box center [1019, 71] width 88 height 16
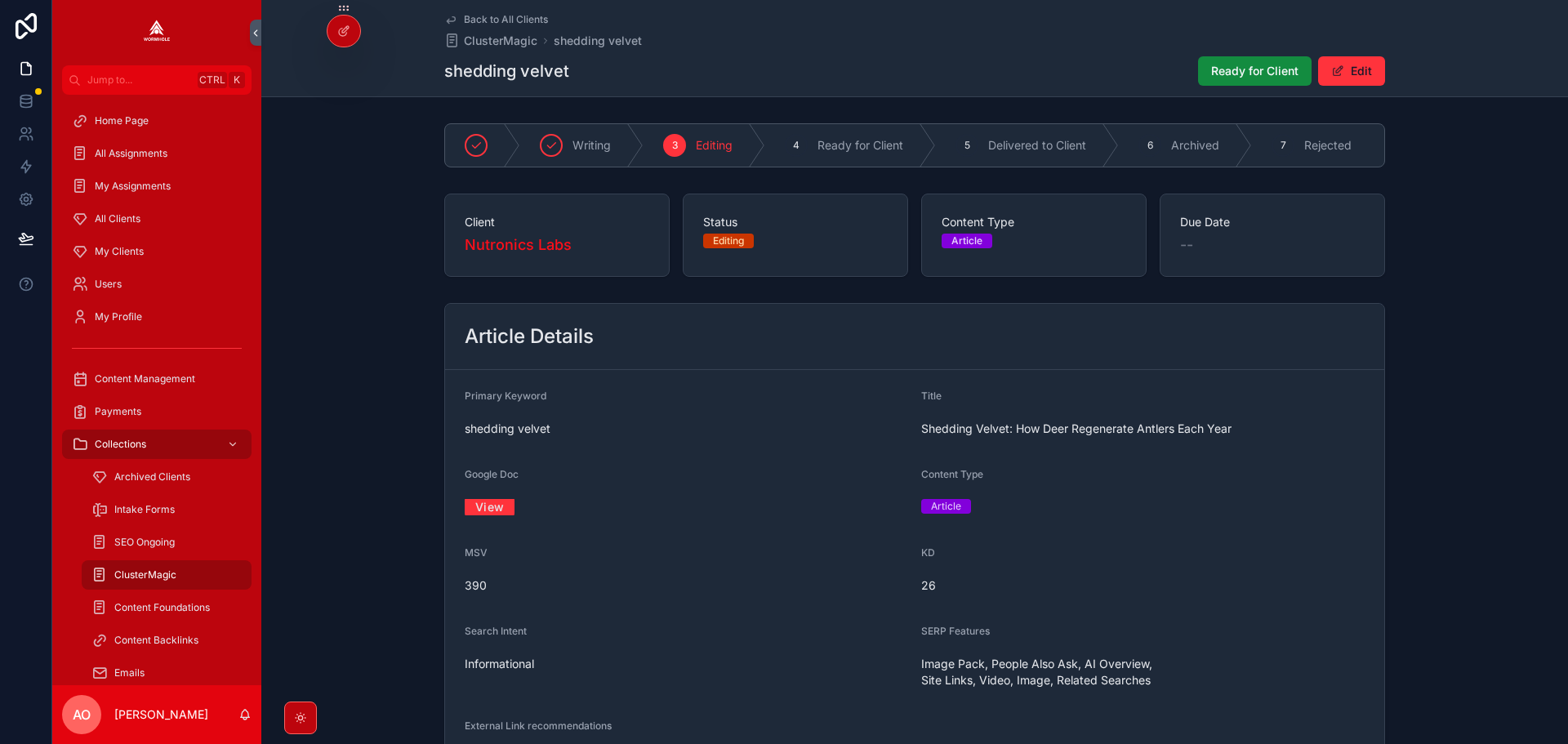
click at [505, 511] on link "View" at bounding box center [489, 506] width 50 height 25
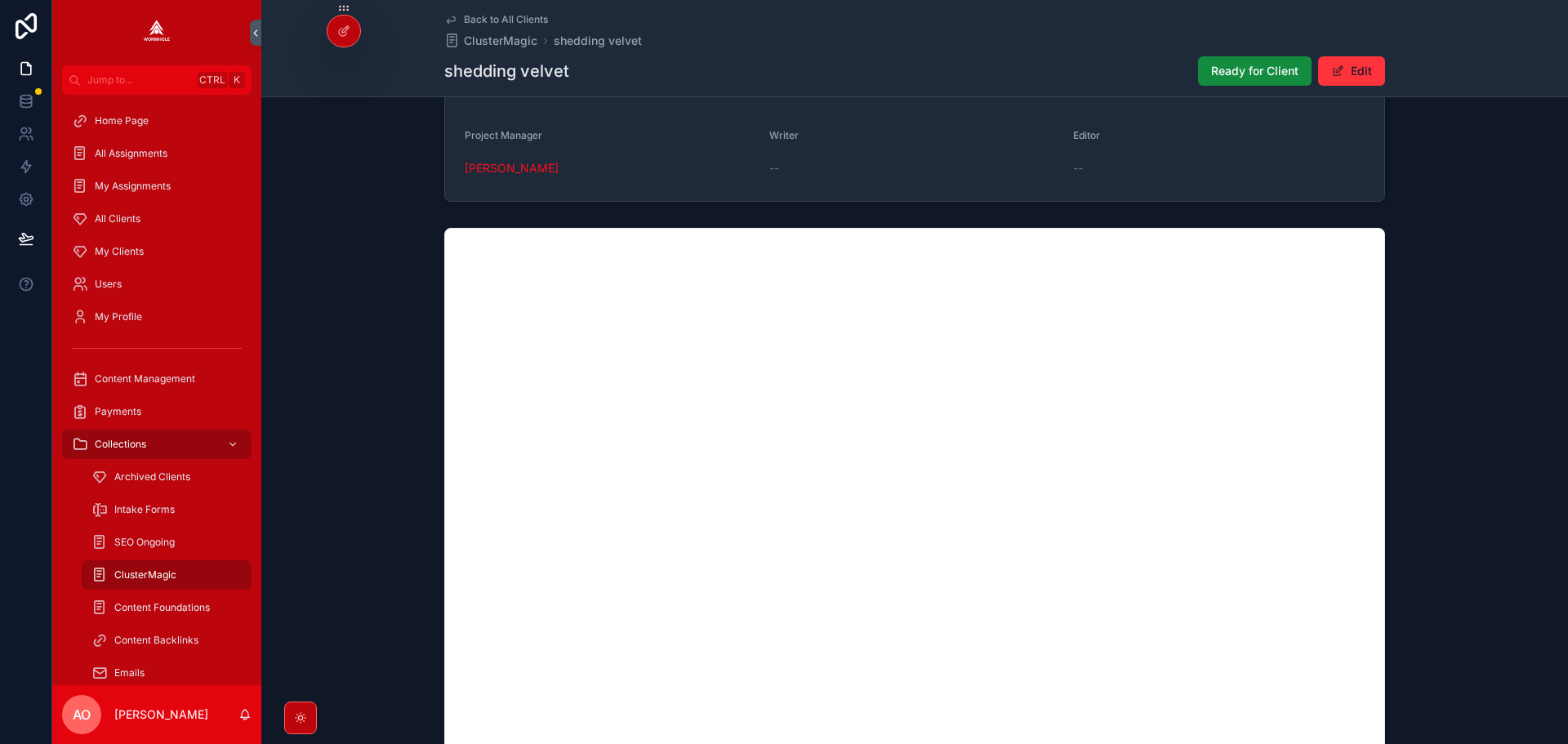
click at [1254, 77] on span "Ready for Client" at bounding box center [1255, 71] width 88 height 16
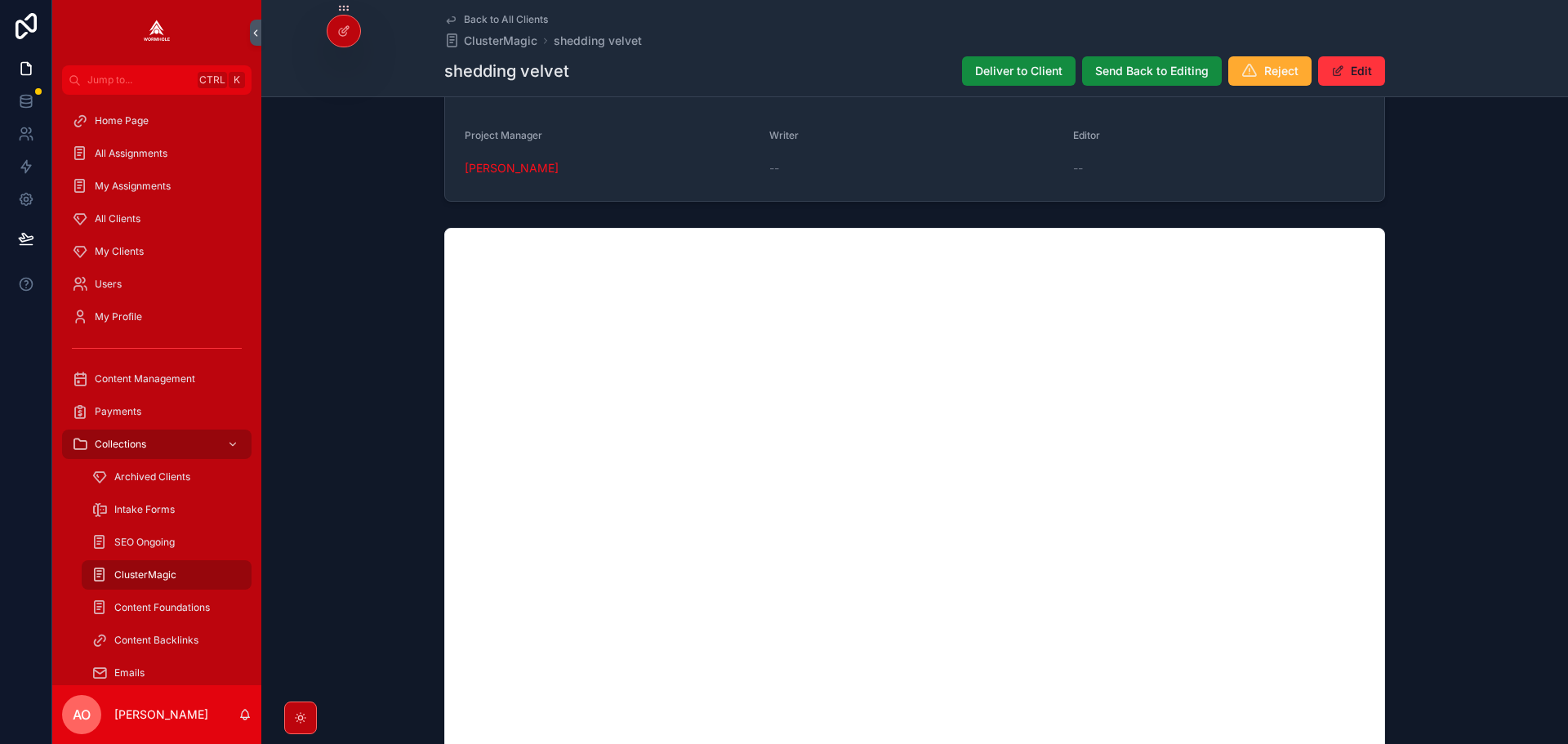
scroll to position [1031, 0]
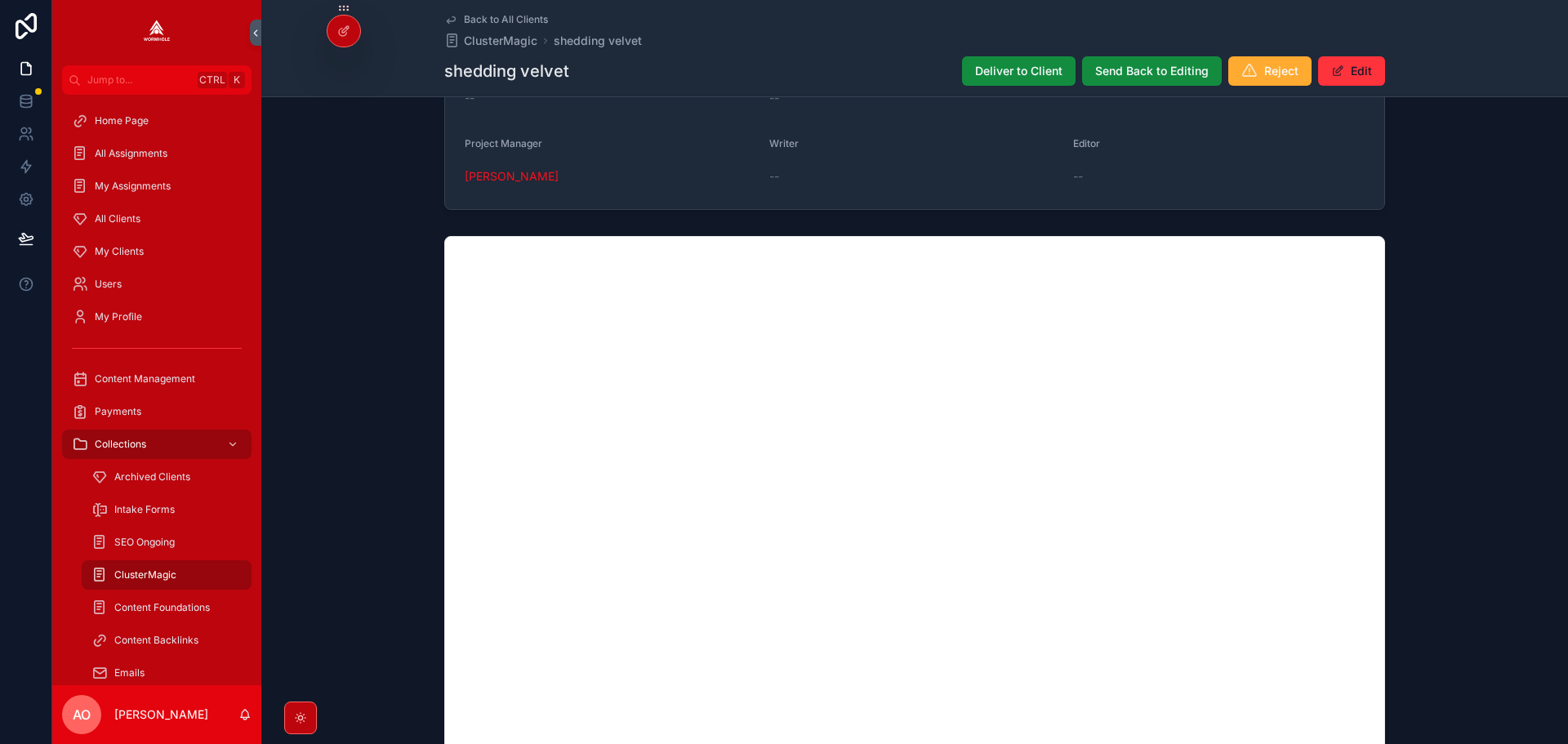
click at [952, 74] on div "Deliver to Client Send Back to Editing Reject Edit" at bounding box center [1168, 71] width 436 height 31
click at [998, 76] on span "Deliver to Client" at bounding box center [1019, 71] width 88 height 16
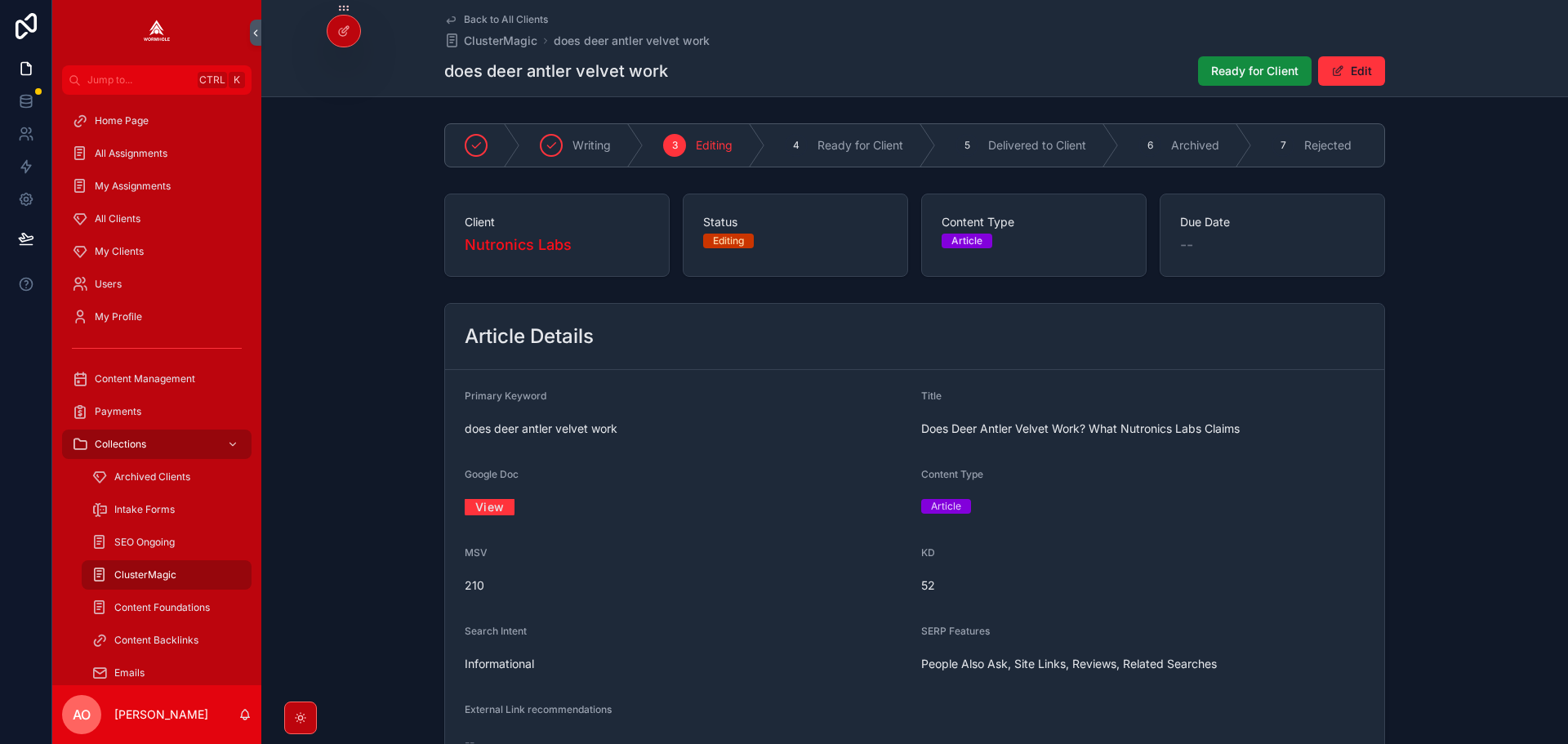
click at [493, 511] on link "View" at bounding box center [489, 506] width 50 height 25
click at [487, 514] on link "View" at bounding box center [489, 506] width 50 height 25
click at [1238, 62] on button "Ready for Client" at bounding box center [1255, 72] width 114 height 30
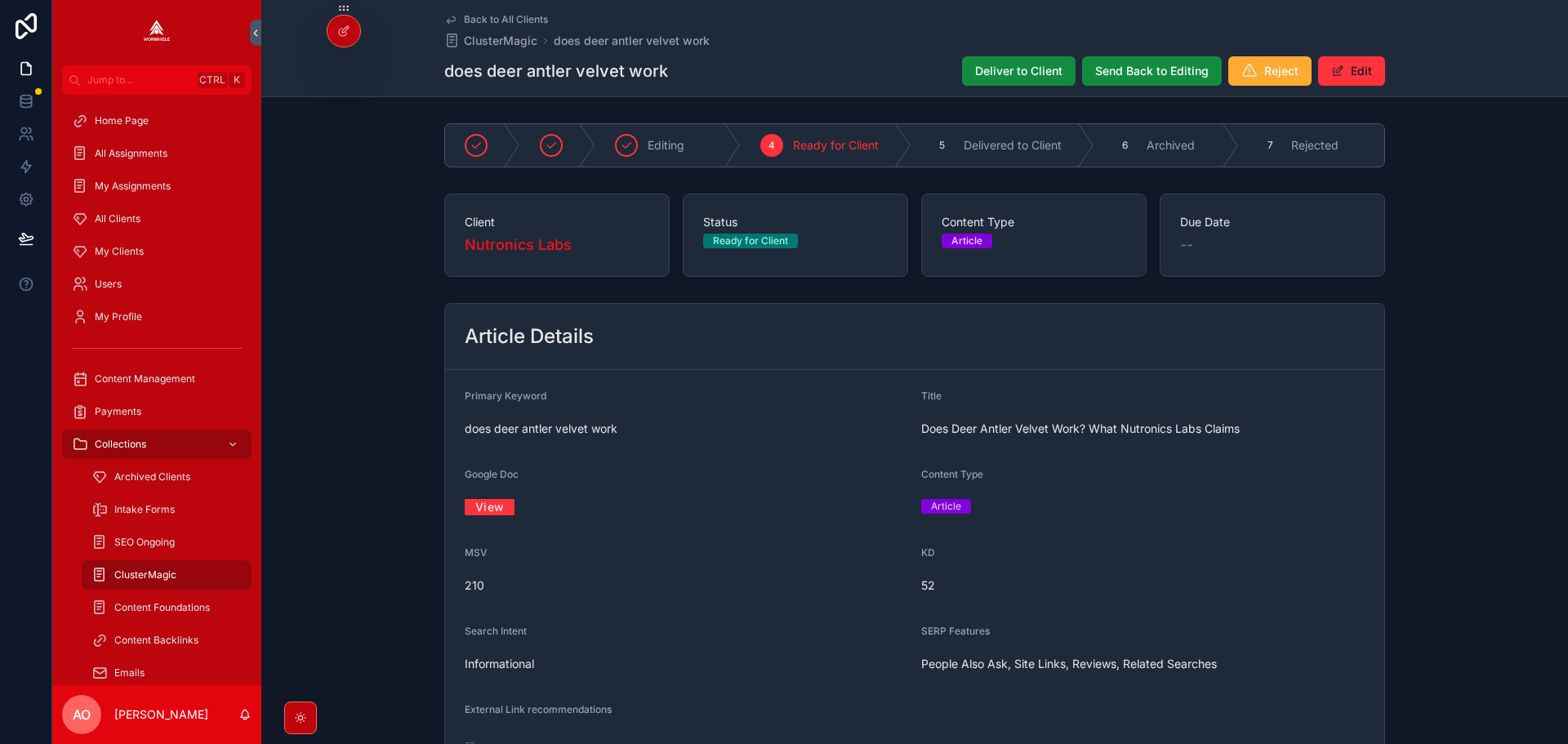
click at [970, 71] on button "Deliver to Client" at bounding box center [1019, 72] width 114 height 30
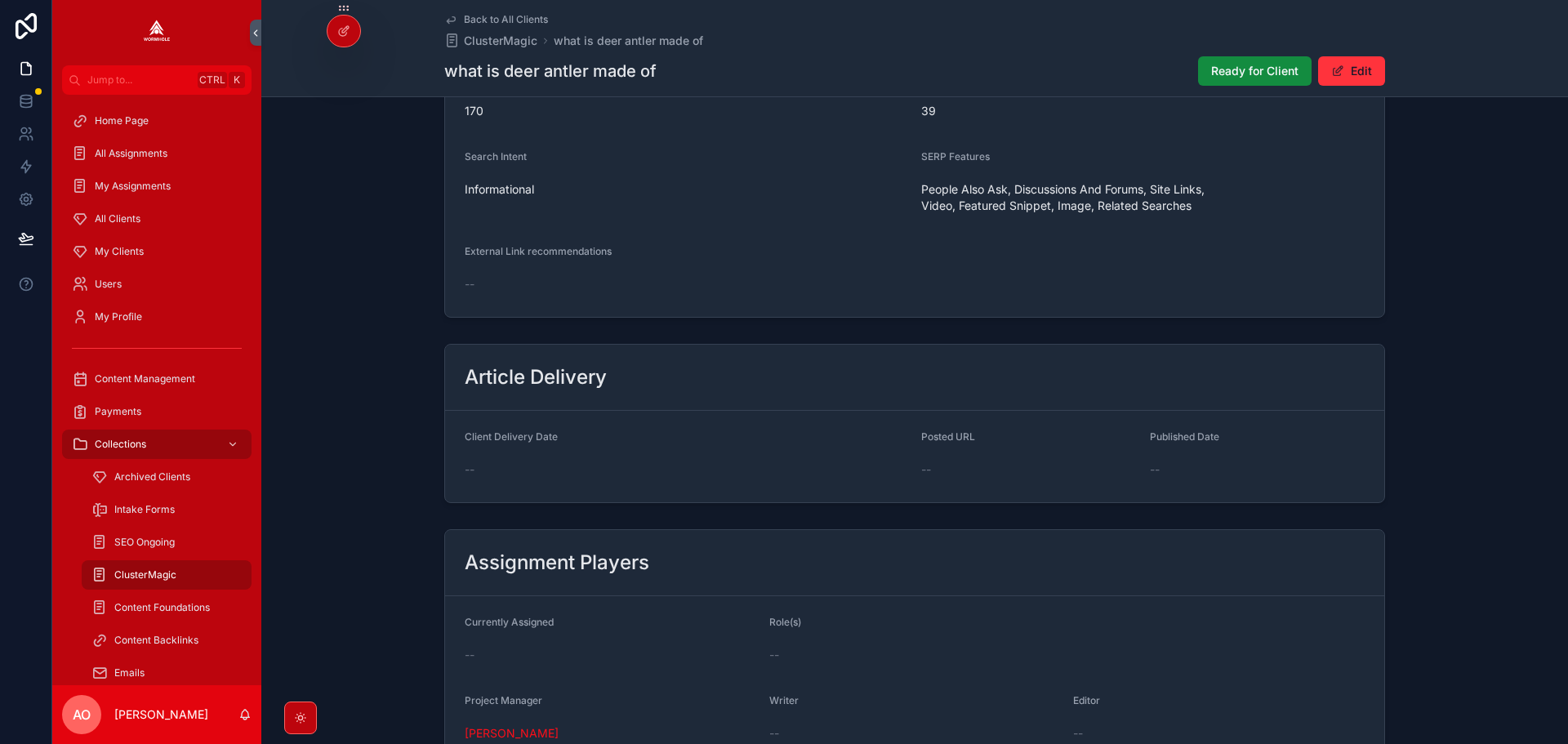
scroll to position [305, 0]
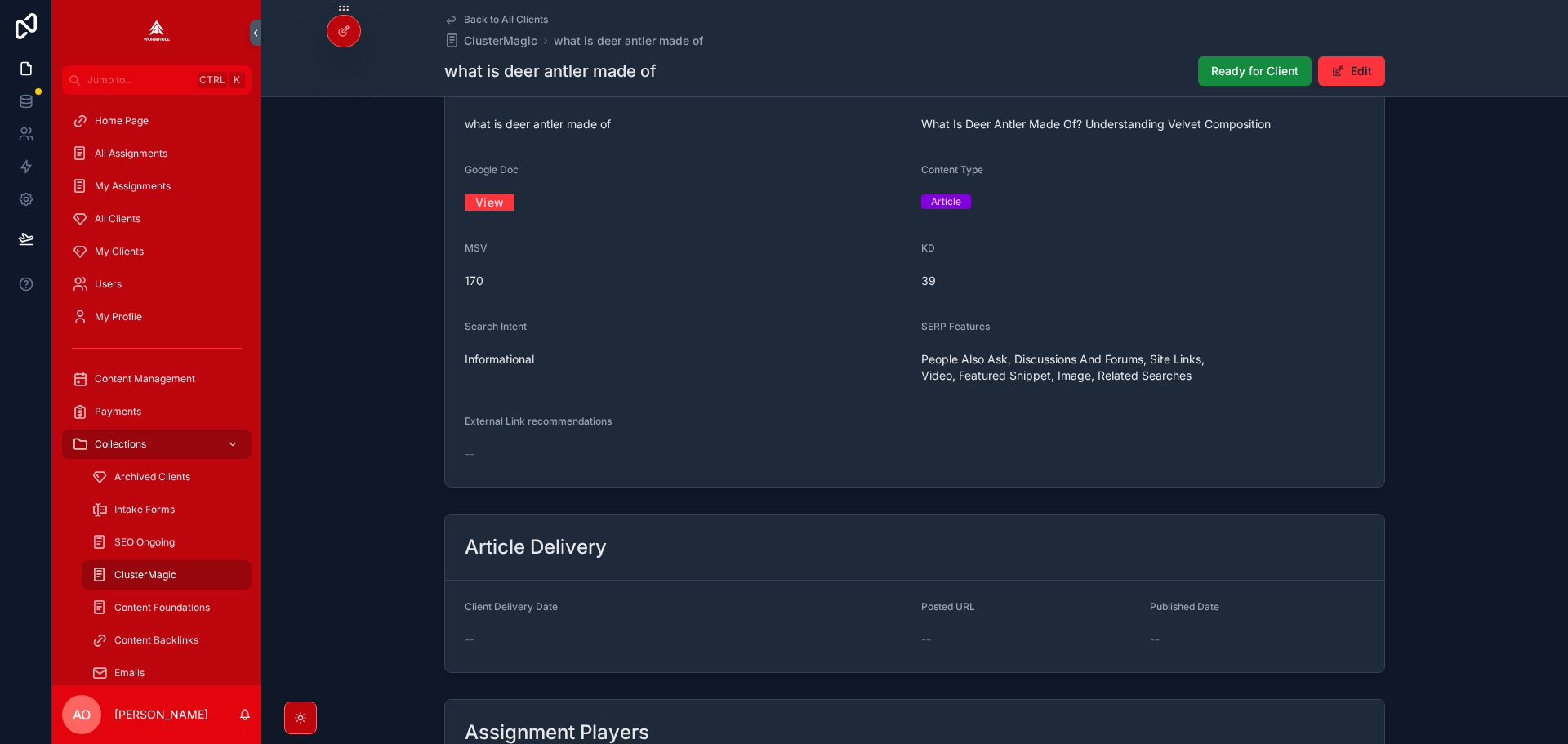
click at [486, 215] on link "View" at bounding box center [489, 201] width 50 height 25
click at [1211, 77] on span "Ready for Client" at bounding box center [1255, 71] width 88 height 16
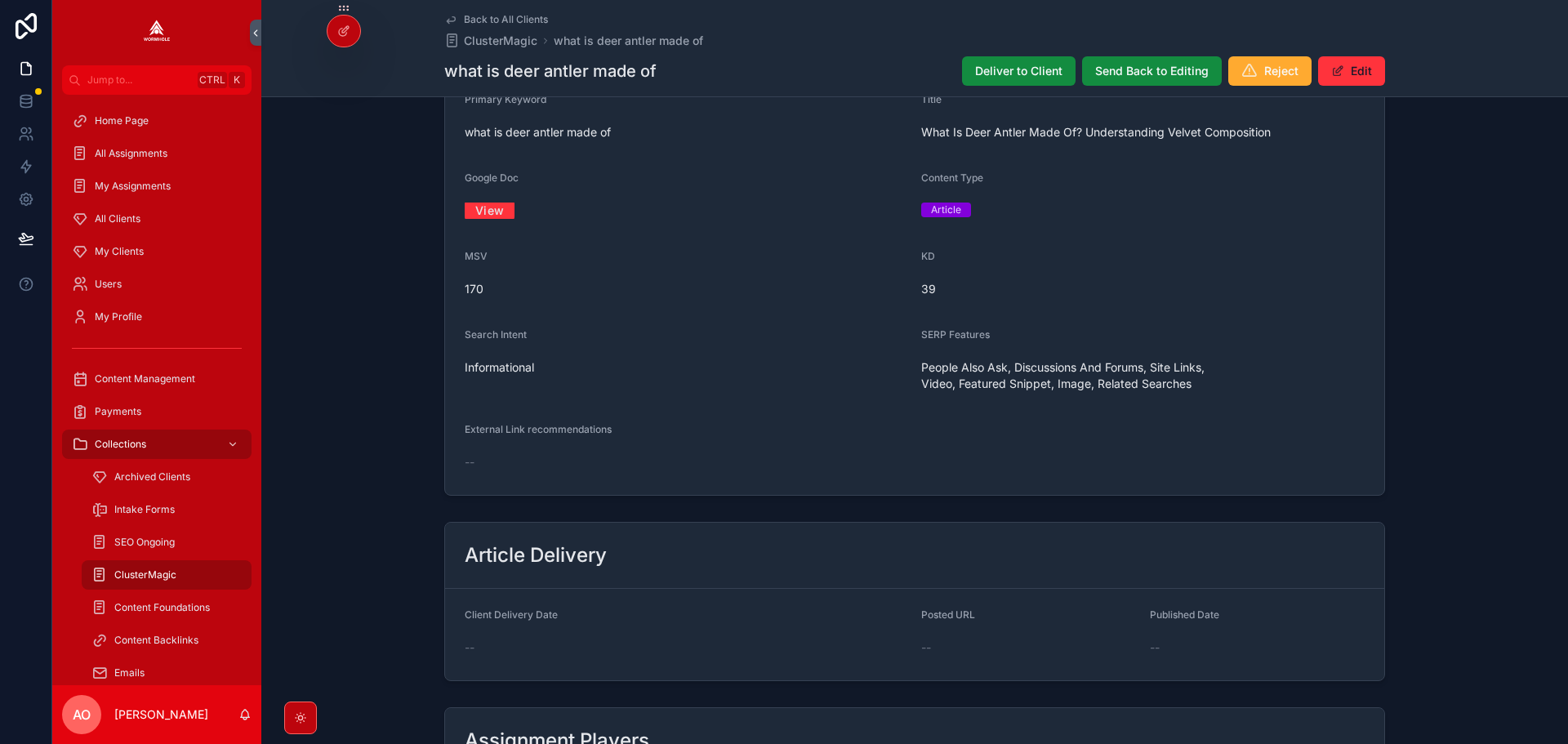
click at [994, 73] on span "Deliver to Client" at bounding box center [1019, 71] width 88 height 16
